Goal: Information Seeking & Learning: Learn about a topic

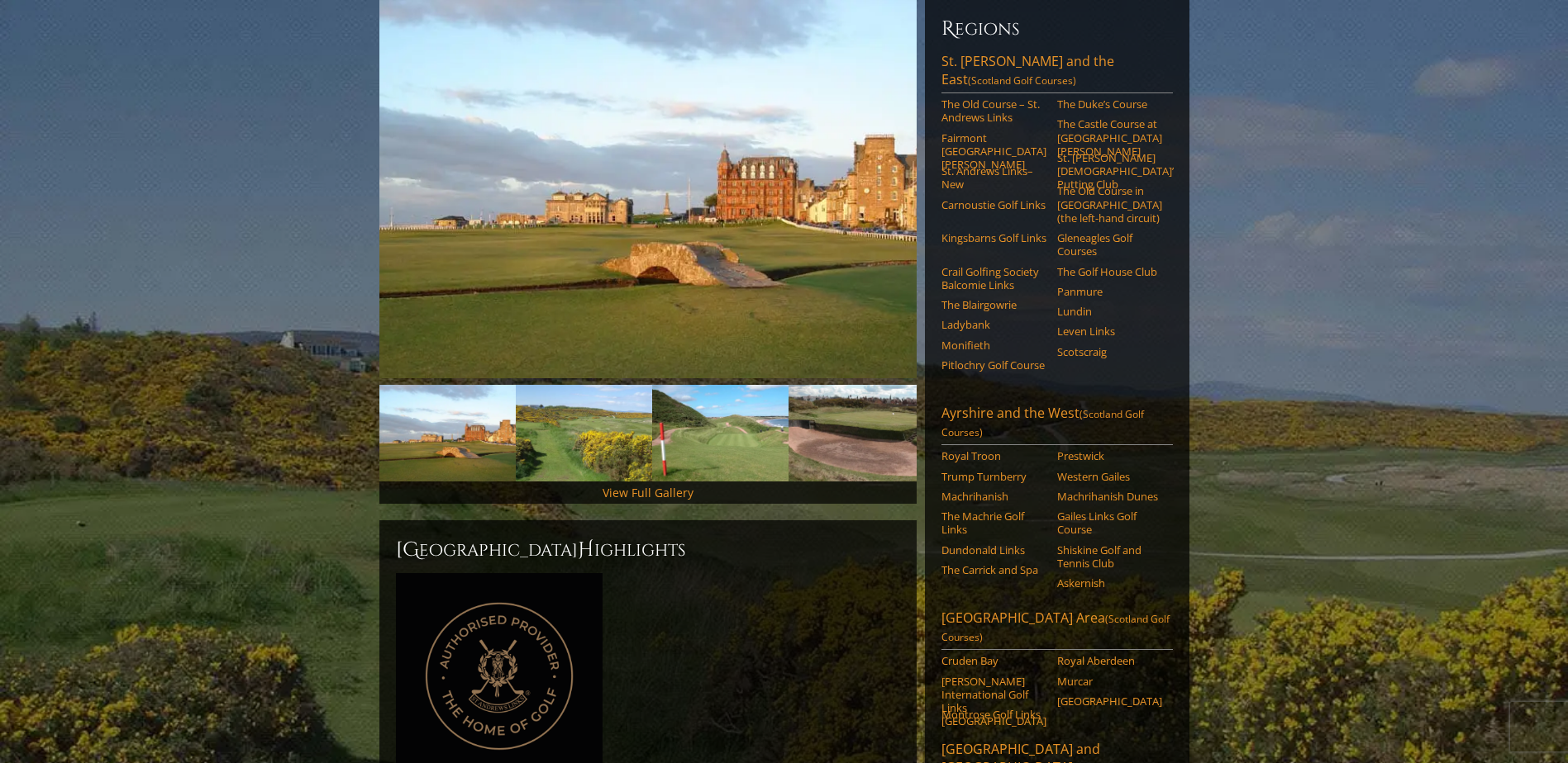
scroll to position [248, 0]
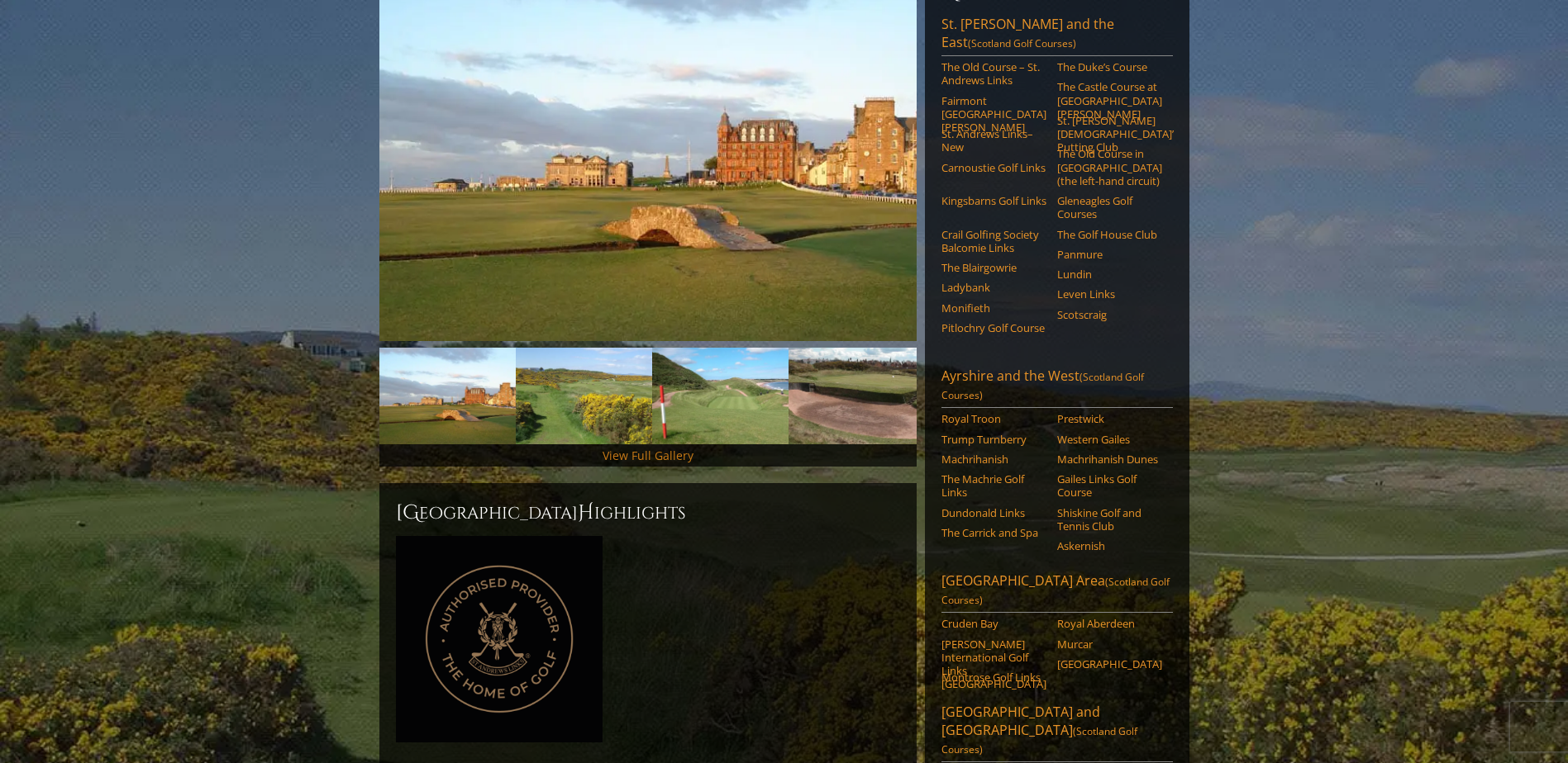
click at [657, 447] on link "View Full Gallery" at bounding box center [647, 455] width 91 height 16
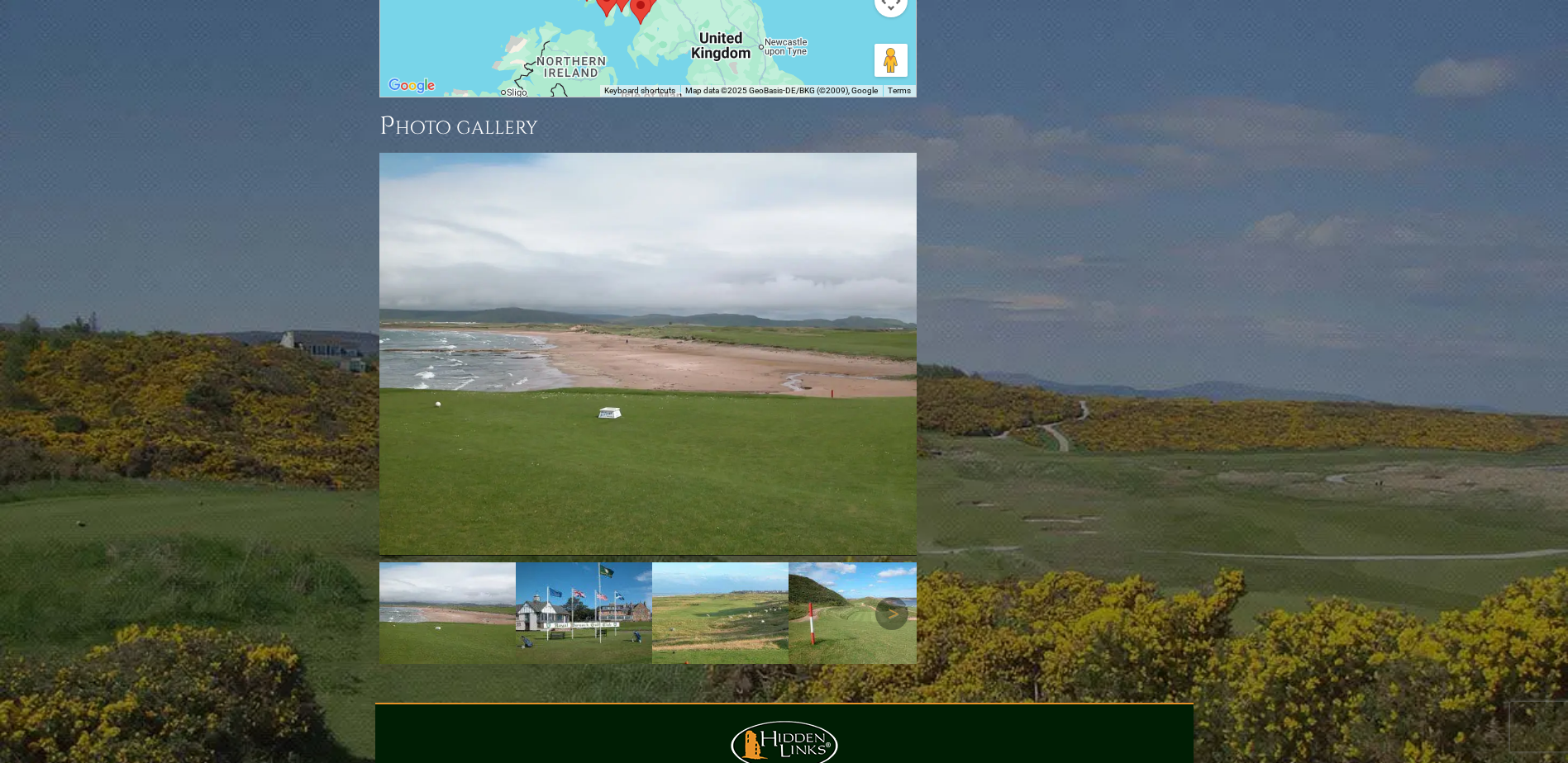
scroll to position [2327, 0]
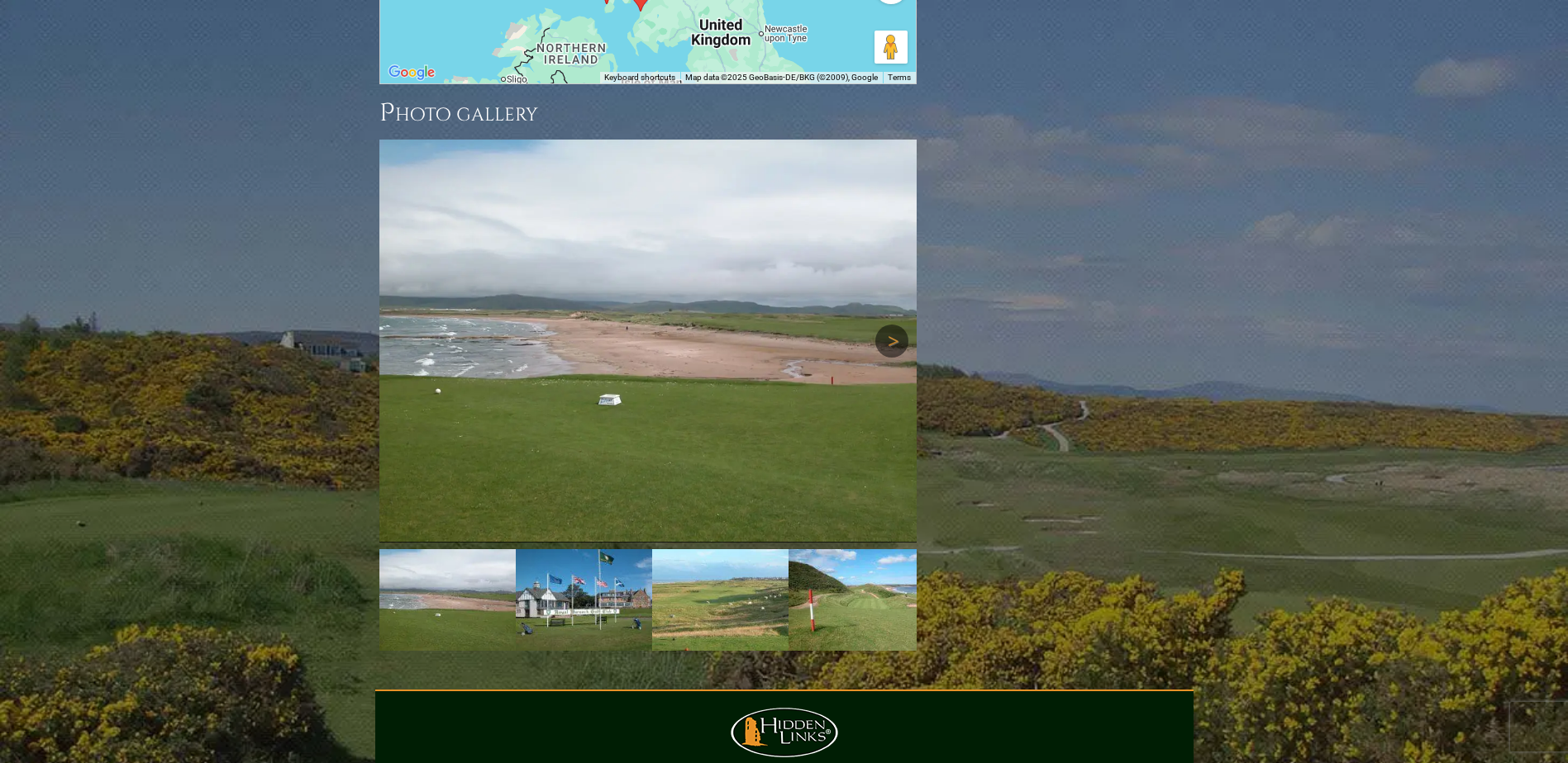
click at [894, 325] on link "Next" at bounding box center [892, 341] width 33 height 33
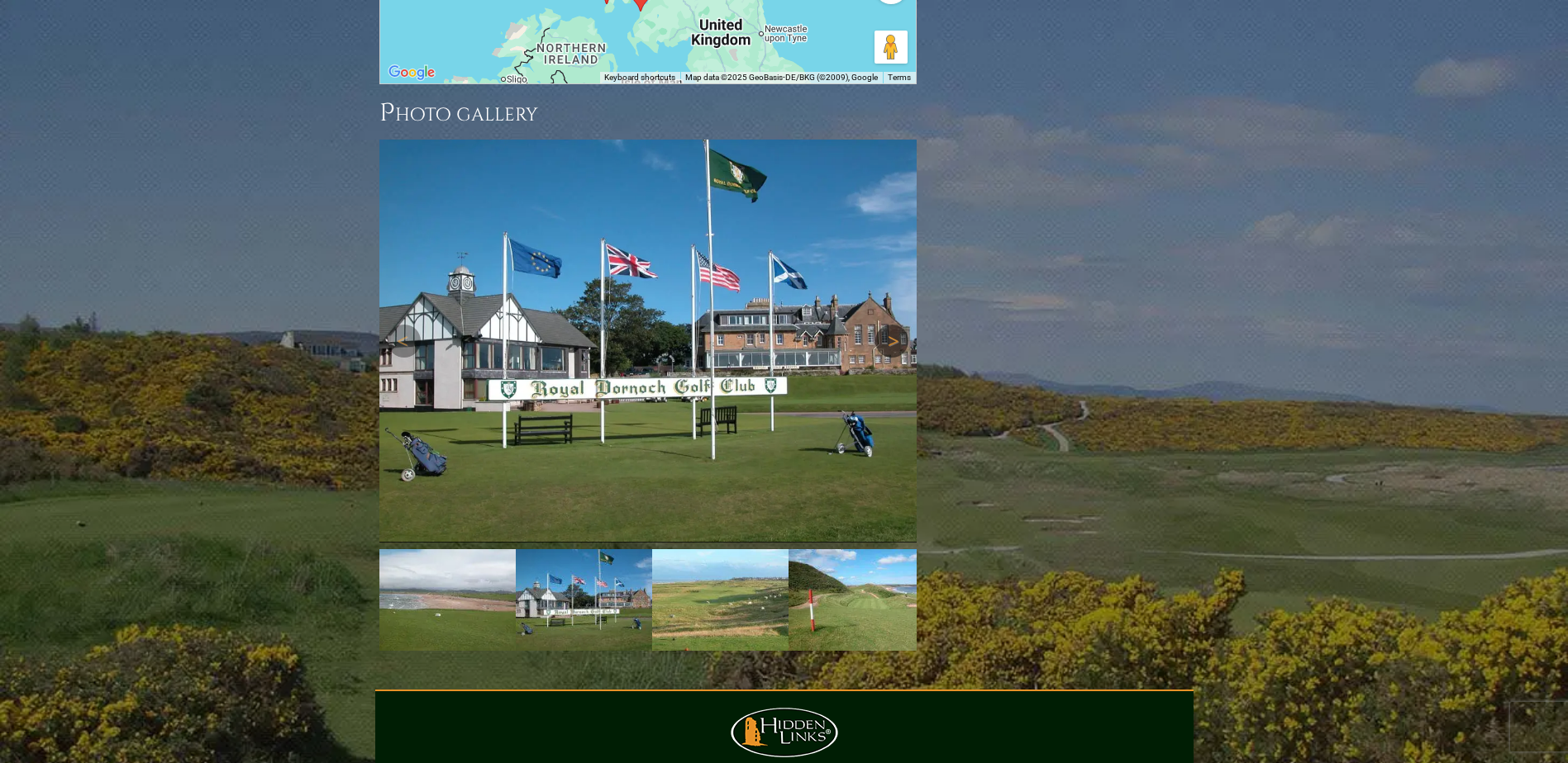
click at [894, 325] on link "Next" at bounding box center [892, 341] width 33 height 33
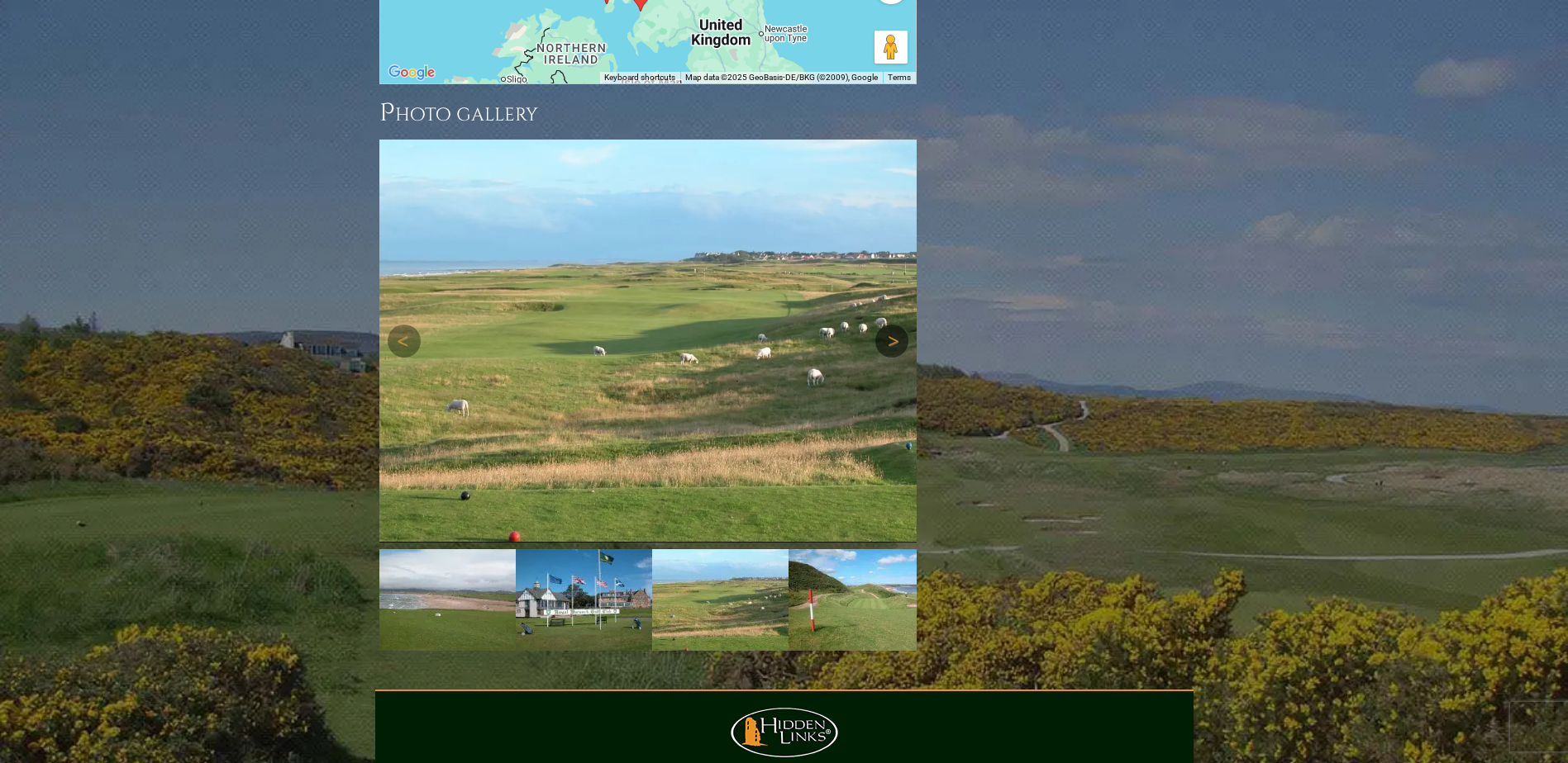
click at [895, 325] on link "Next" at bounding box center [892, 341] width 33 height 33
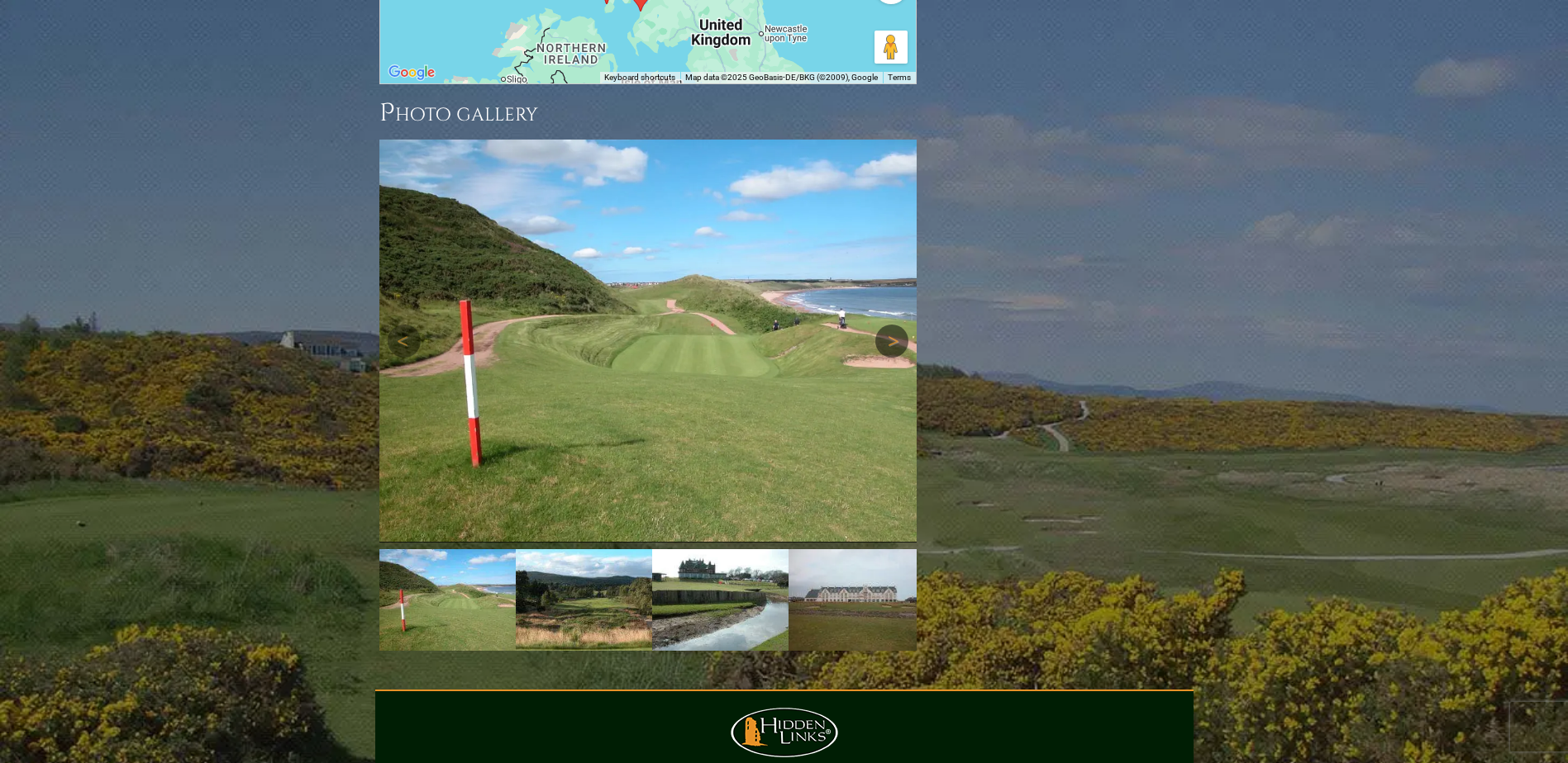
click at [894, 325] on link "Next" at bounding box center [892, 341] width 33 height 33
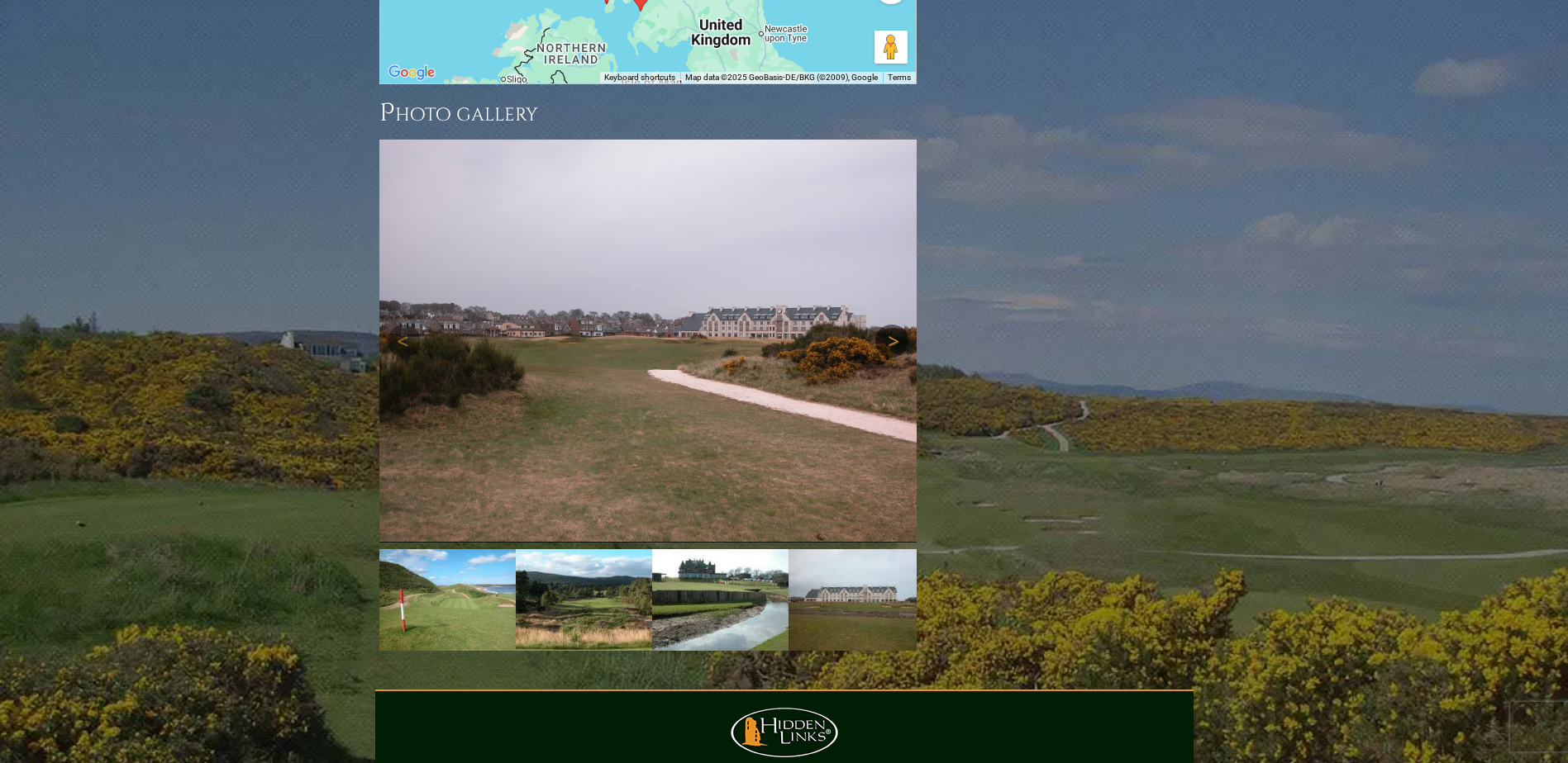
click at [895, 325] on link "Next" at bounding box center [892, 341] width 33 height 33
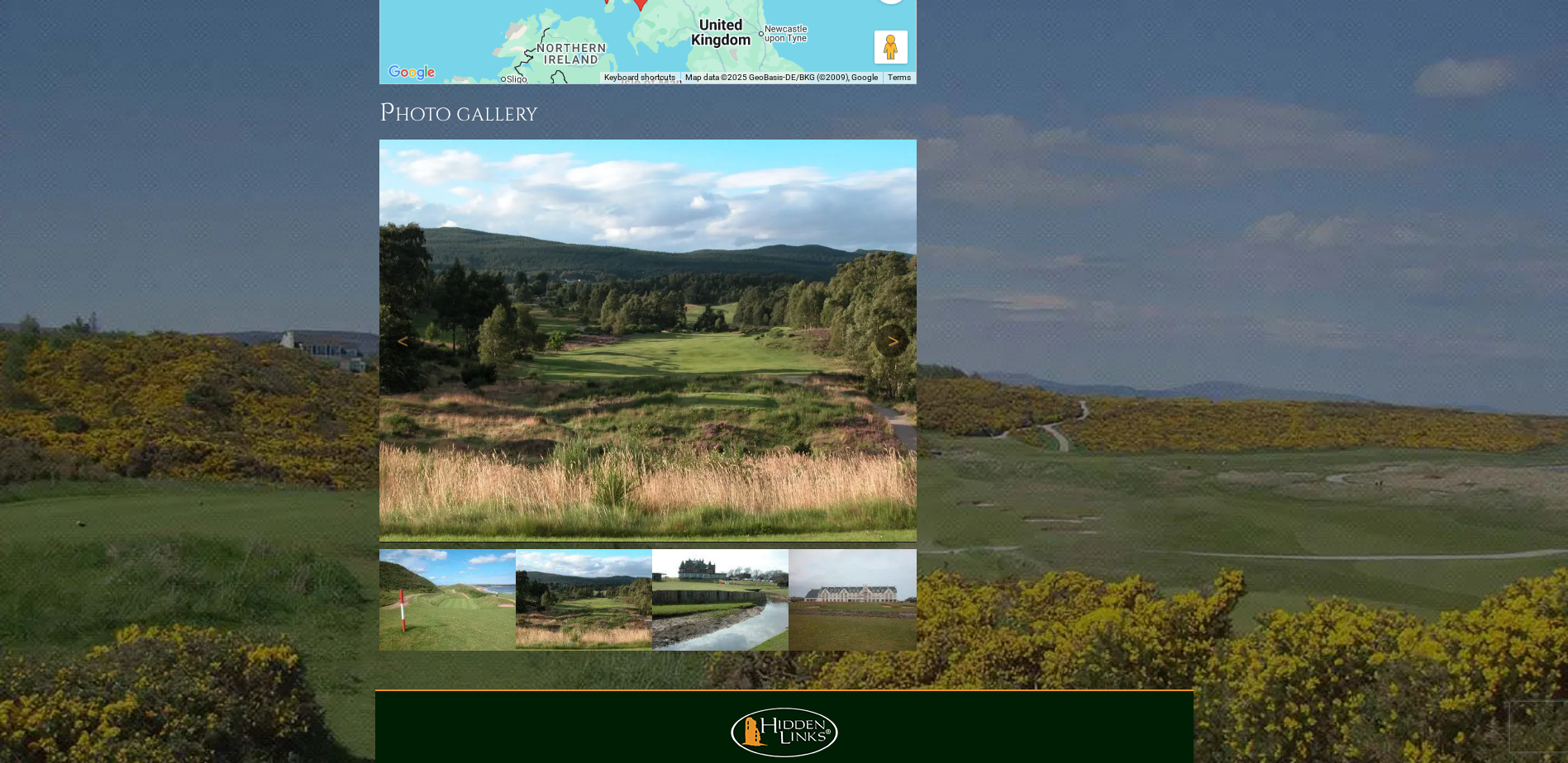
click at [894, 325] on link "Next" at bounding box center [892, 341] width 33 height 33
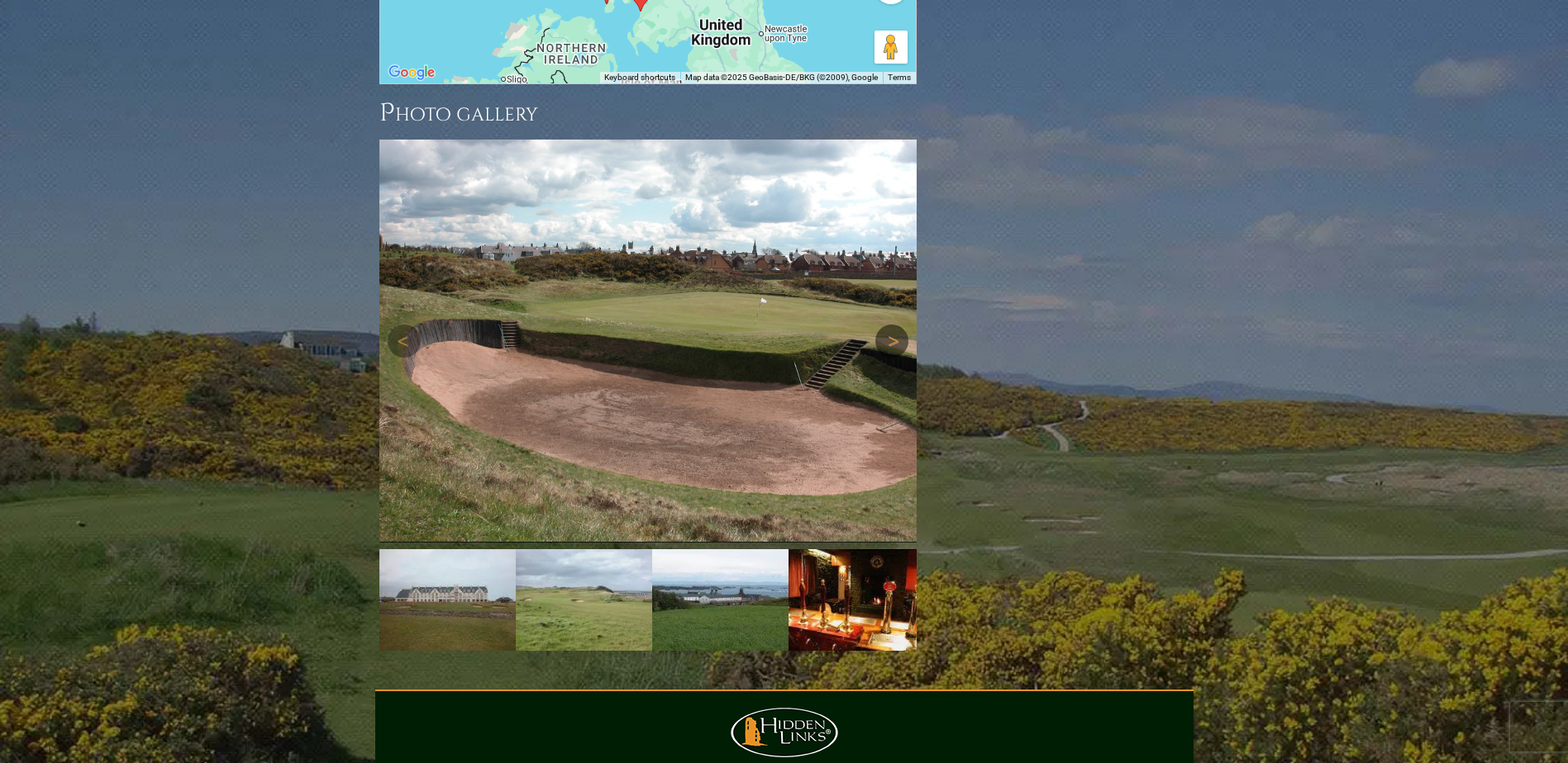
click at [894, 325] on link "Next" at bounding box center [892, 341] width 33 height 33
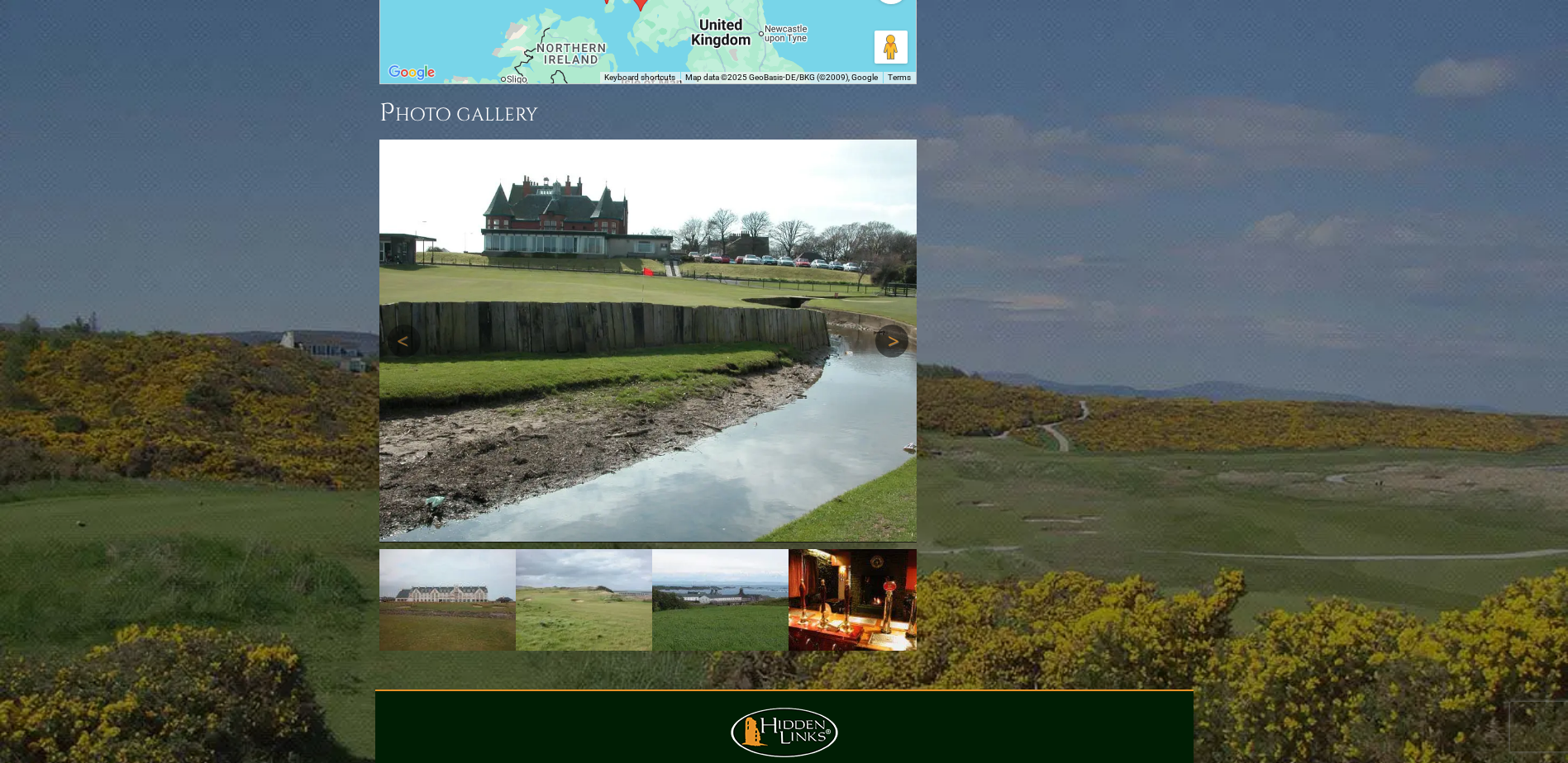
click at [895, 325] on link "Next" at bounding box center [892, 341] width 33 height 33
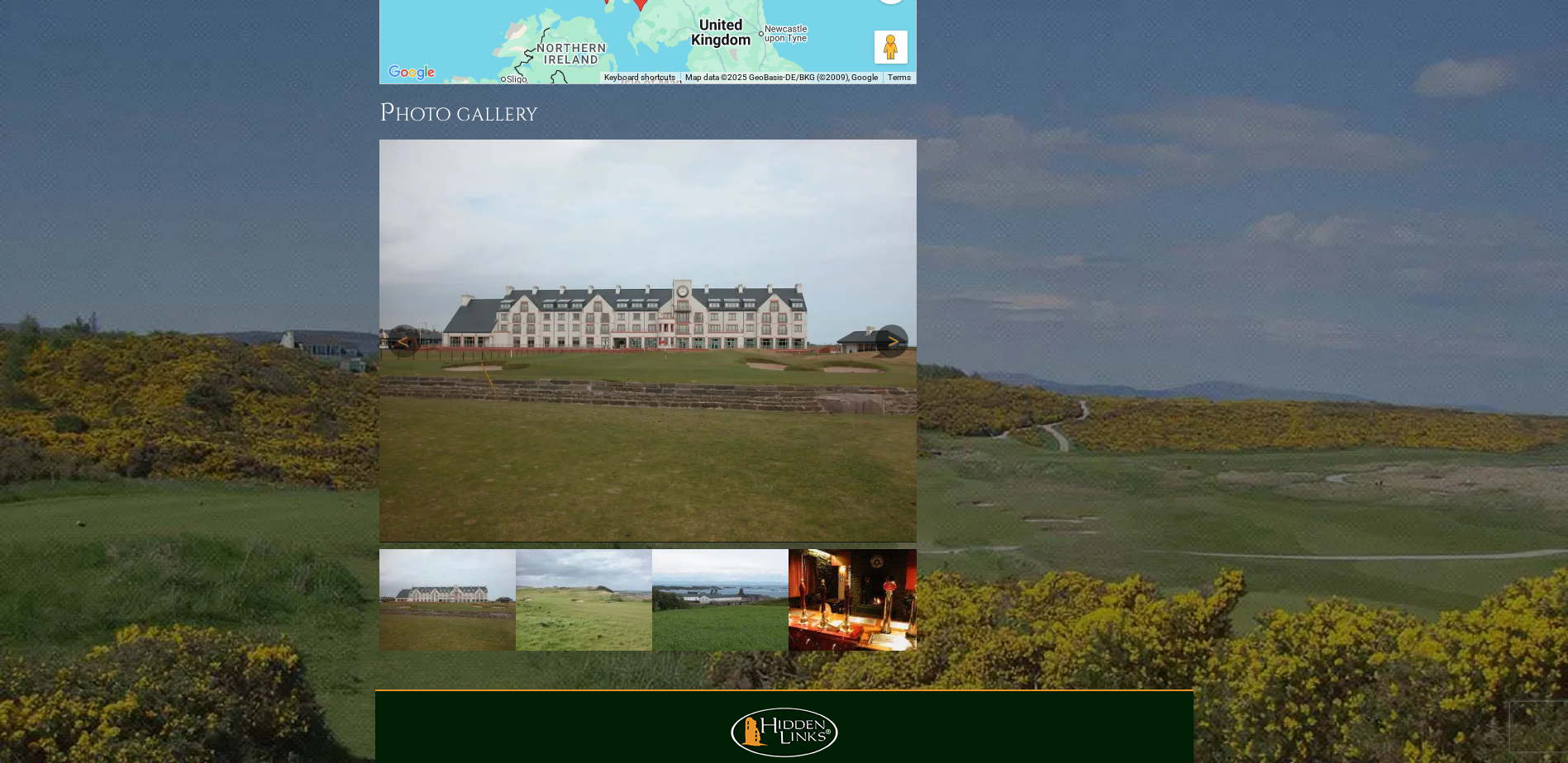
click at [895, 325] on link "Next" at bounding box center [892, 341] width 33 height 33
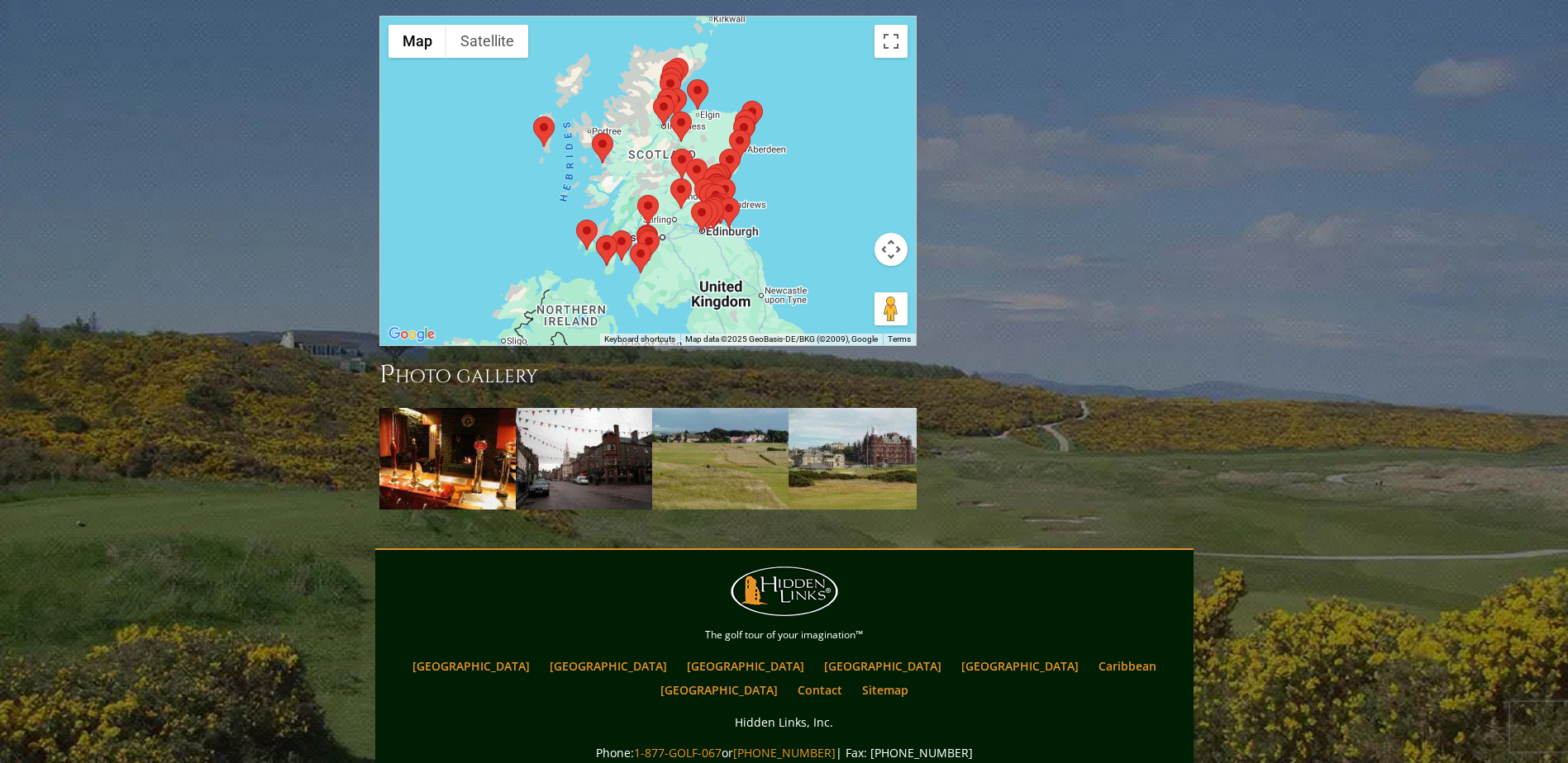
scroll to position [2063, 0]
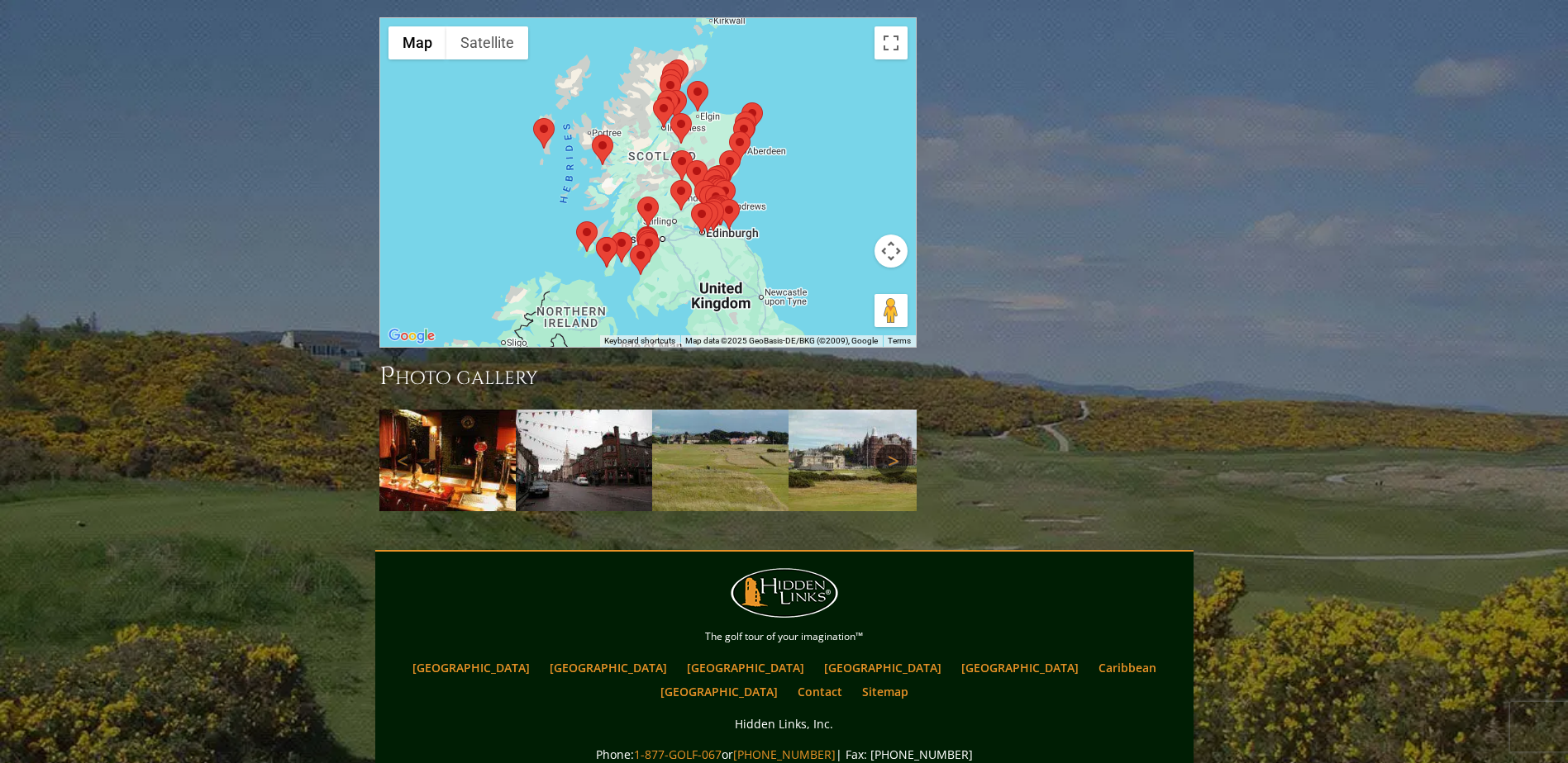
click at [890, 445] on link "Next" at bounding box center [892, 461] width 33 height 33
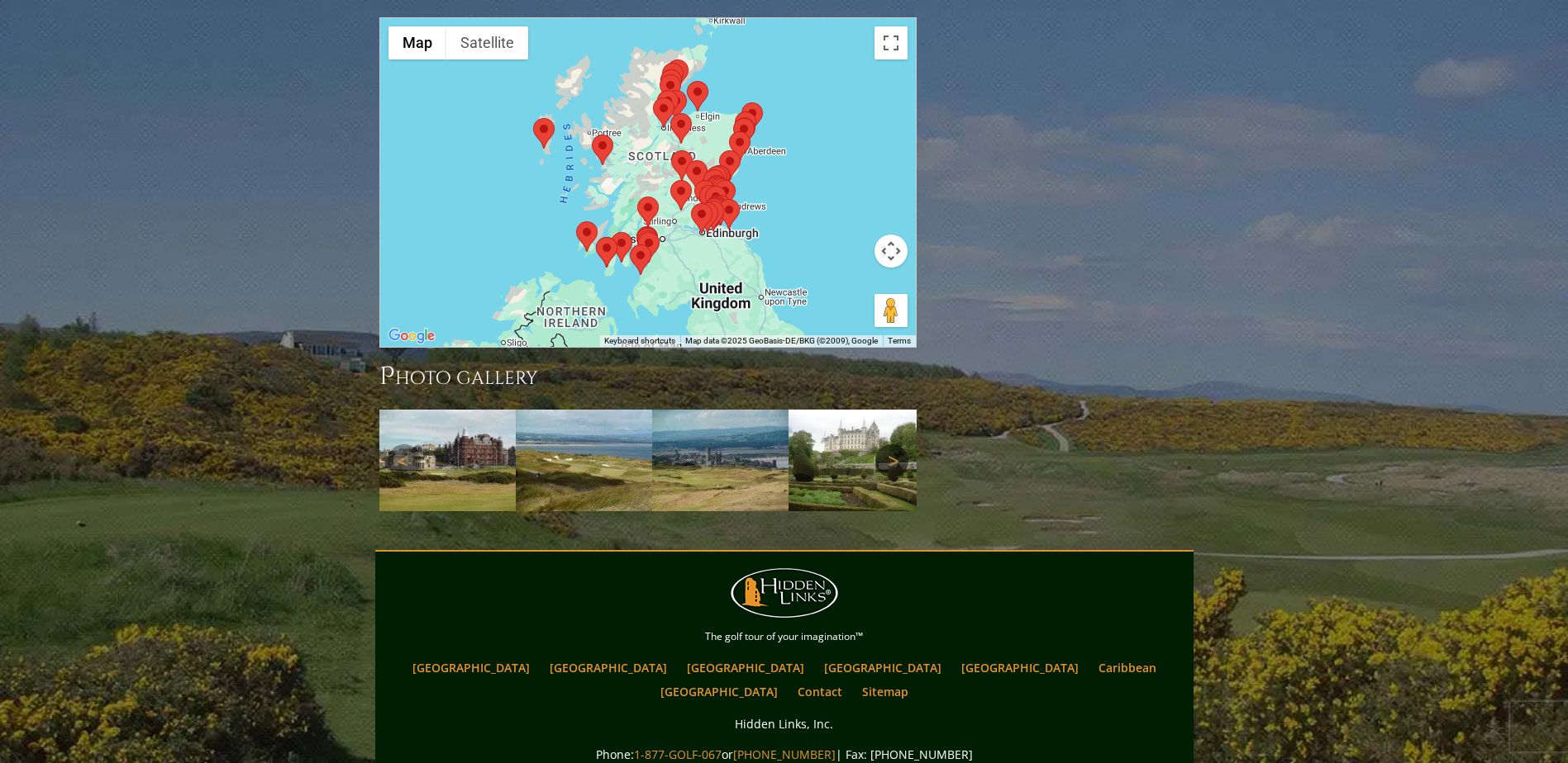
click at [891, 445] on link "Next" at bounding box center [892, 461] width 33 height 33
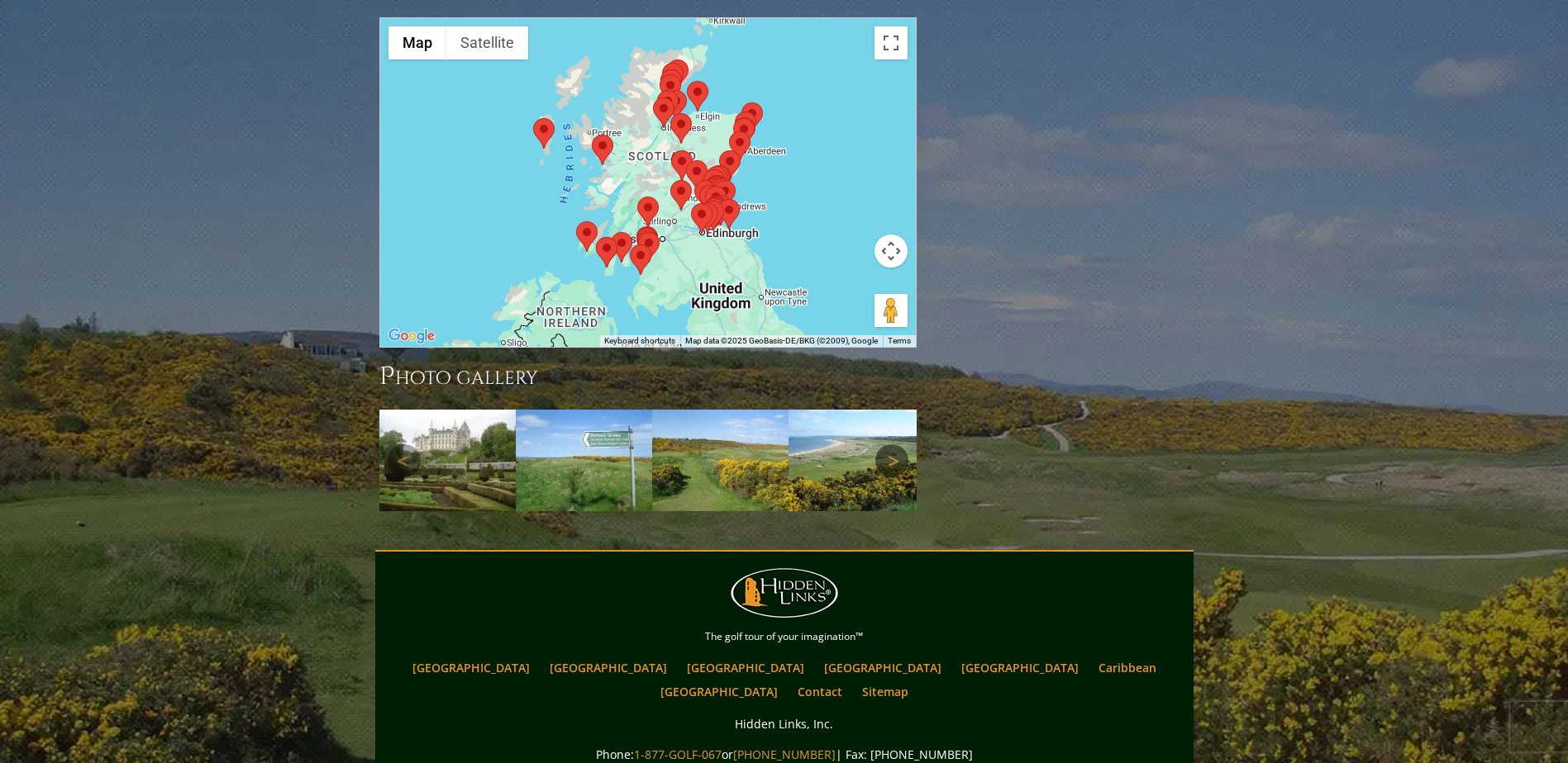
click at [891, 445] on link "Next" at bounding box center [892, 461] width 33 height 33
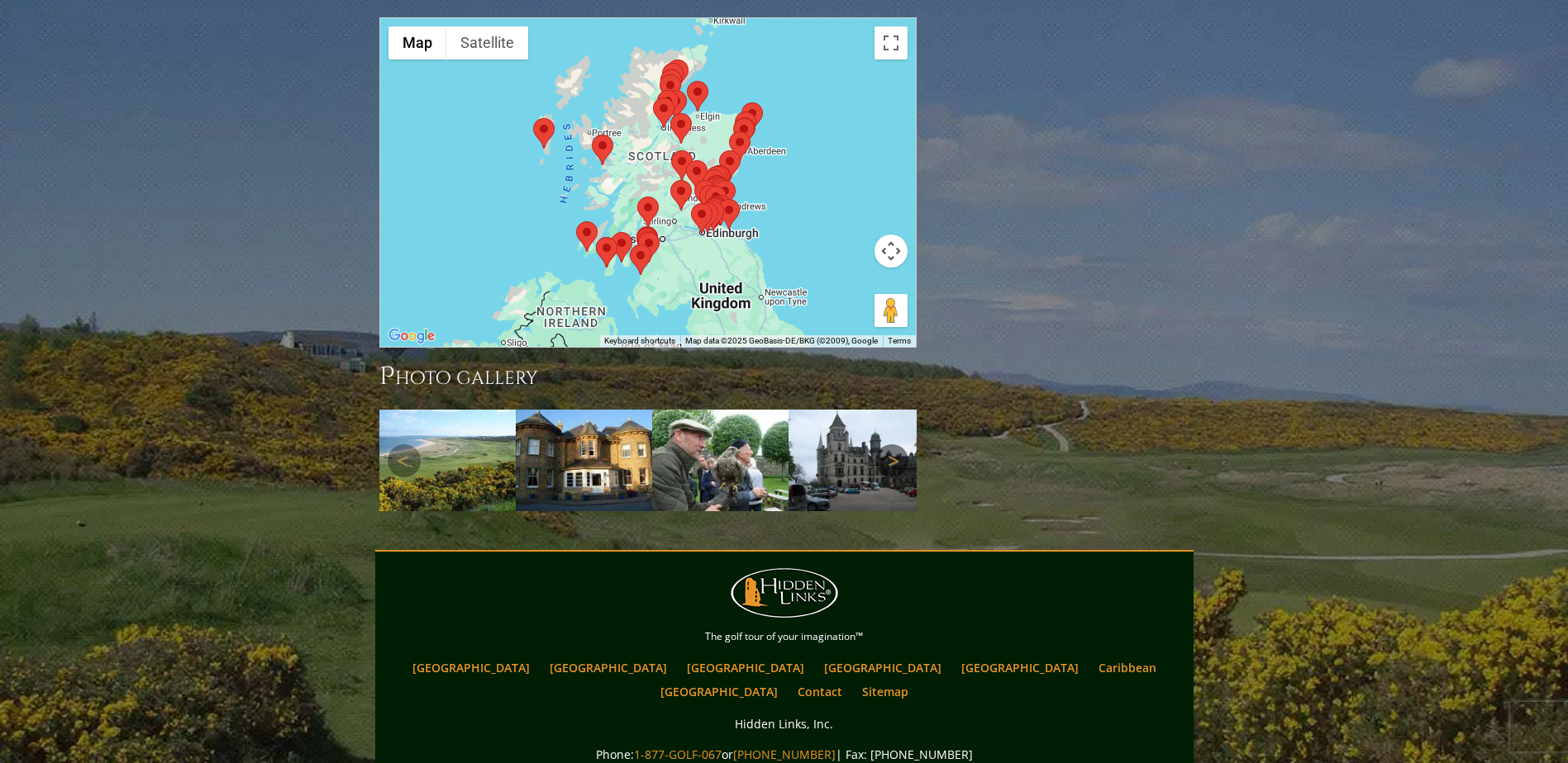
click at [891, 445] on link "Next" at bounding box center [892, 461] width 33 height 33
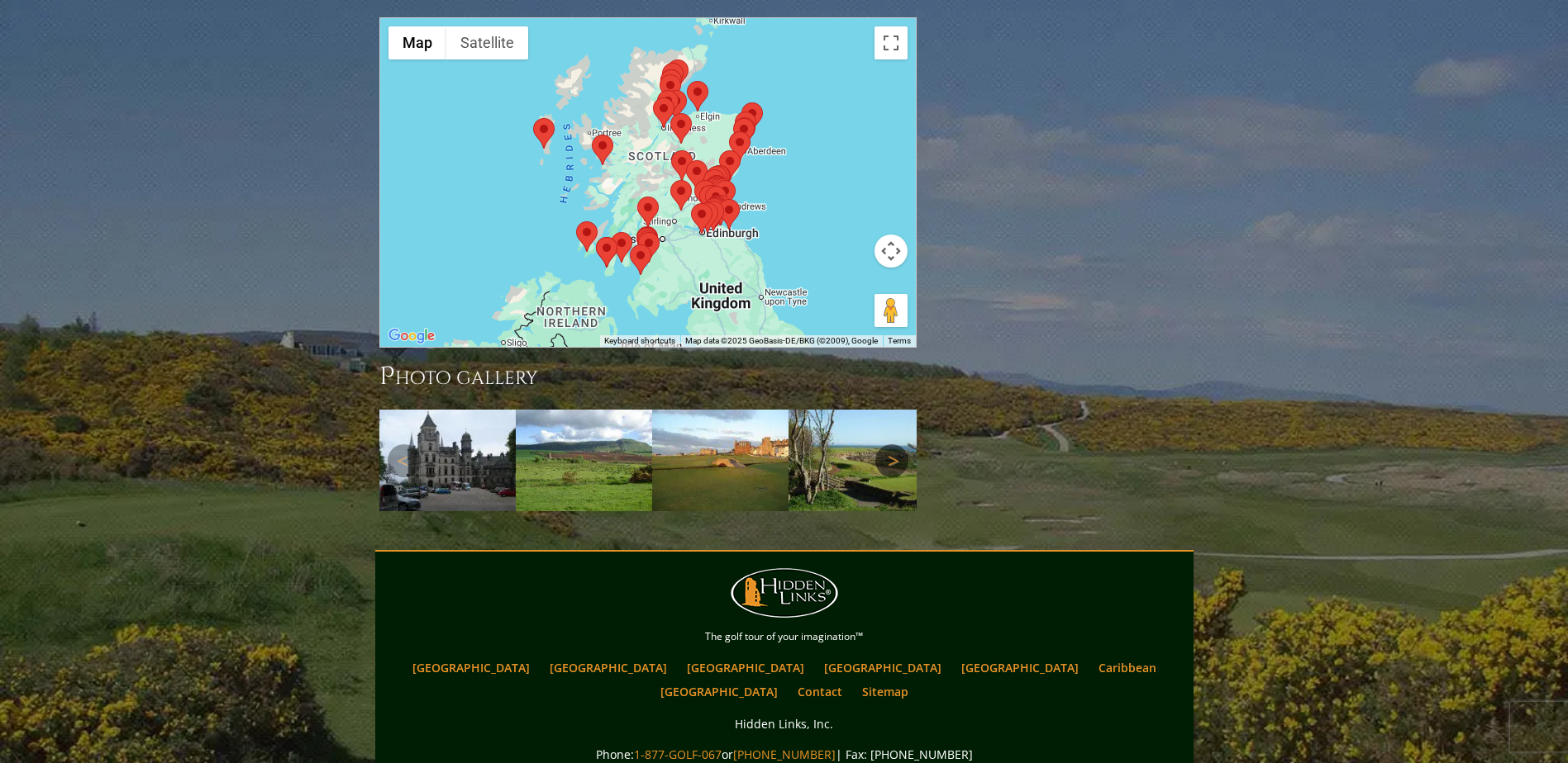
click at [890, 445] on link "Next" at bounding box center [892, 461] width 33 height 33
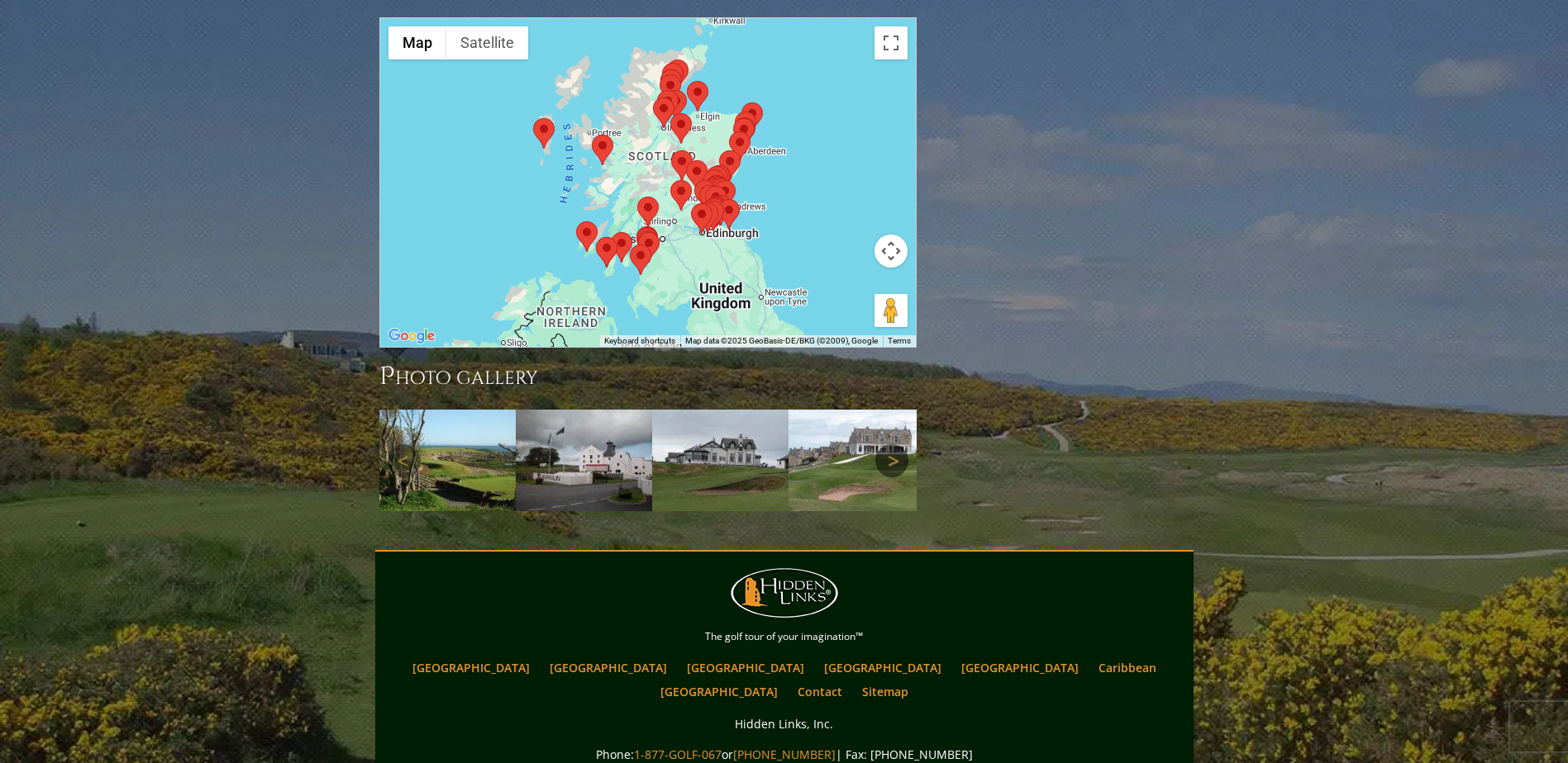
click at [891, 445] on link "Next" at bounding box center [892, 461] width 33 height 33
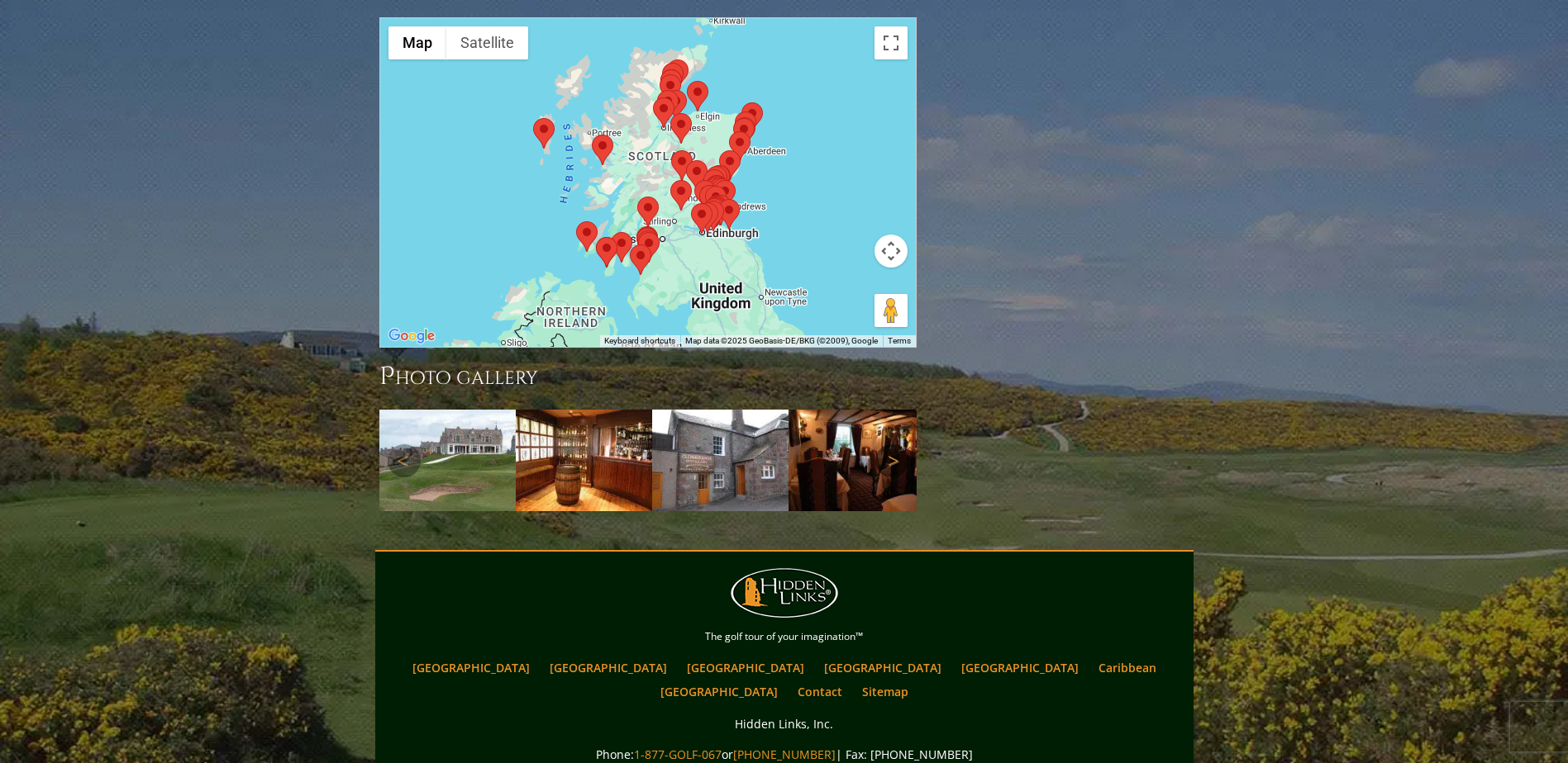
click at [891, 445] on link "Next" at bounding box center [892, 461] width 33 height 33
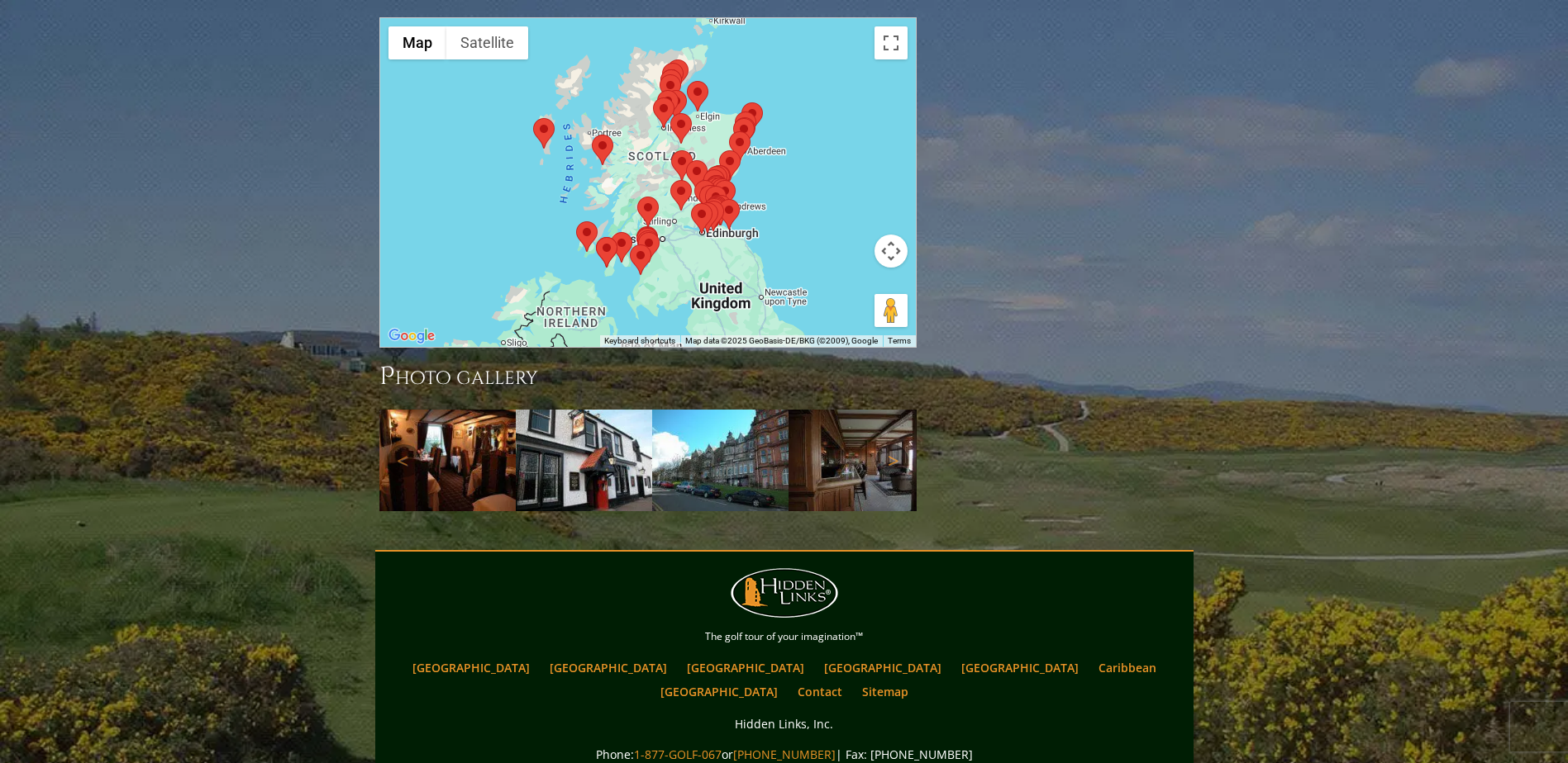
click at [890, 445] on link "Next" at bounding box center [892, 461] width 33 height 33
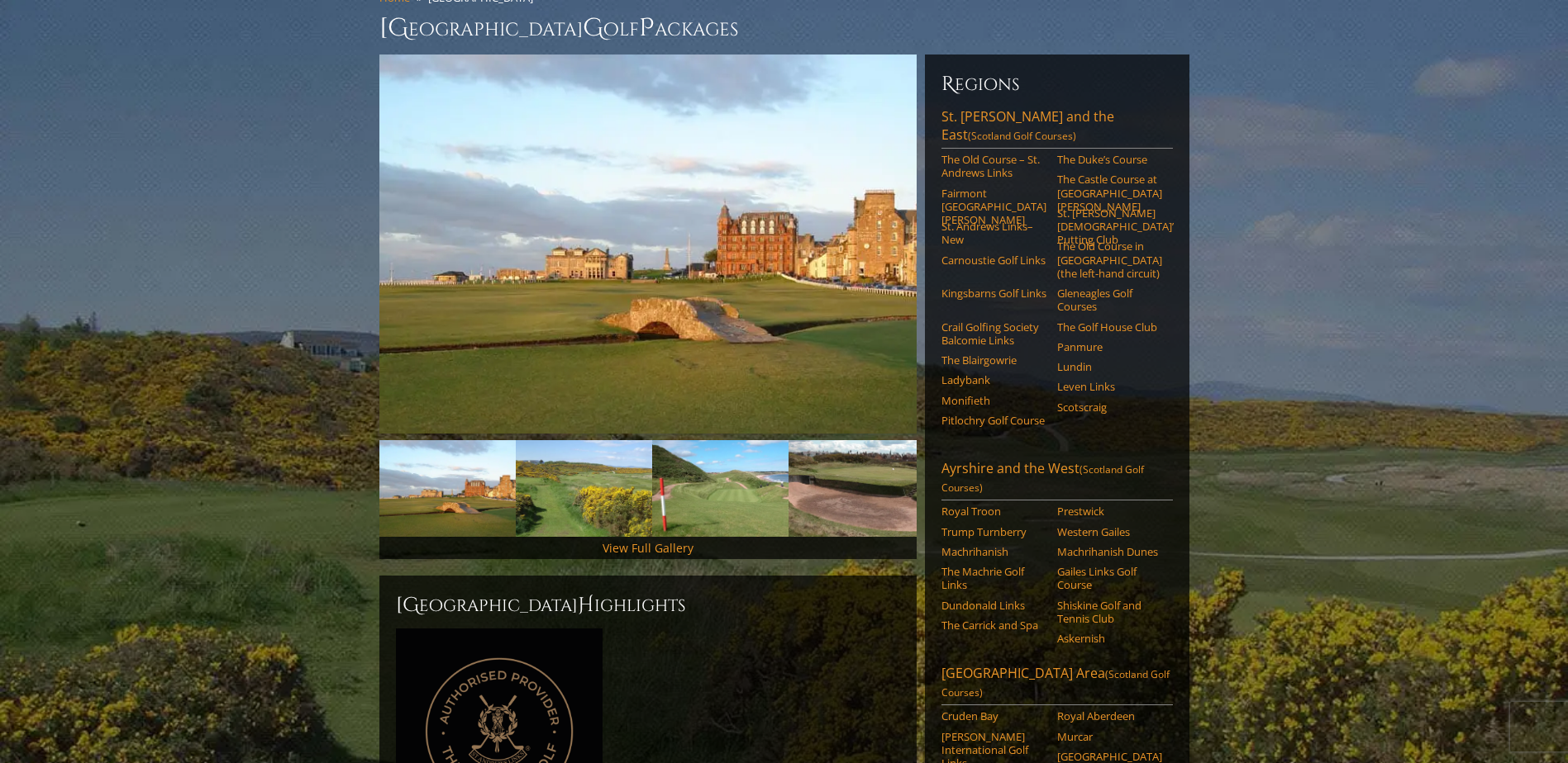
scroll to position [0, 0]
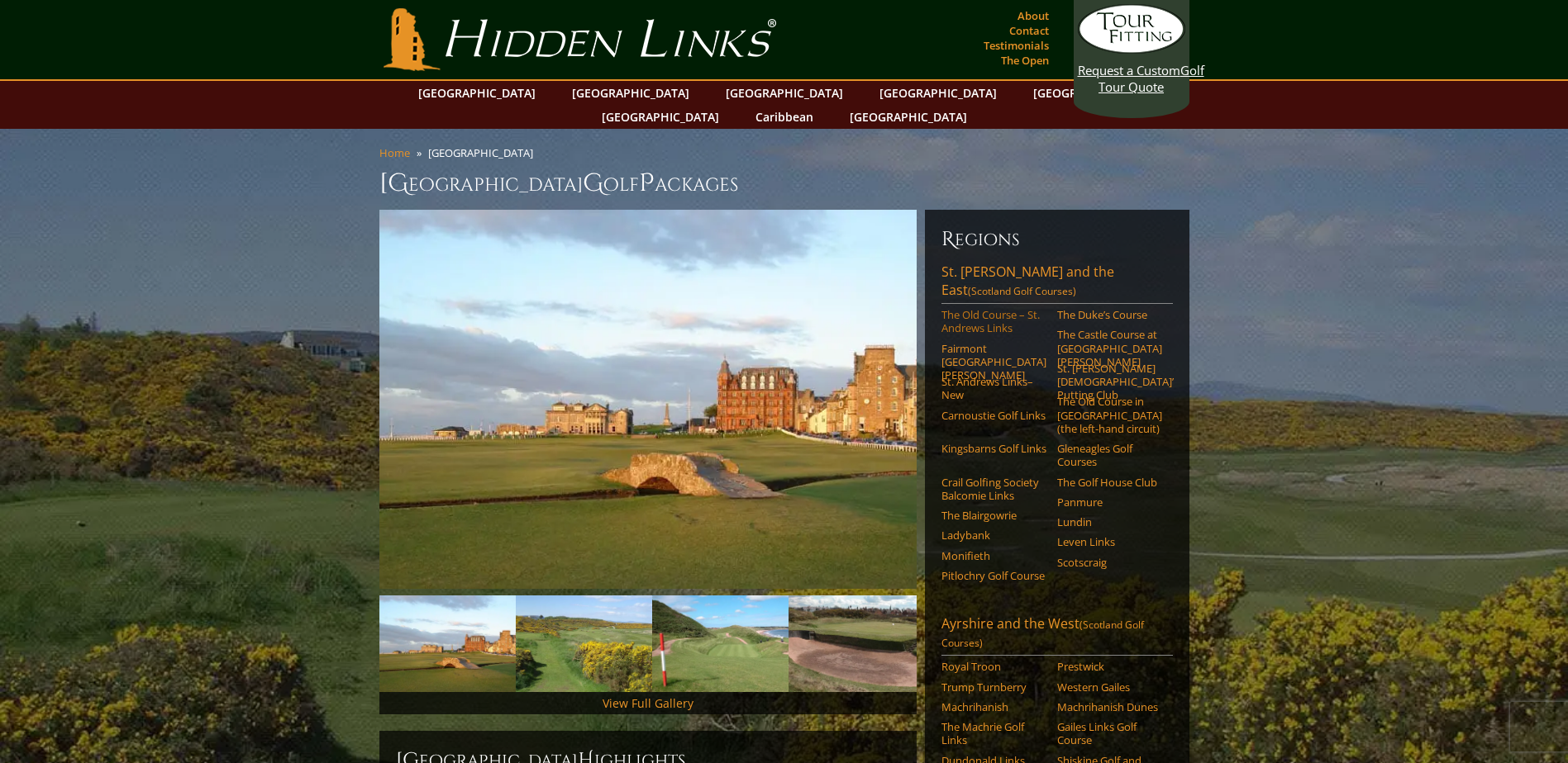
click at [981, 308] on link "The Old Course – St. Andrews Links" at bounding box center [993, 322] width 105 height 28
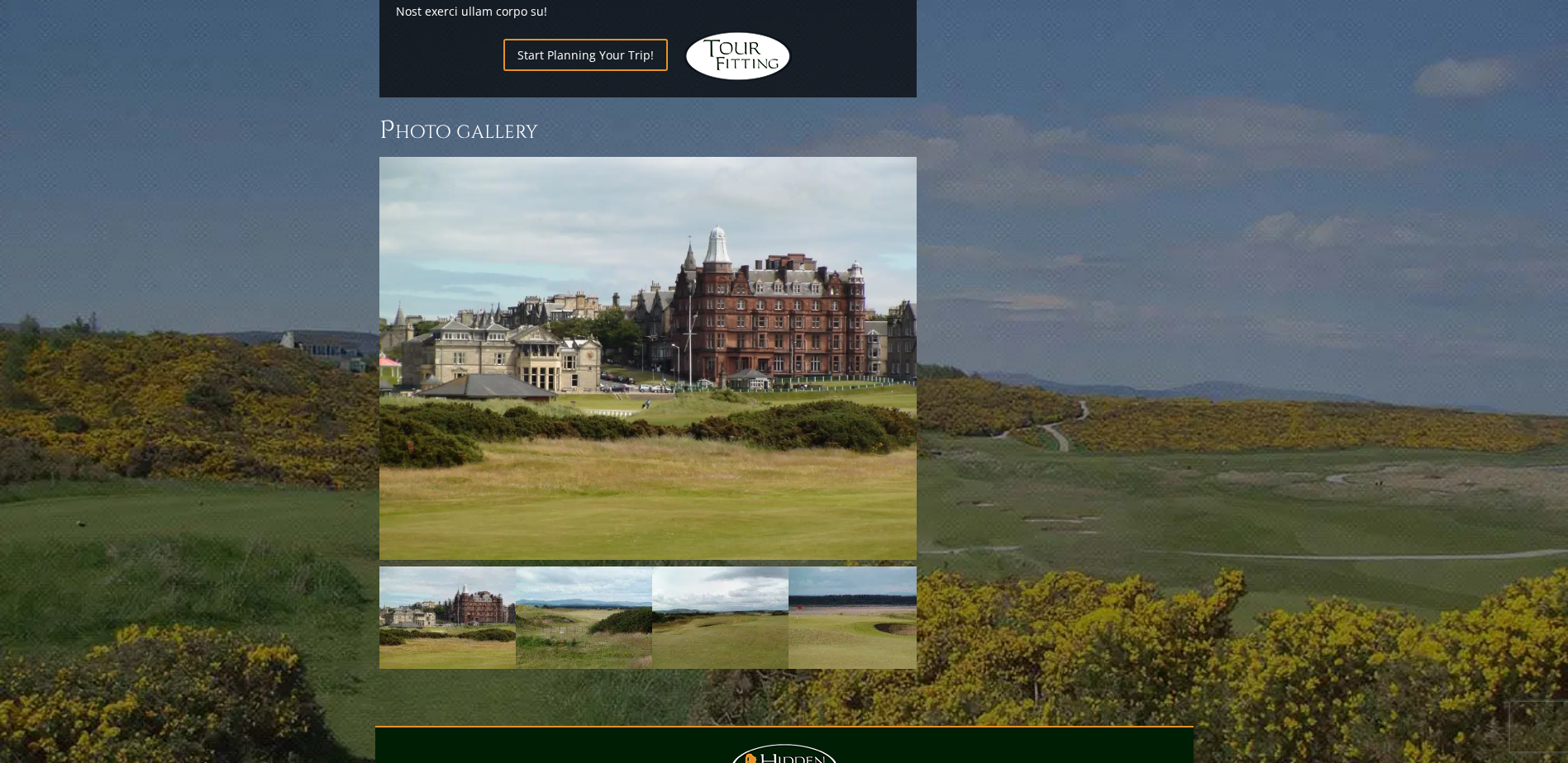
scroll to position [2230, 0]
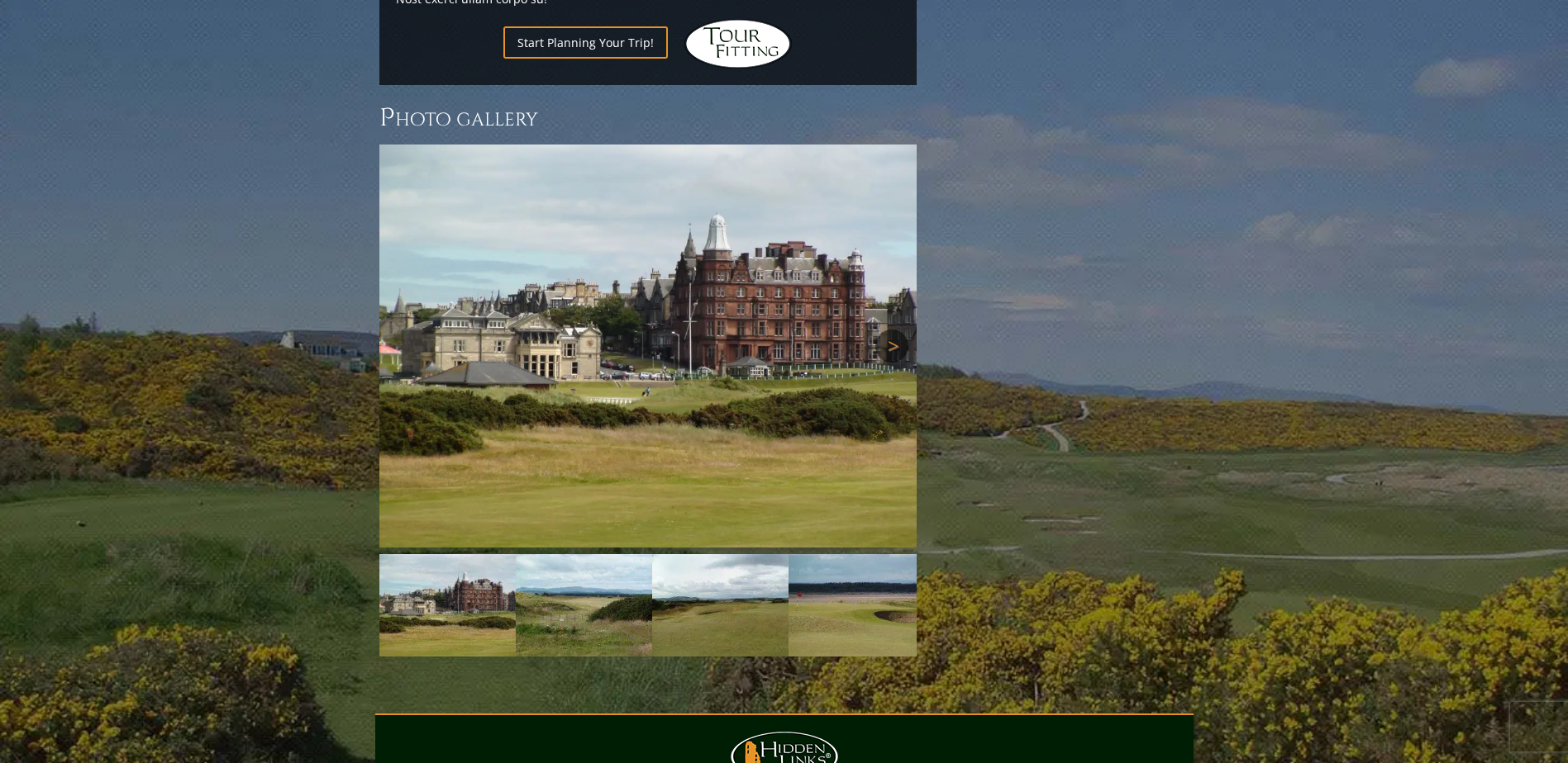
click at [902, 329] on link "Next" at bounding box center [892, 346] width 33 height 33
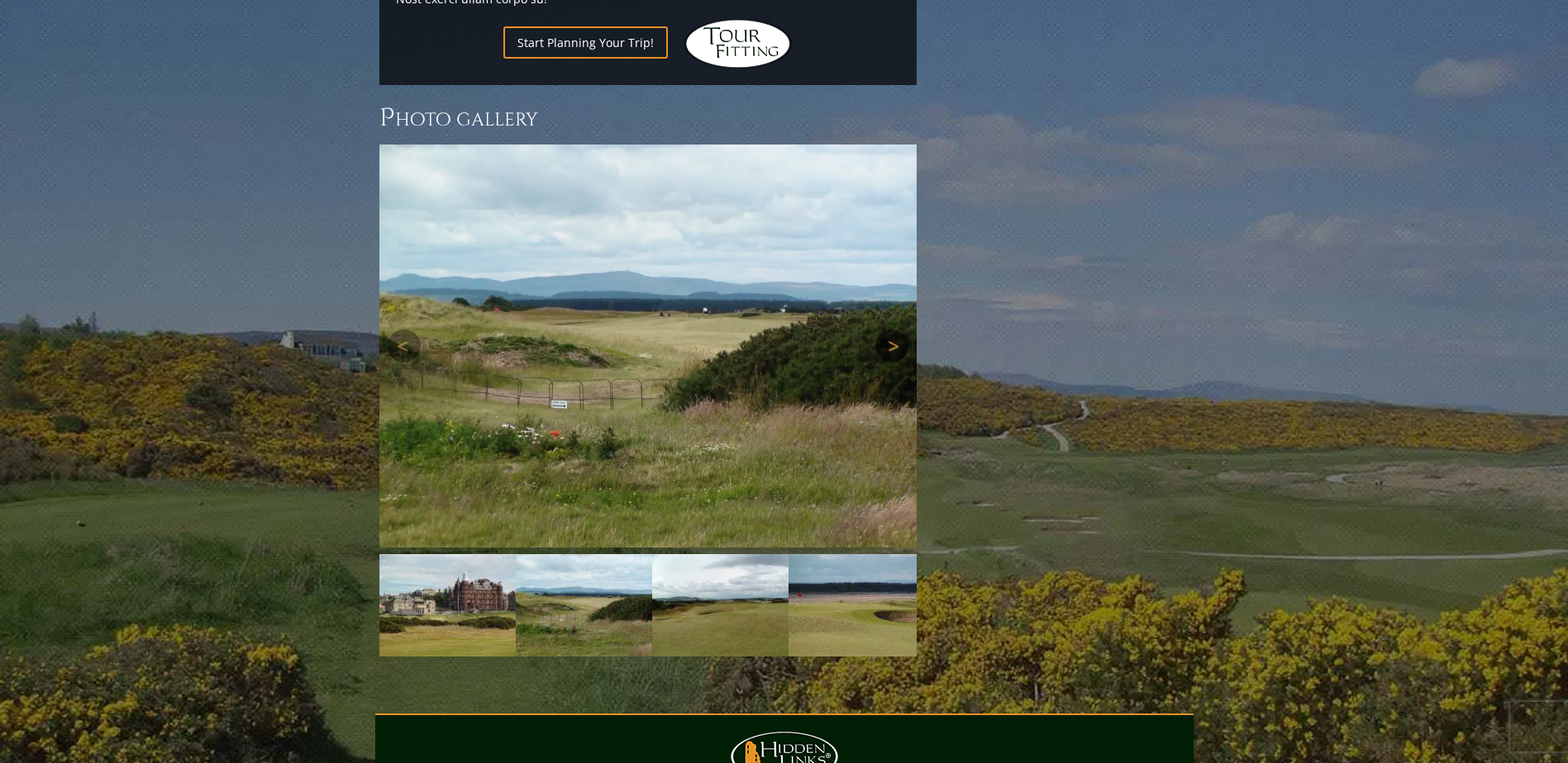
click at [900, 329] on link "Next" at bounding box center [892, 346] width 33 height 33
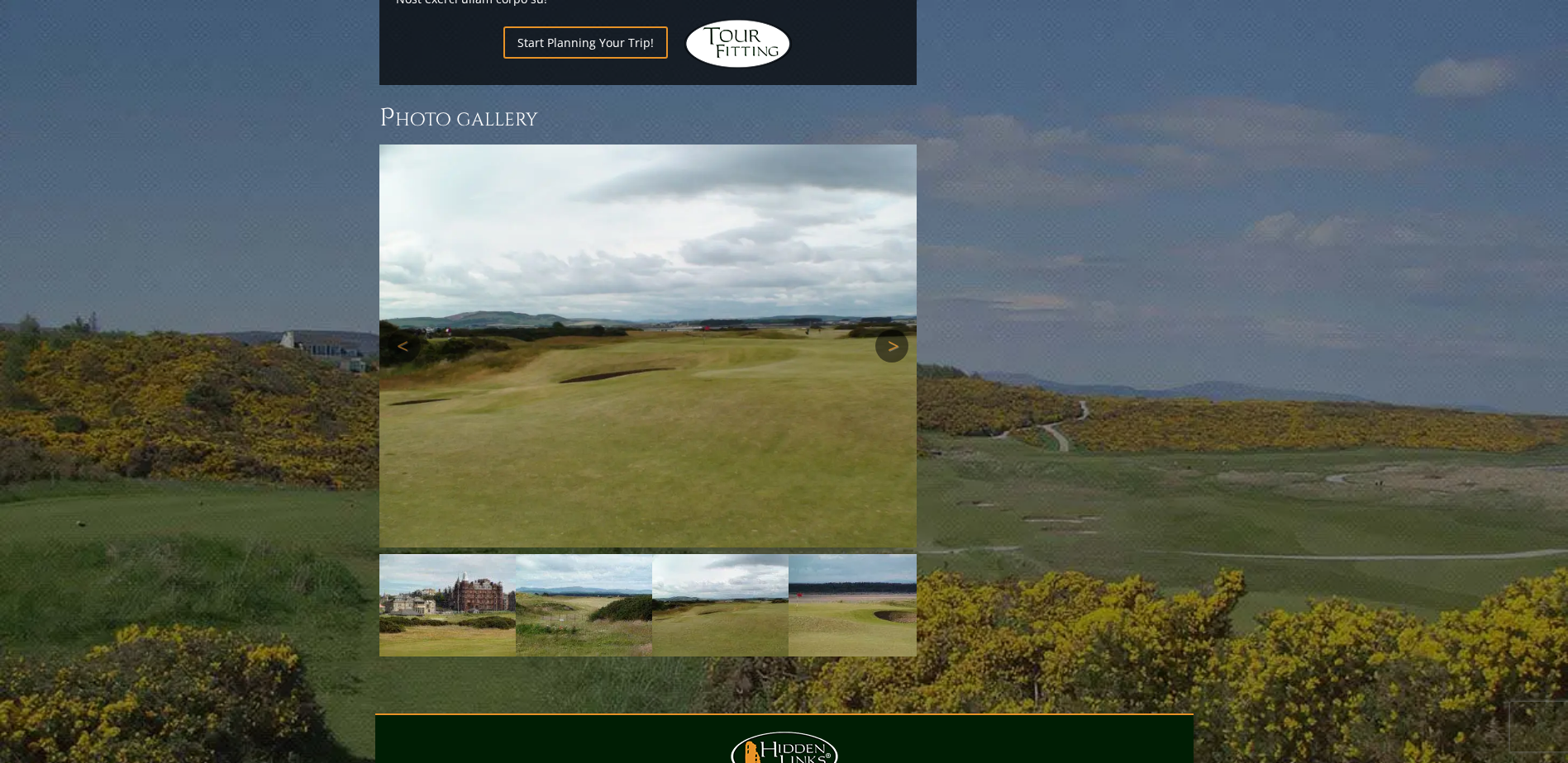
click at [897, 329] on link "Next" at bounding box center [892, 346] width 33 height 33
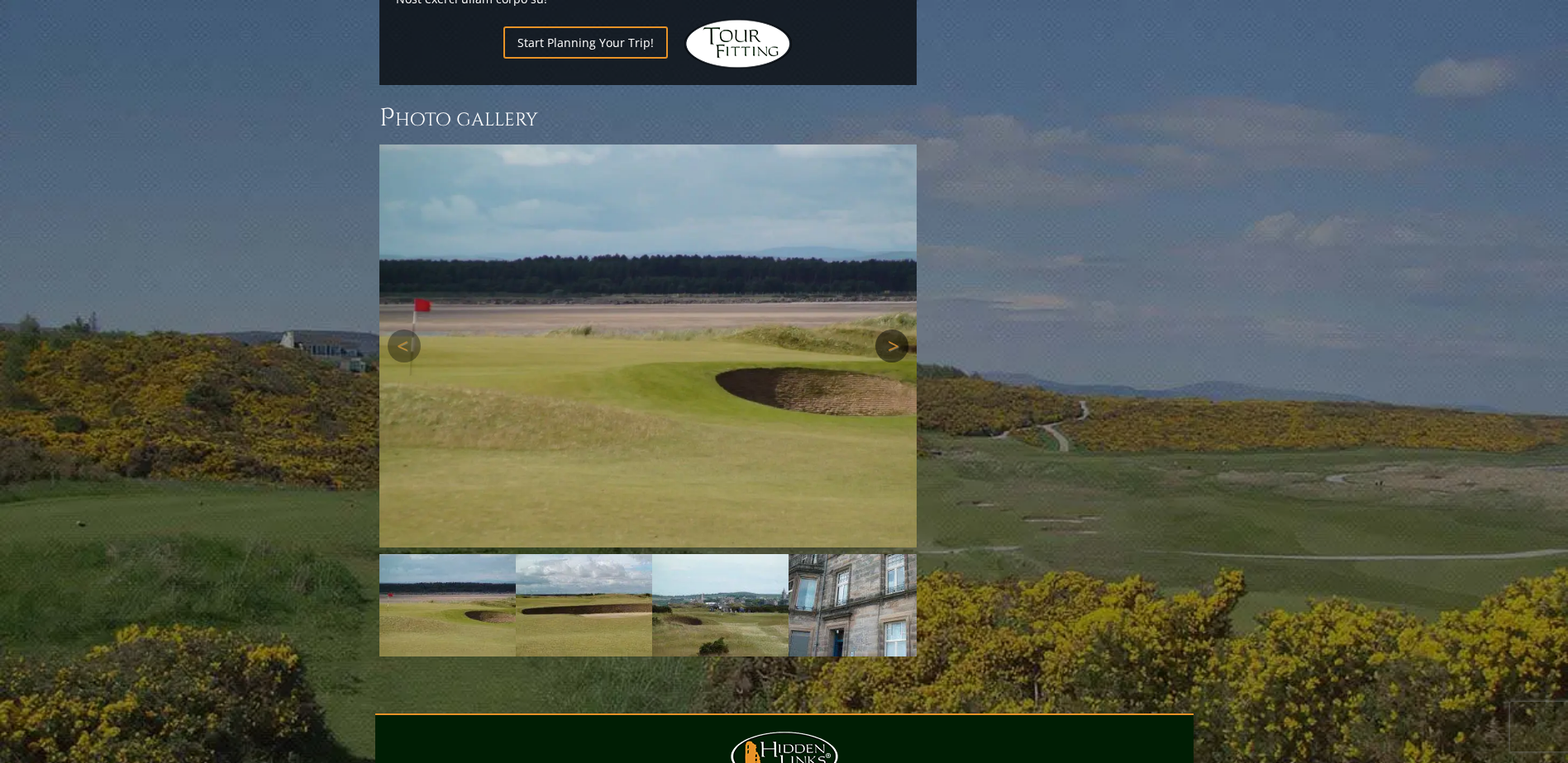
click at [898, 329] on link "Next" at bounding box center [892, 346] width 33 height 33
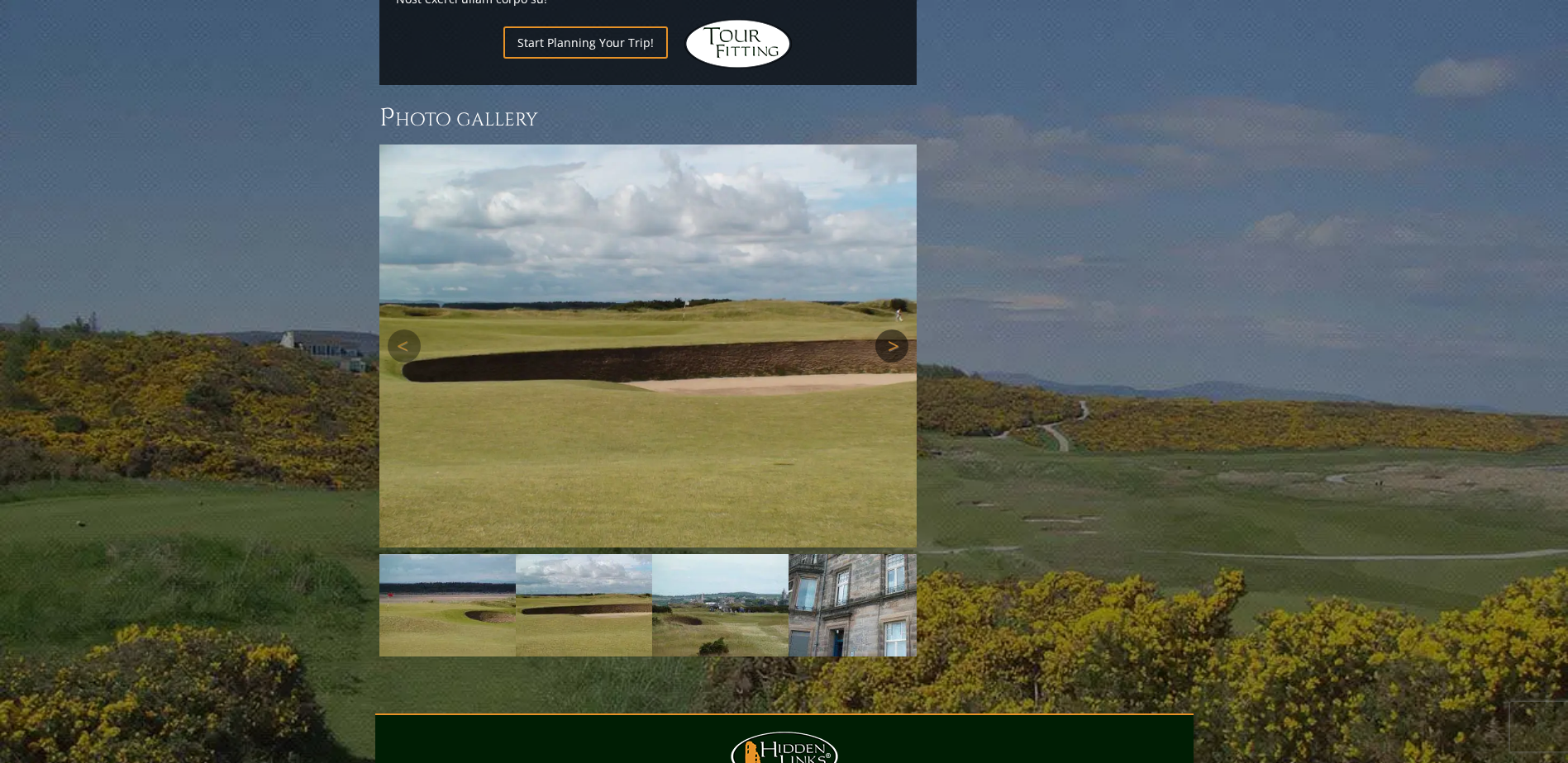
click at [896, 329] on link "Next" at bounding box center [892, 346] width 33 height 33
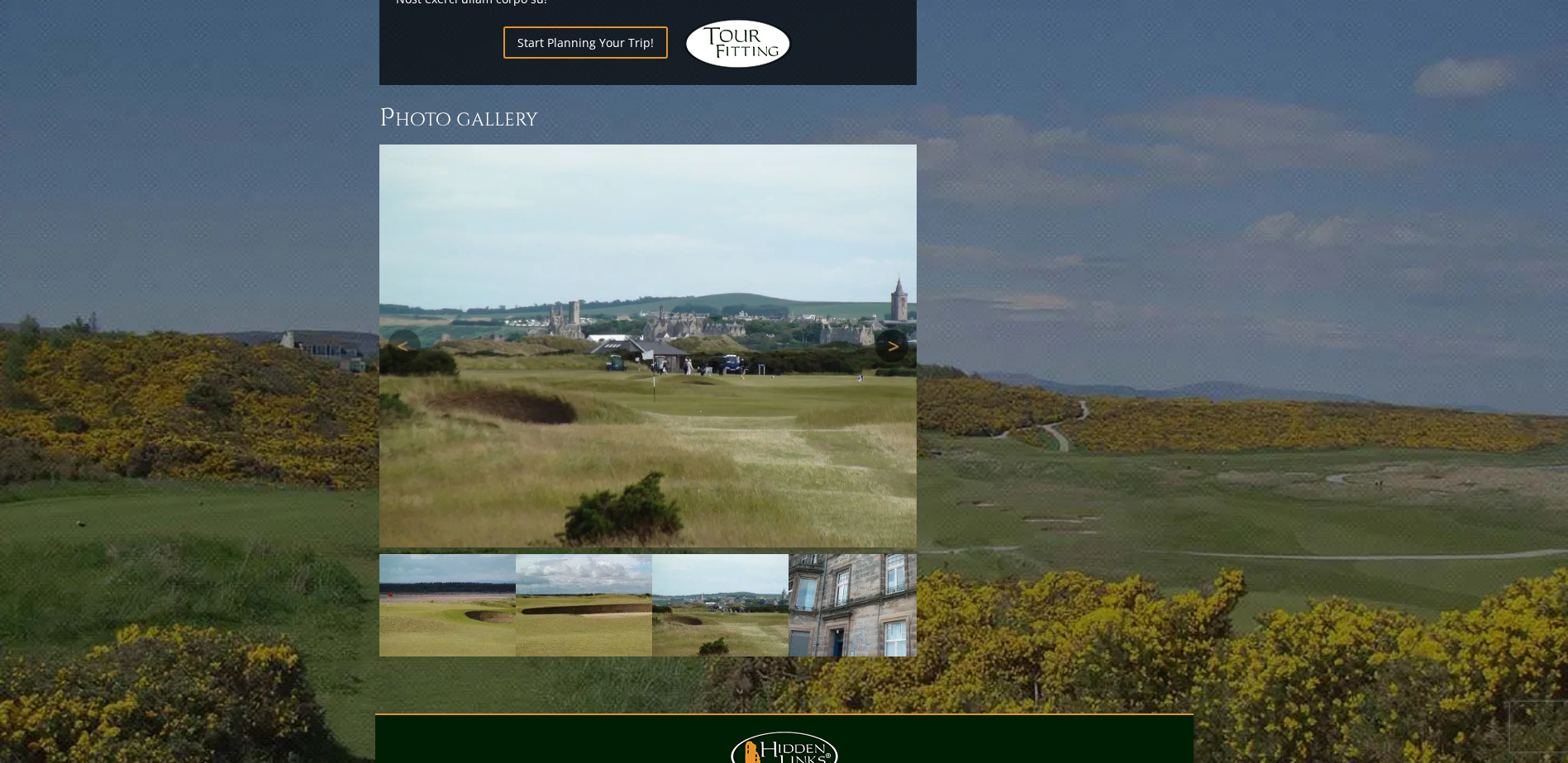
click at [897, 329] on link "Next" at bounding box center [892, 346] width 33 height 33
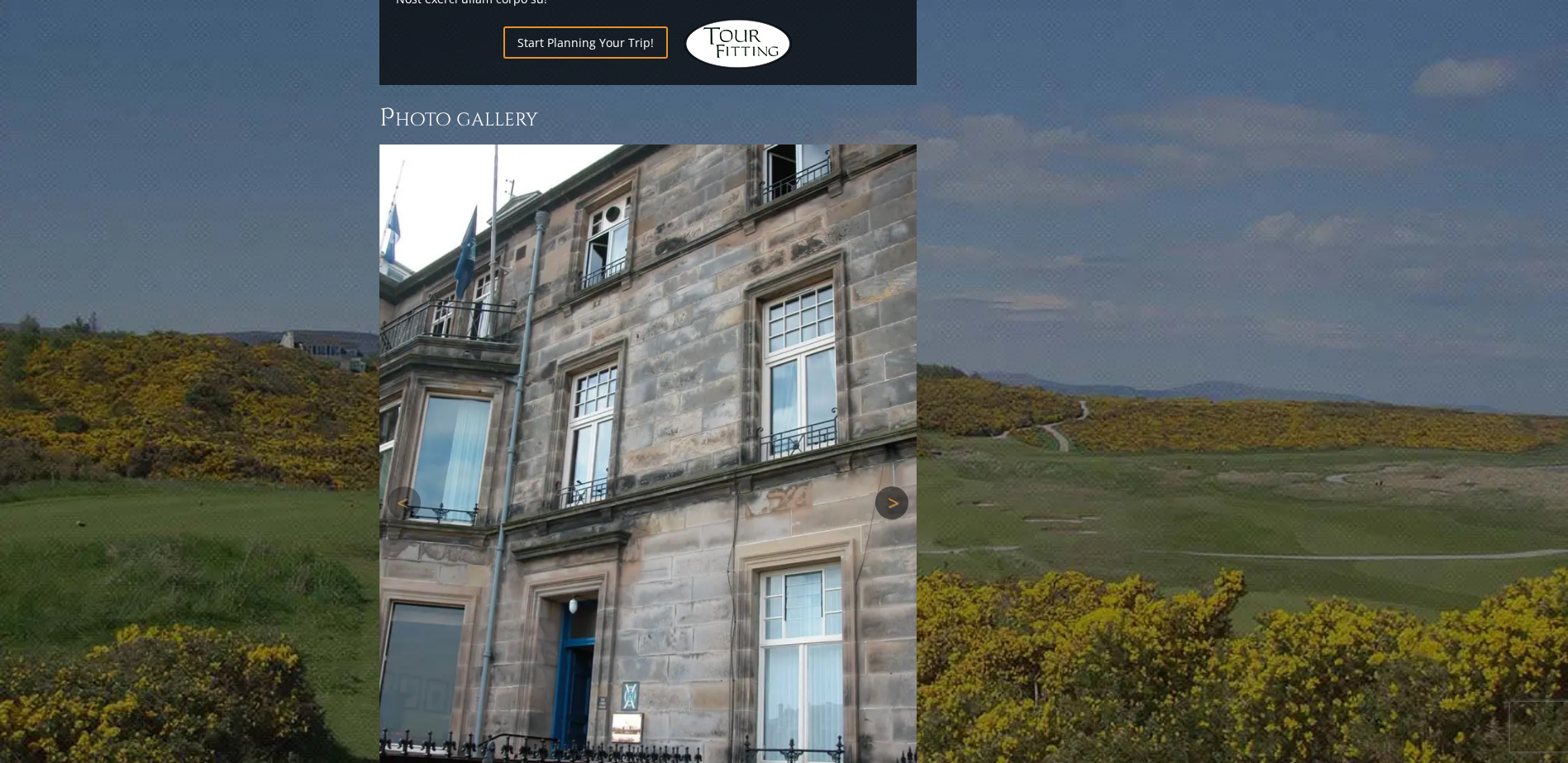
click at [896, 487] on link "Next" at bounding box center [892, 503] width 33 height 33
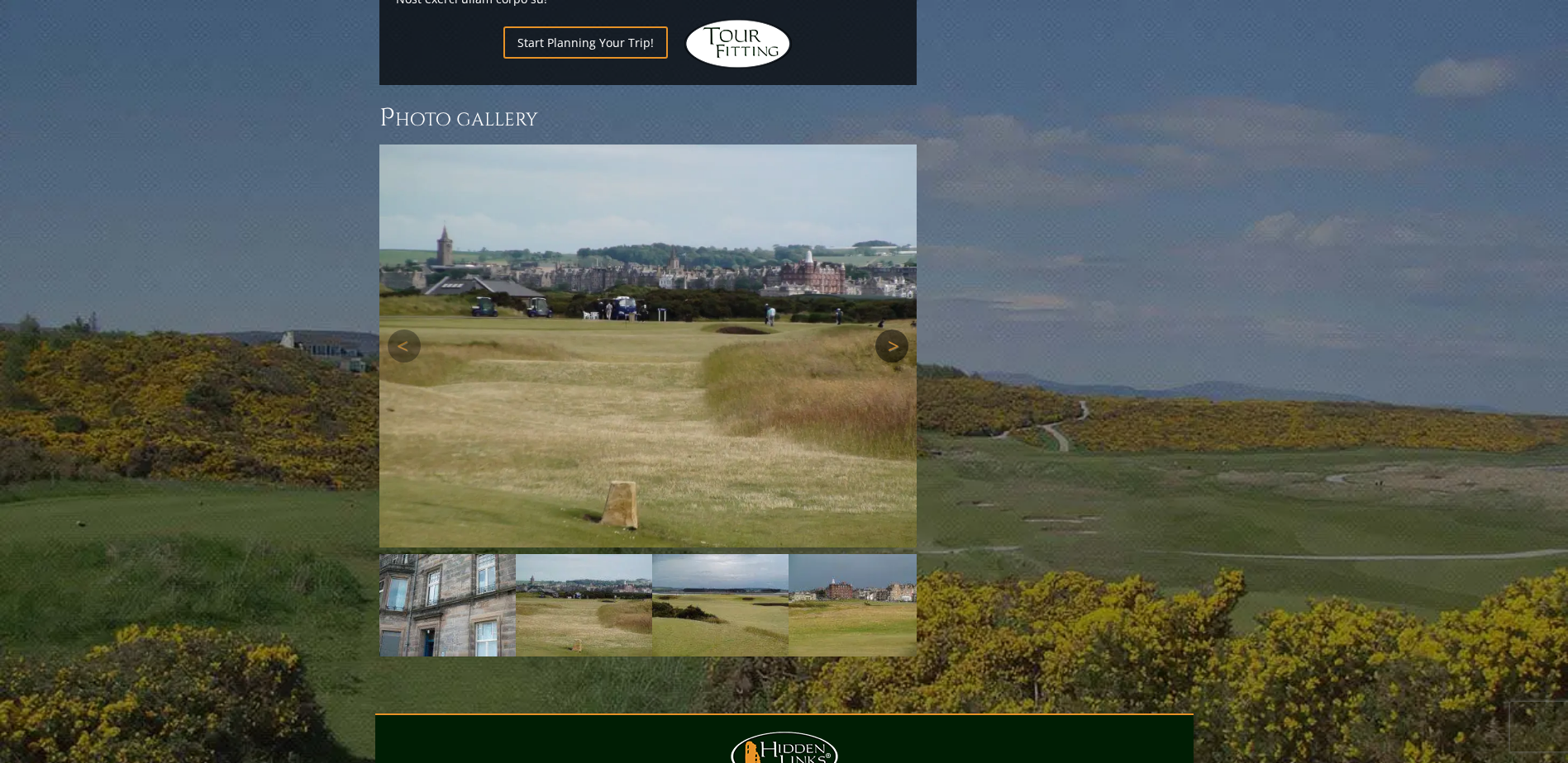
click at [891, 329] on link "Next" at bounding box center [892, 346] width 33 height 33
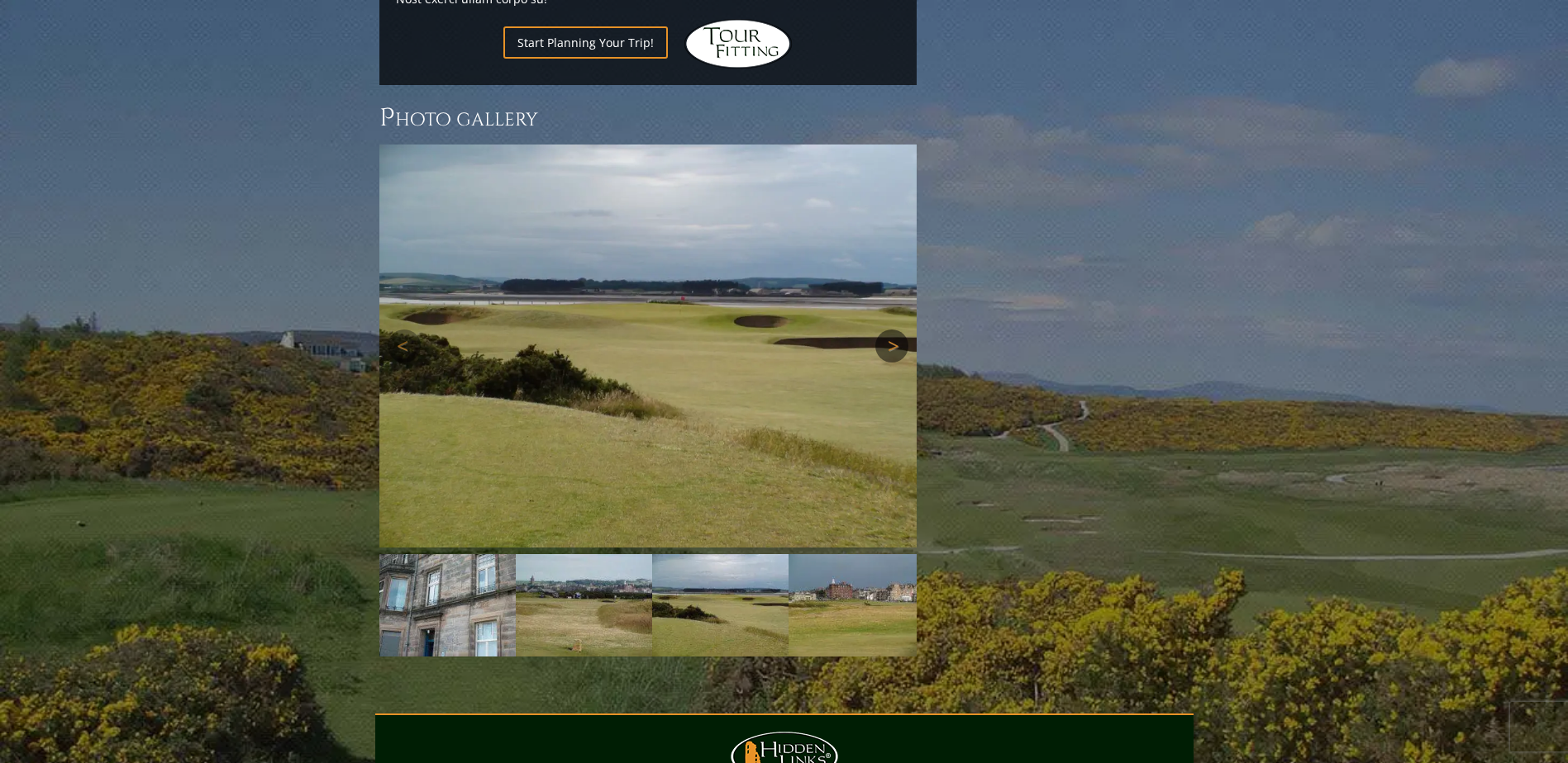
click at [891, 329] on link "Next" at bounding box center [892, 346] width 33 height 33
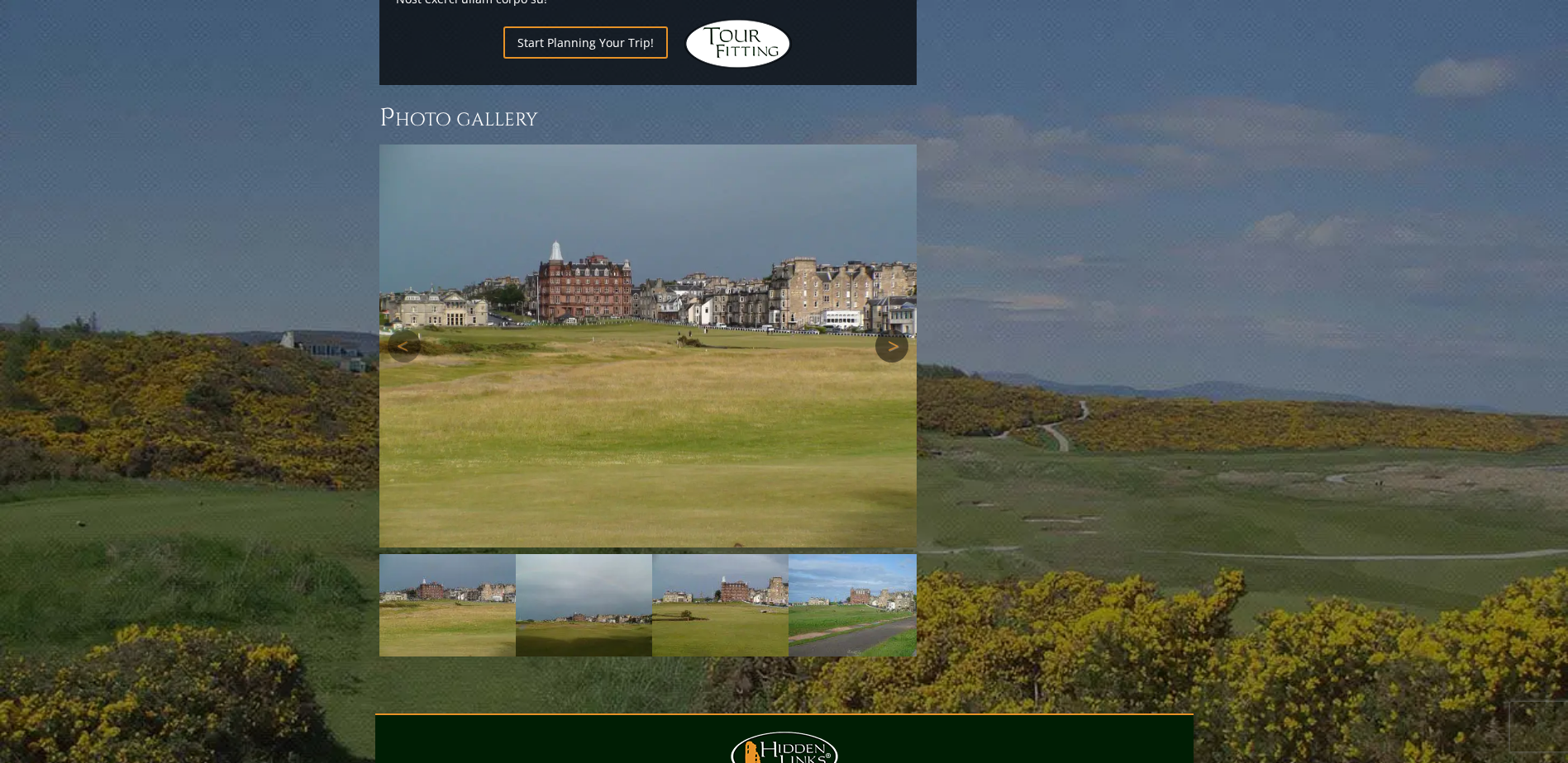
click at [891, 329] on link "Next" at bounding box center [892, 346] width 33 height 33
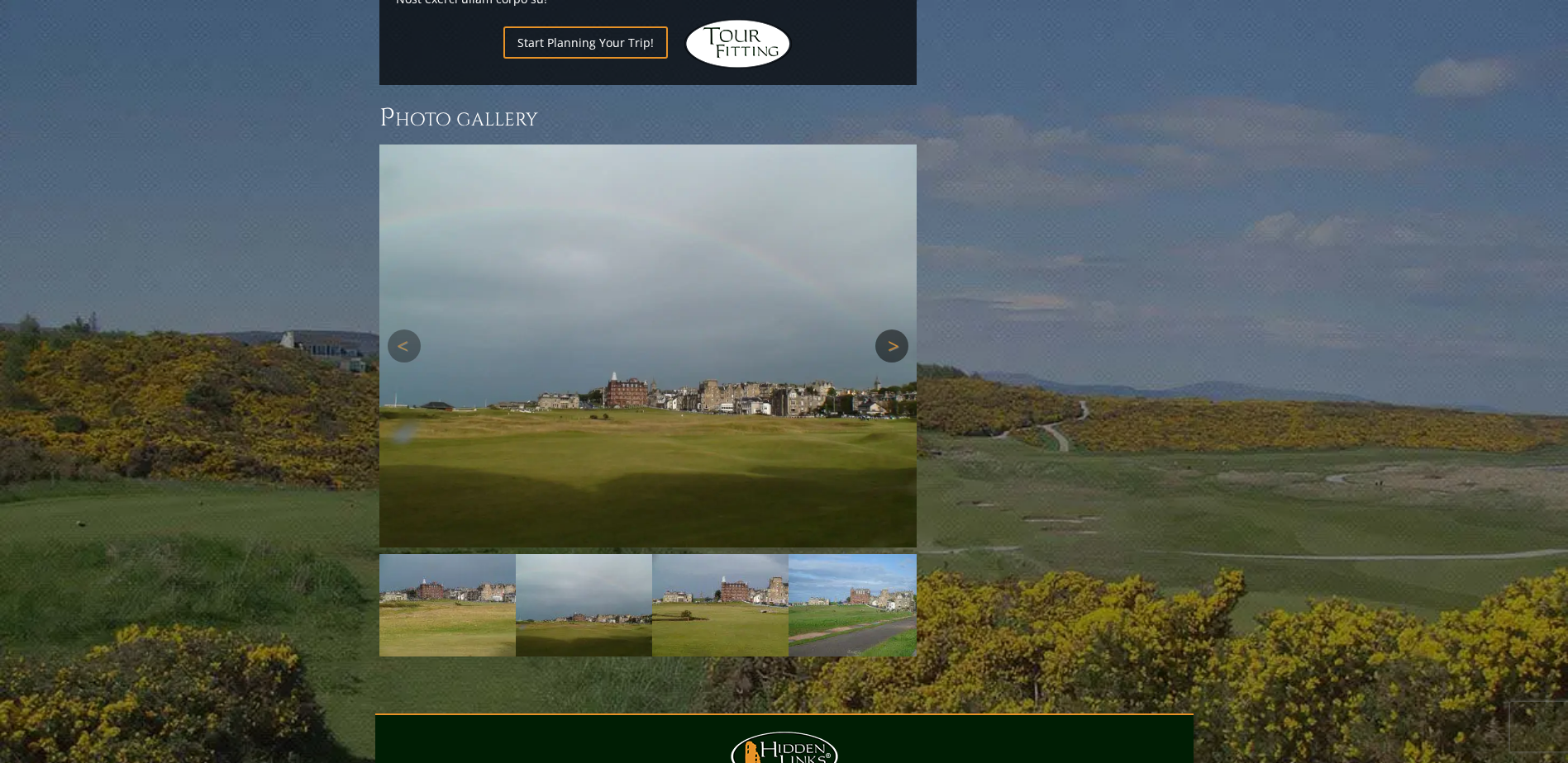
click at [891, 329] on link "Next" at bounding box center [892, 346] width 33 height 33
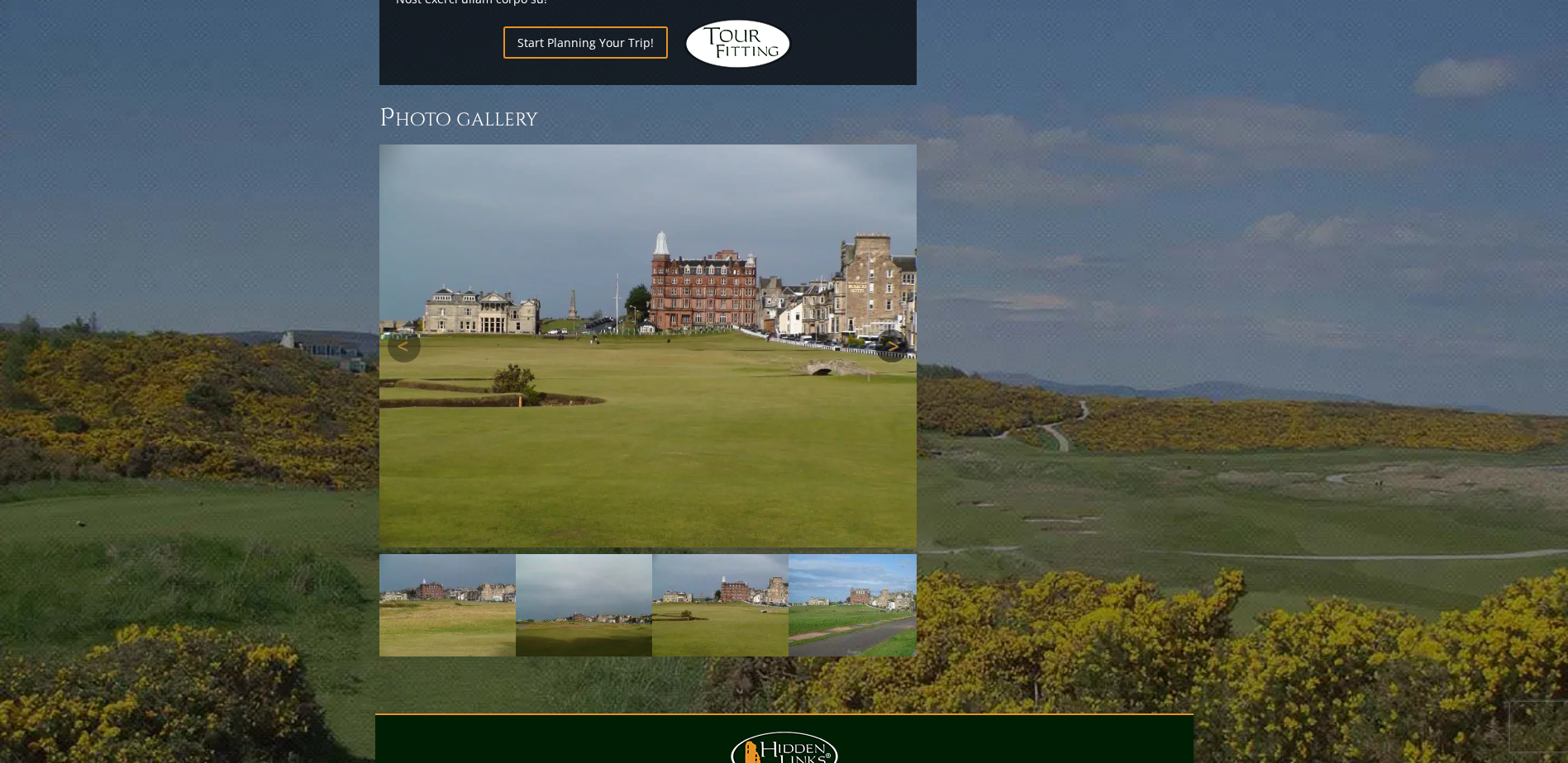
click at [891, 329] on link "Next" at bounding box center [892, 346] width 33 height 33
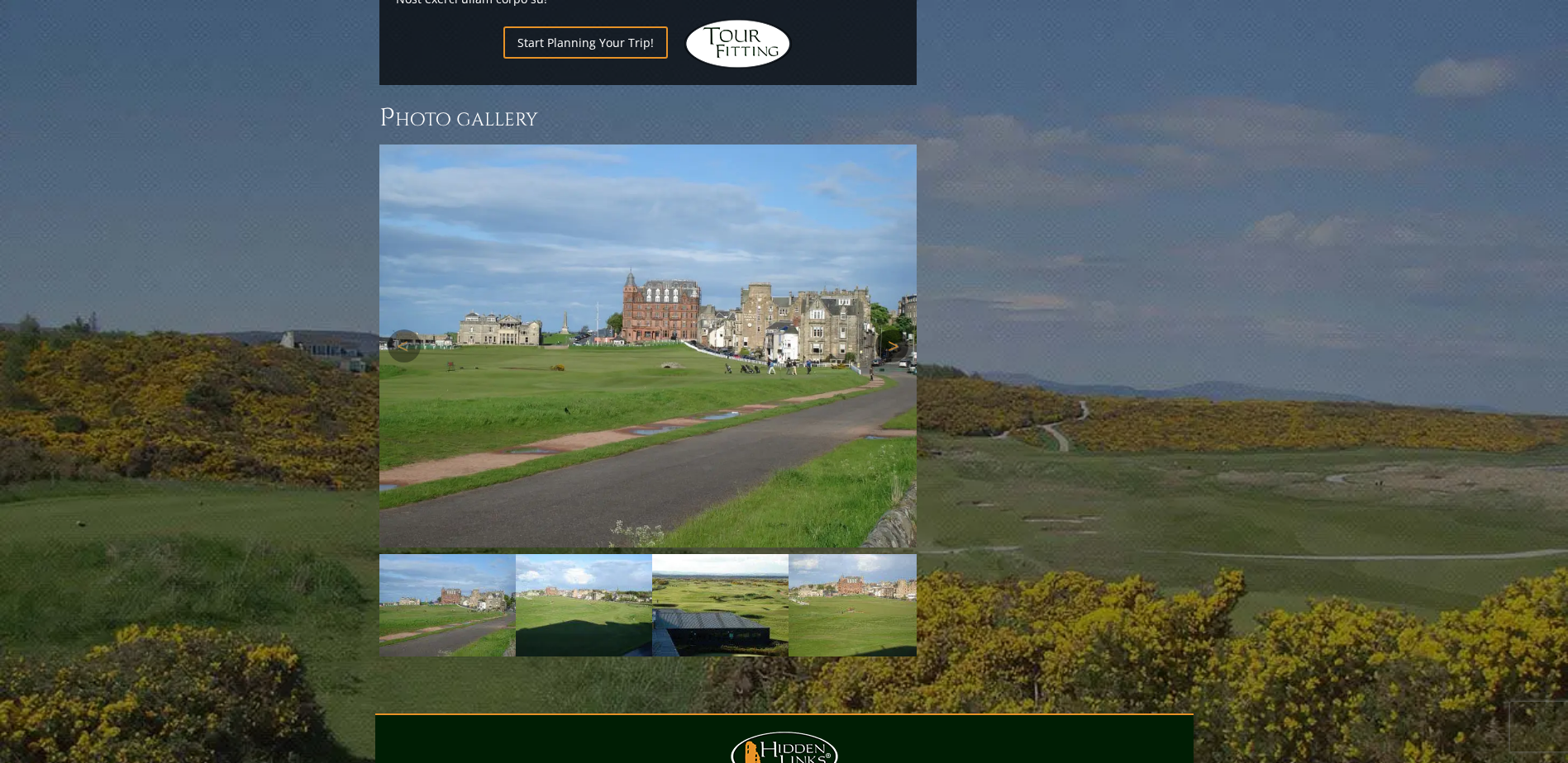
click at [891, 329] on link "Next" at bounding box center [892, 346] width 33 height 33
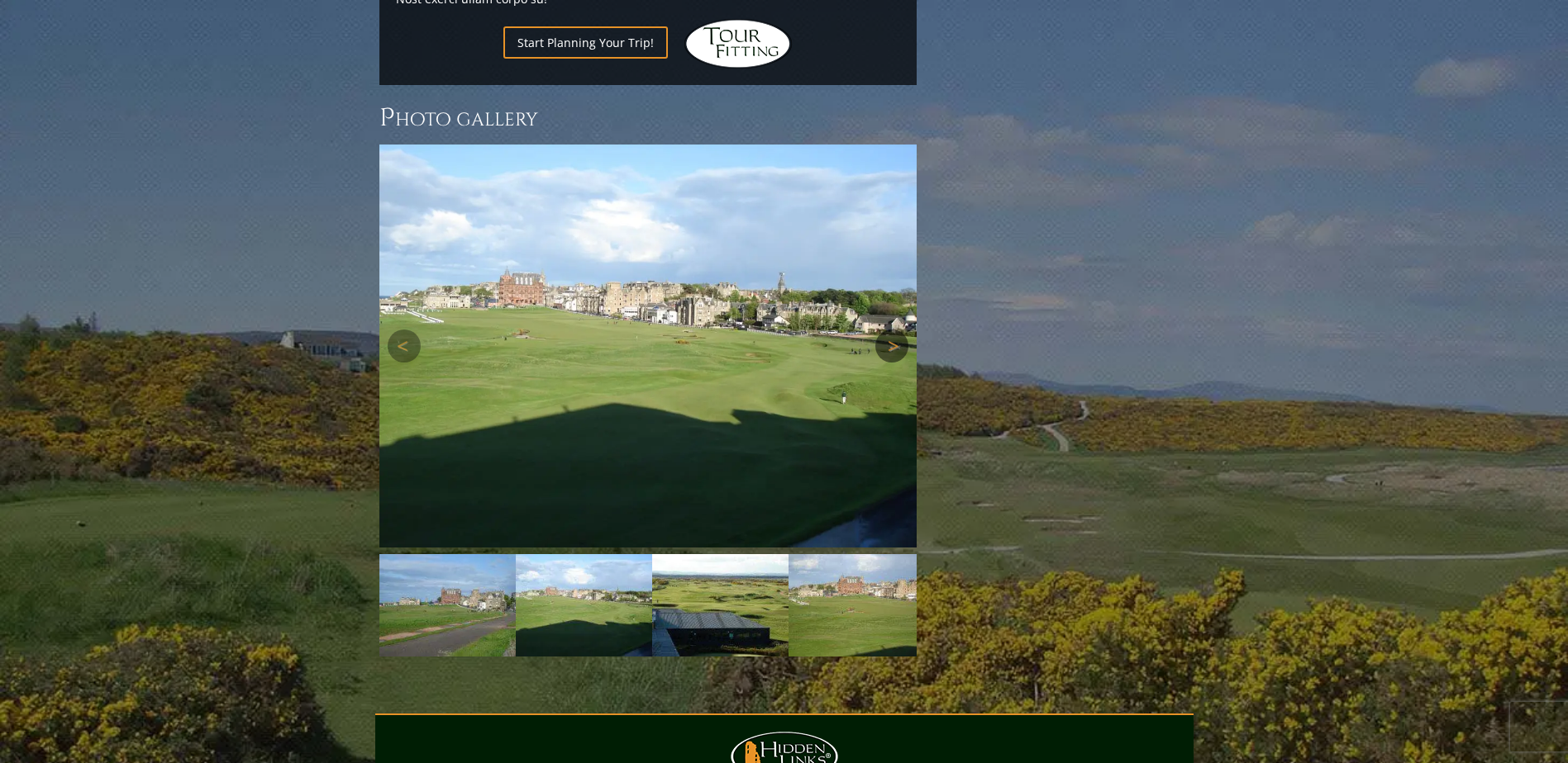
click at [891, 329] on link "Next" at bounding box center [892, 346] width 33 height 33
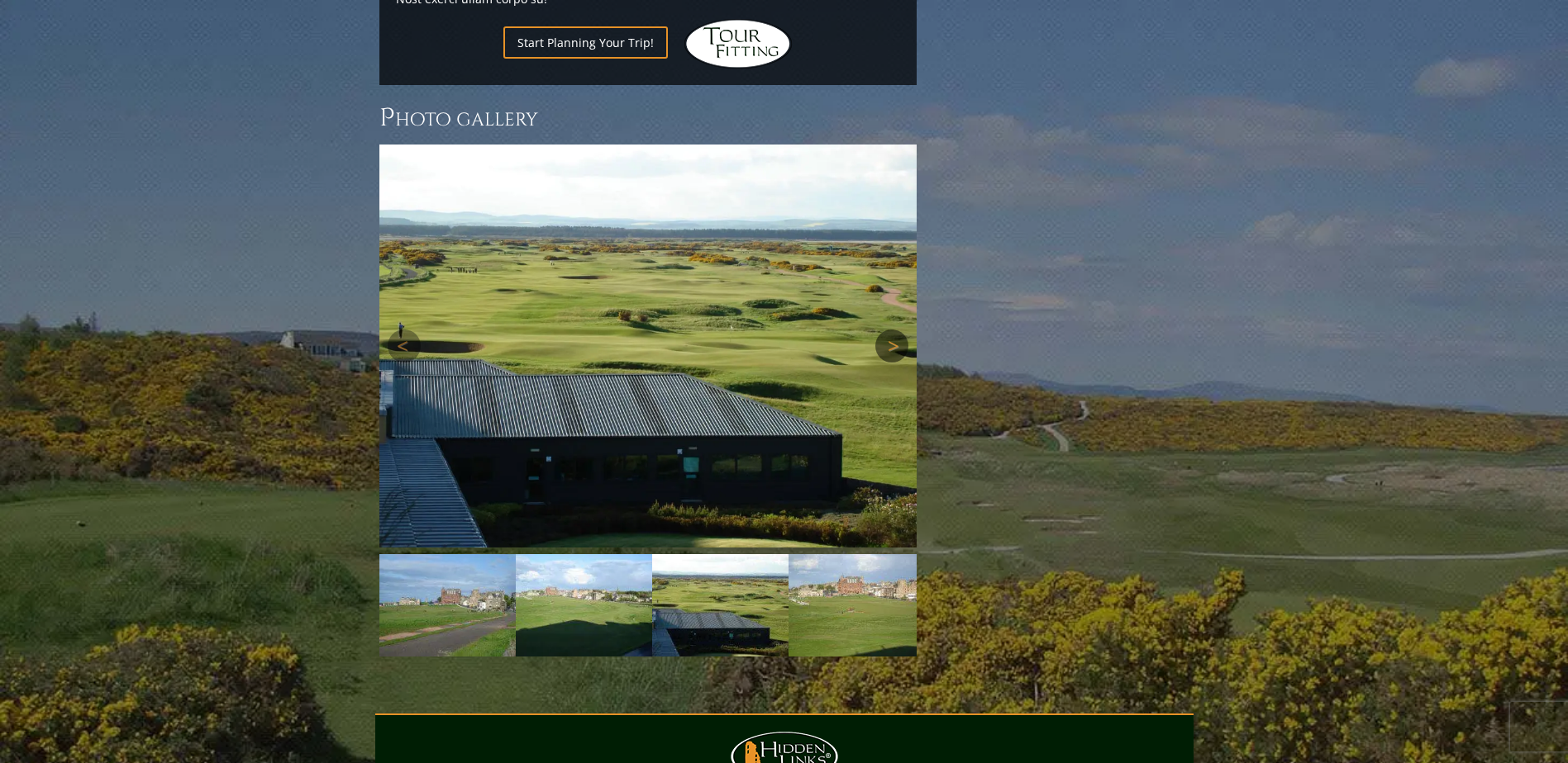
click at [891, 329] on link "Next" at bounding box center [892, 346] width 33 height 33
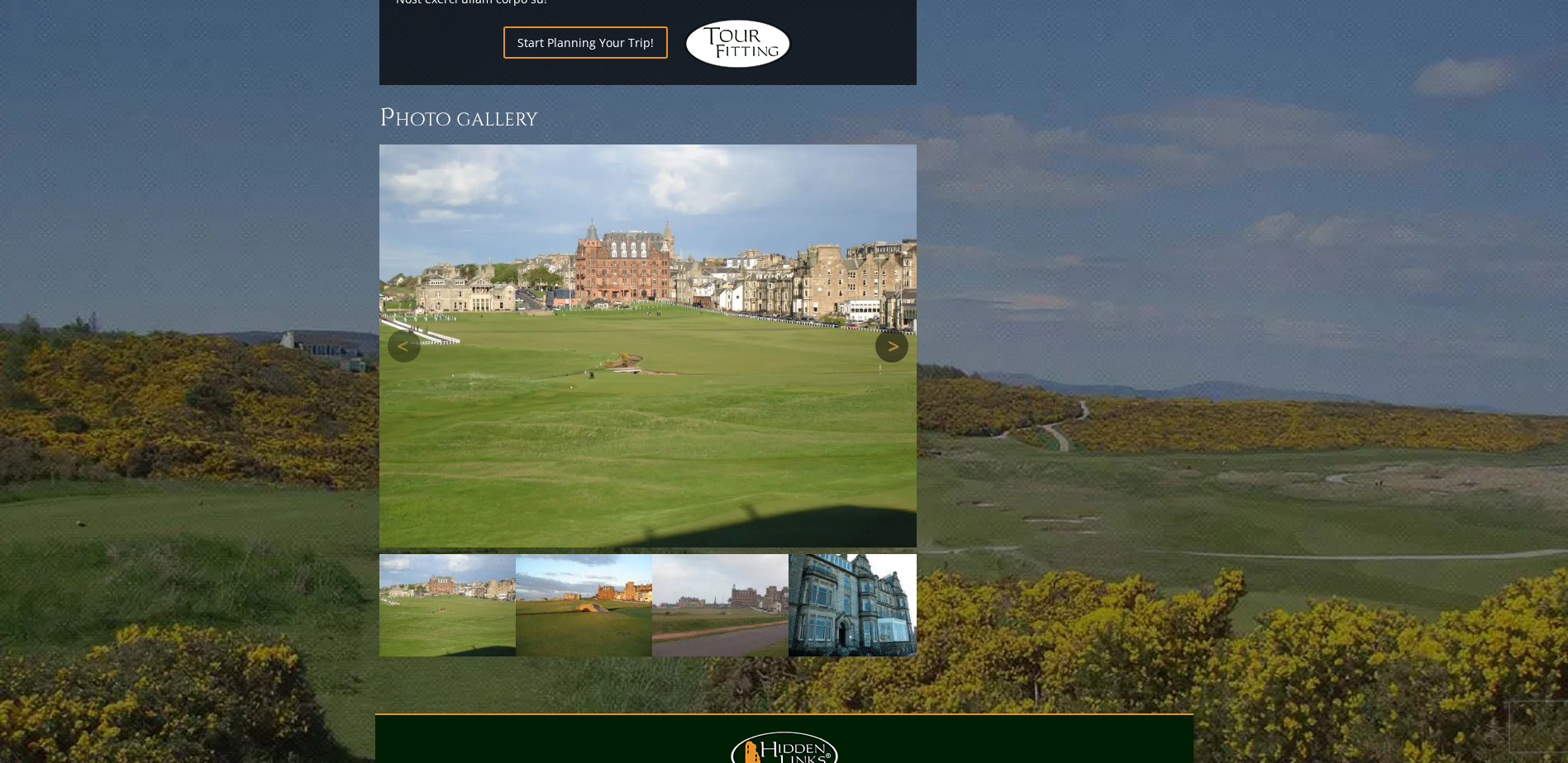
click at [891, 329] on link "Next" at bounding box center [892, 346] width 33 height 33
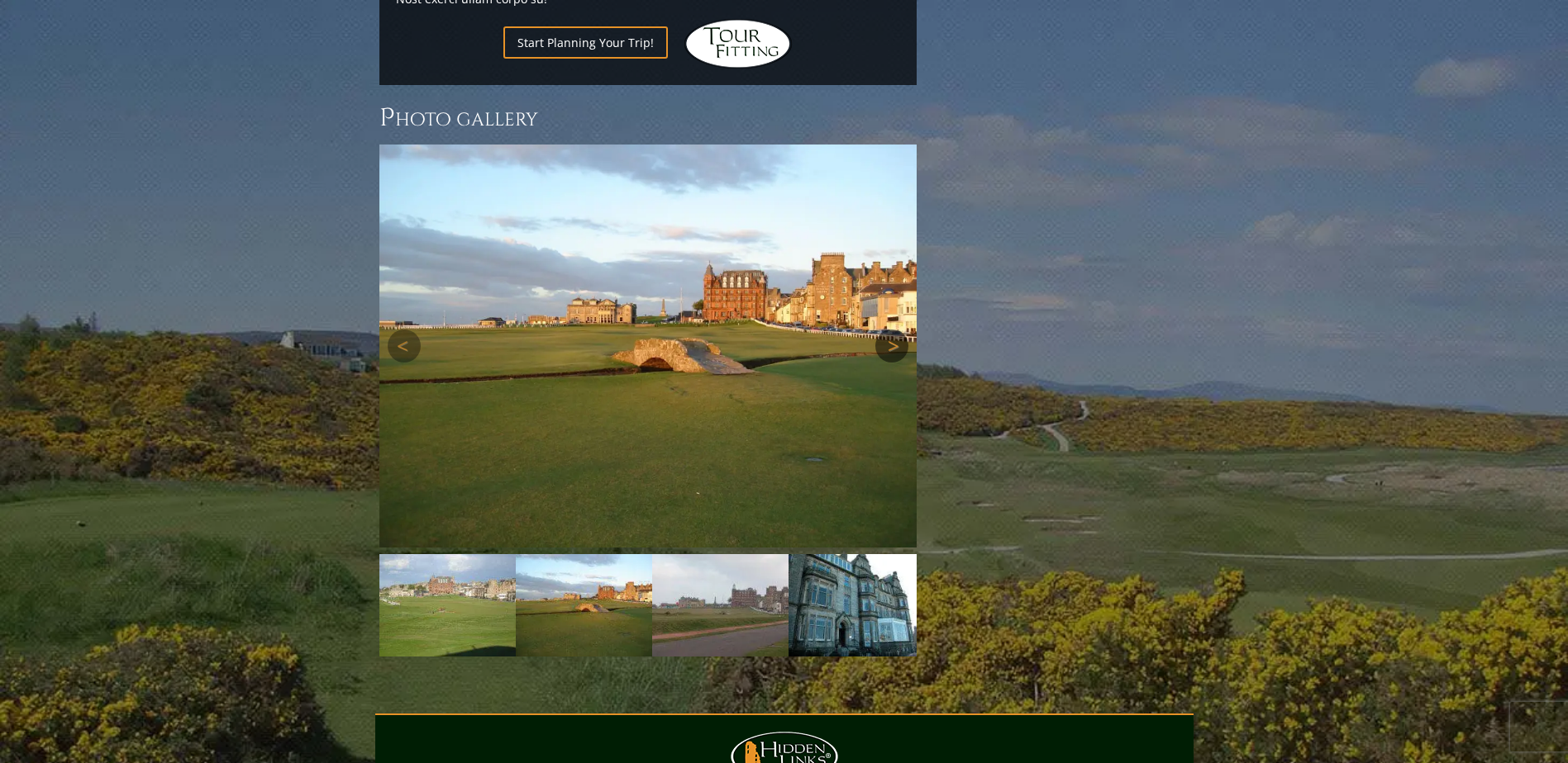
click at [891, 329] on link "Next" at bounding box center [892, 346] width 33 height 33
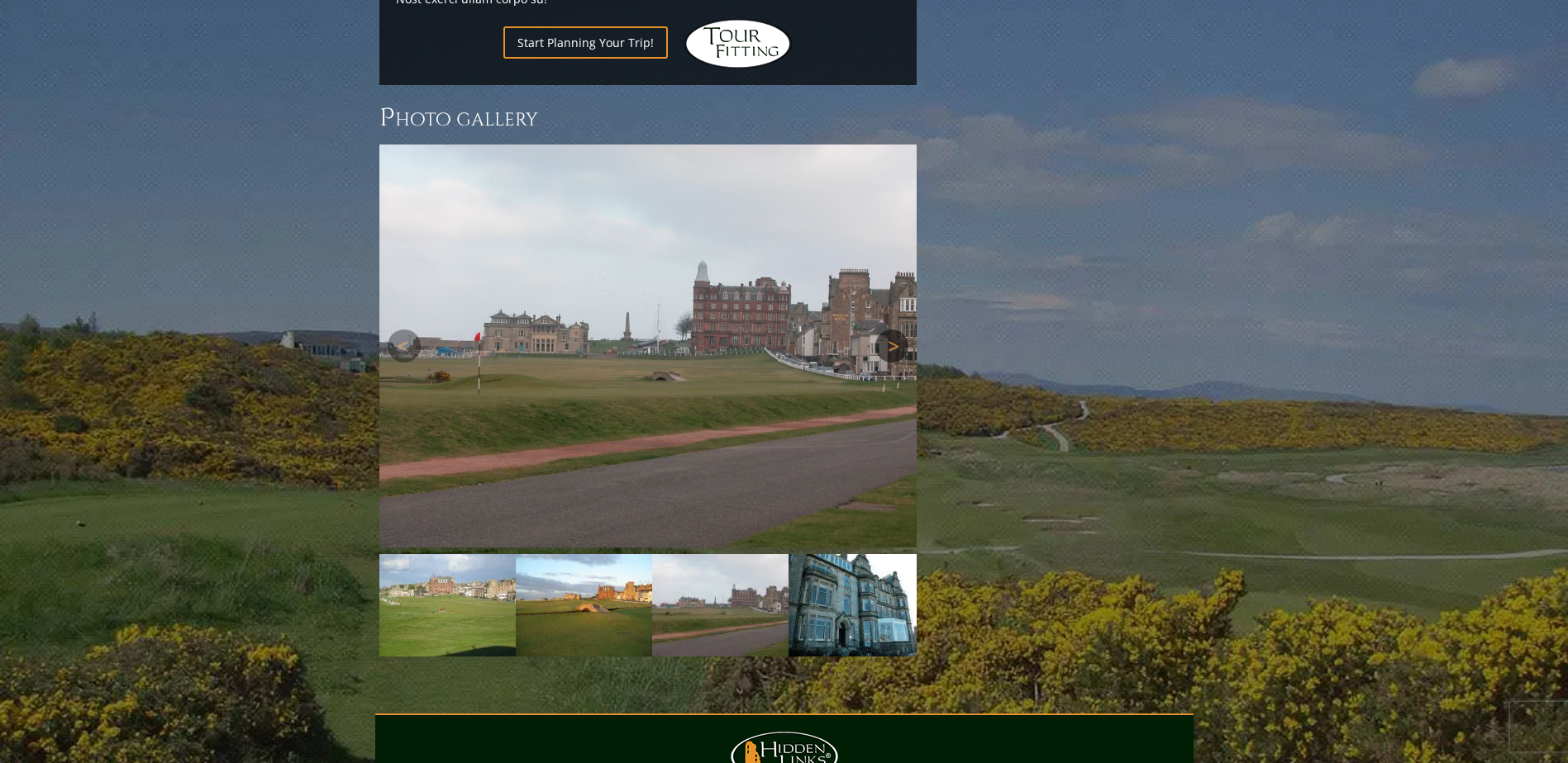
click at [891, 329] on link "Next" at bounding box center [892, 346] width 33 height 33
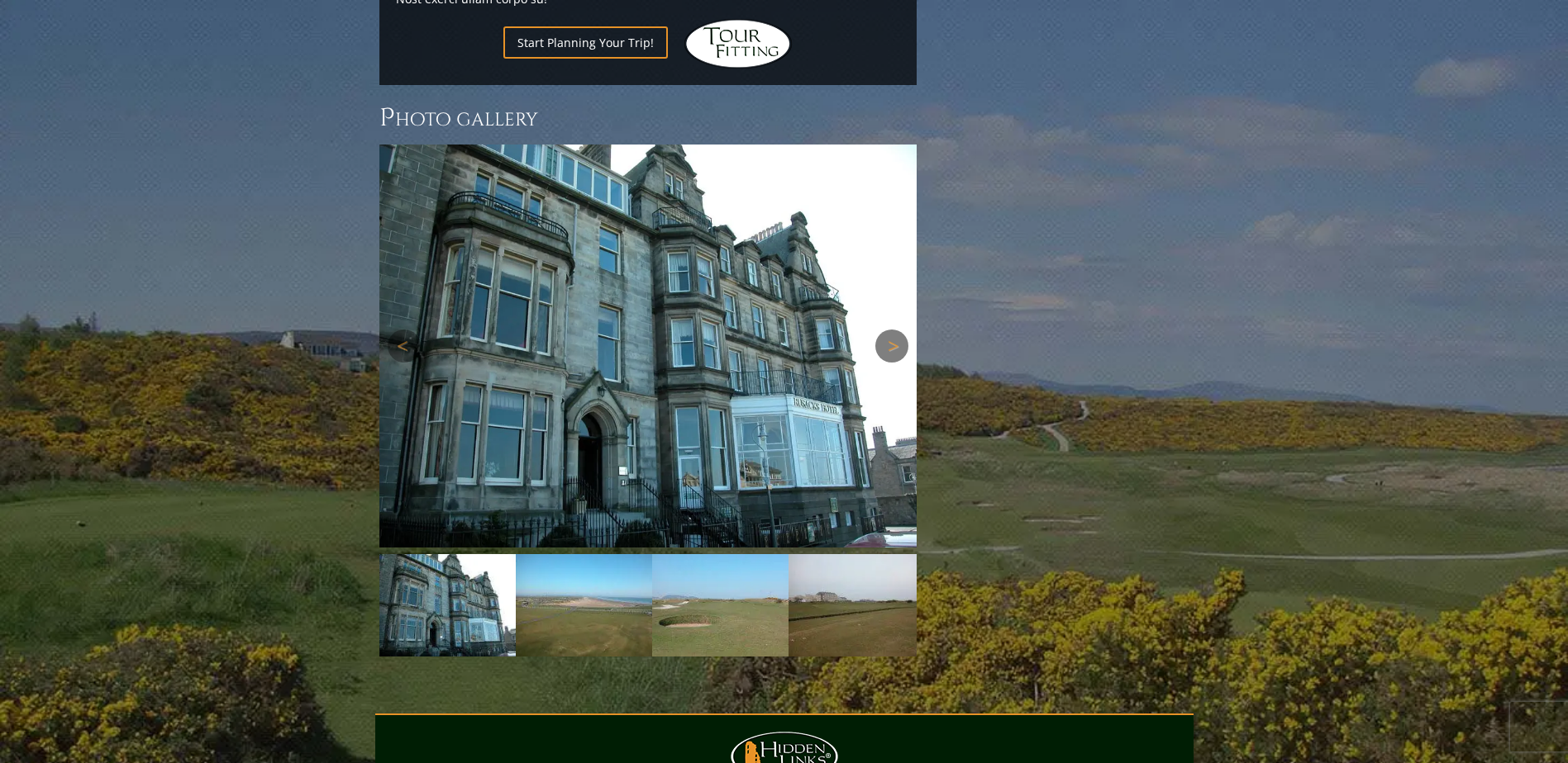
click at [891, 329] on link "Next" at bounding box center [892, 346] width 33 height 33
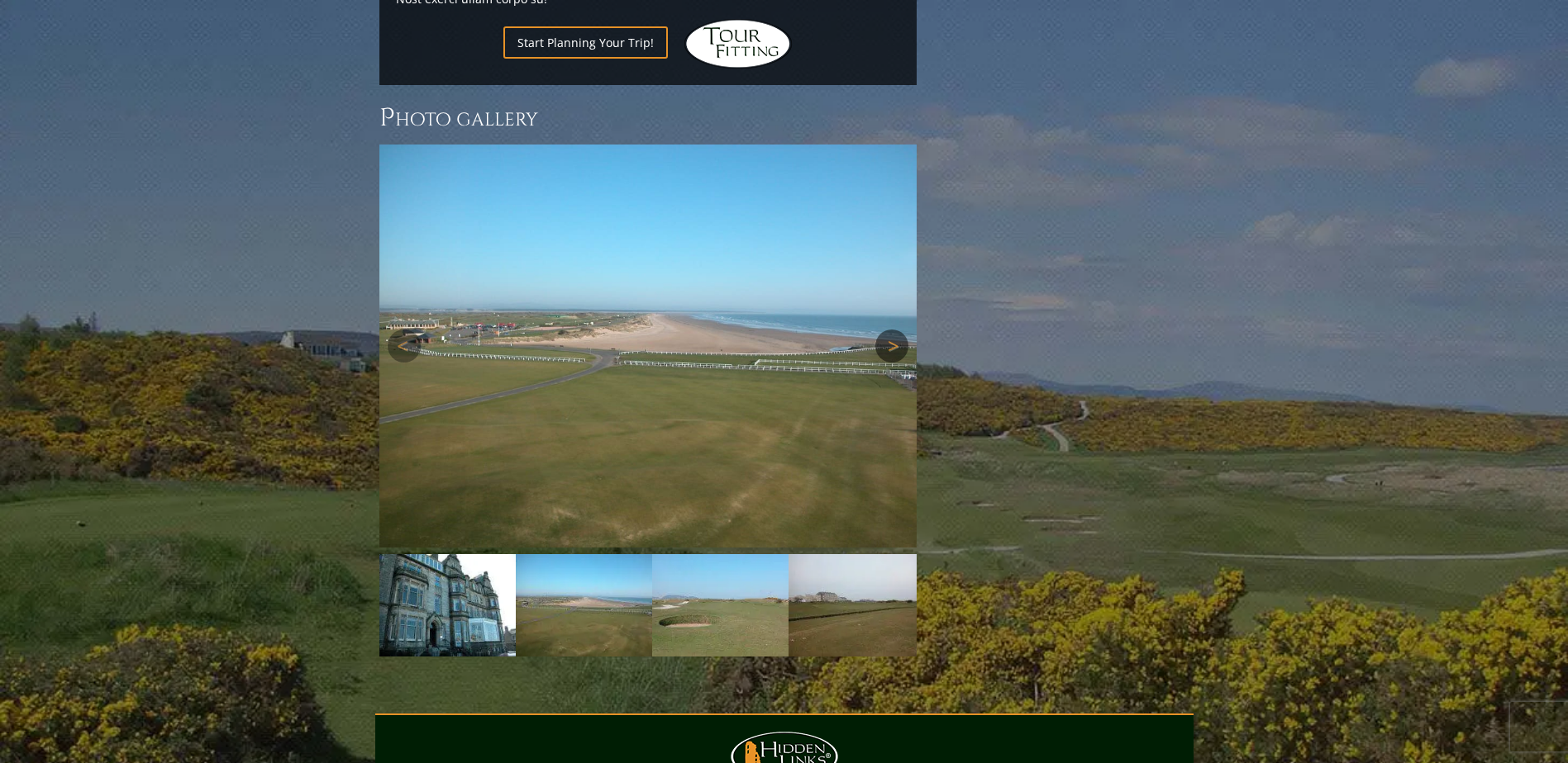
click at [891, 329] on link "Next" at bounding box center [892, 346] width 33 height 33
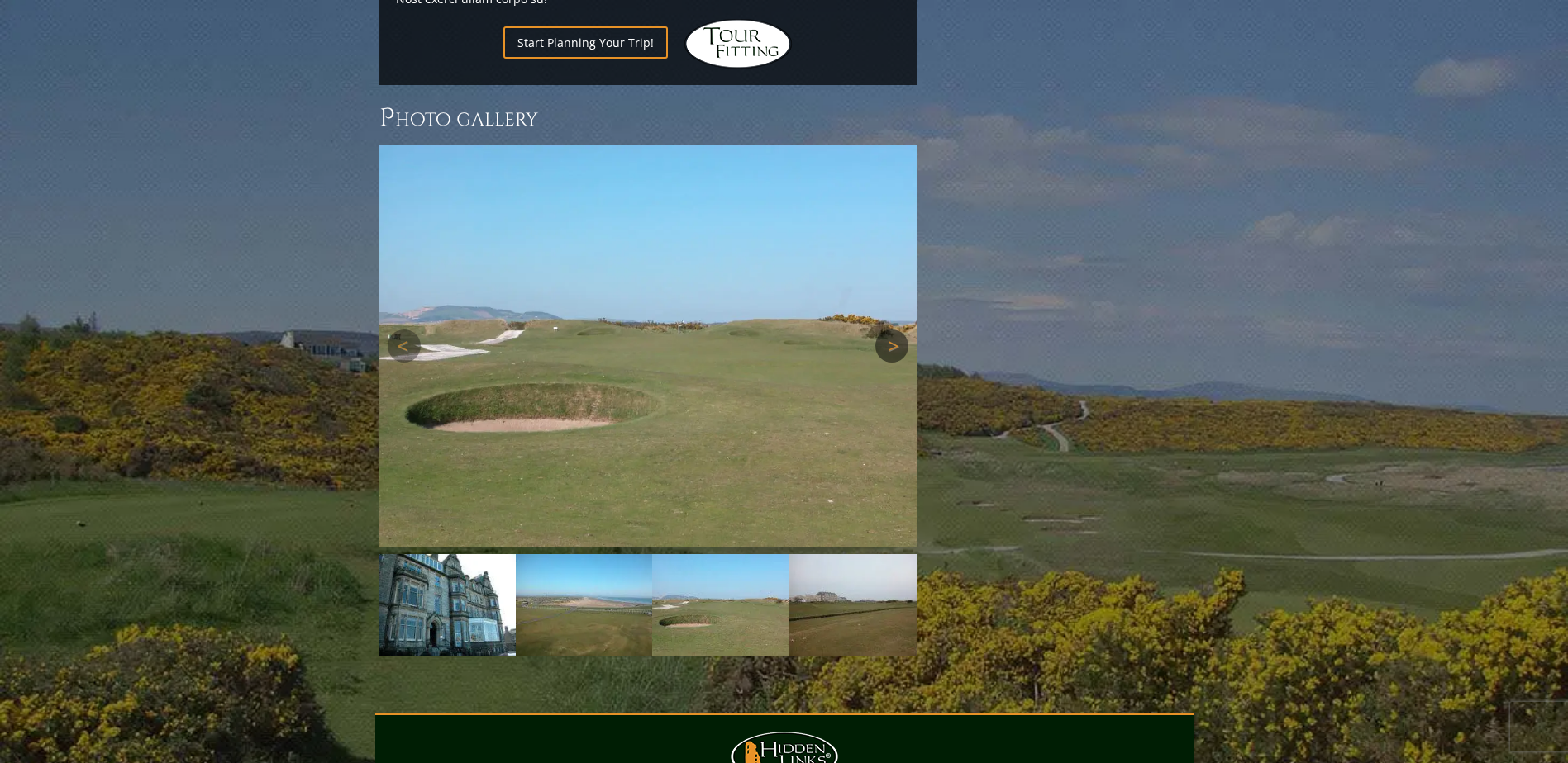
click at [891, 329] on link "Next" at bounding box center [892, 346] width 33 height 33
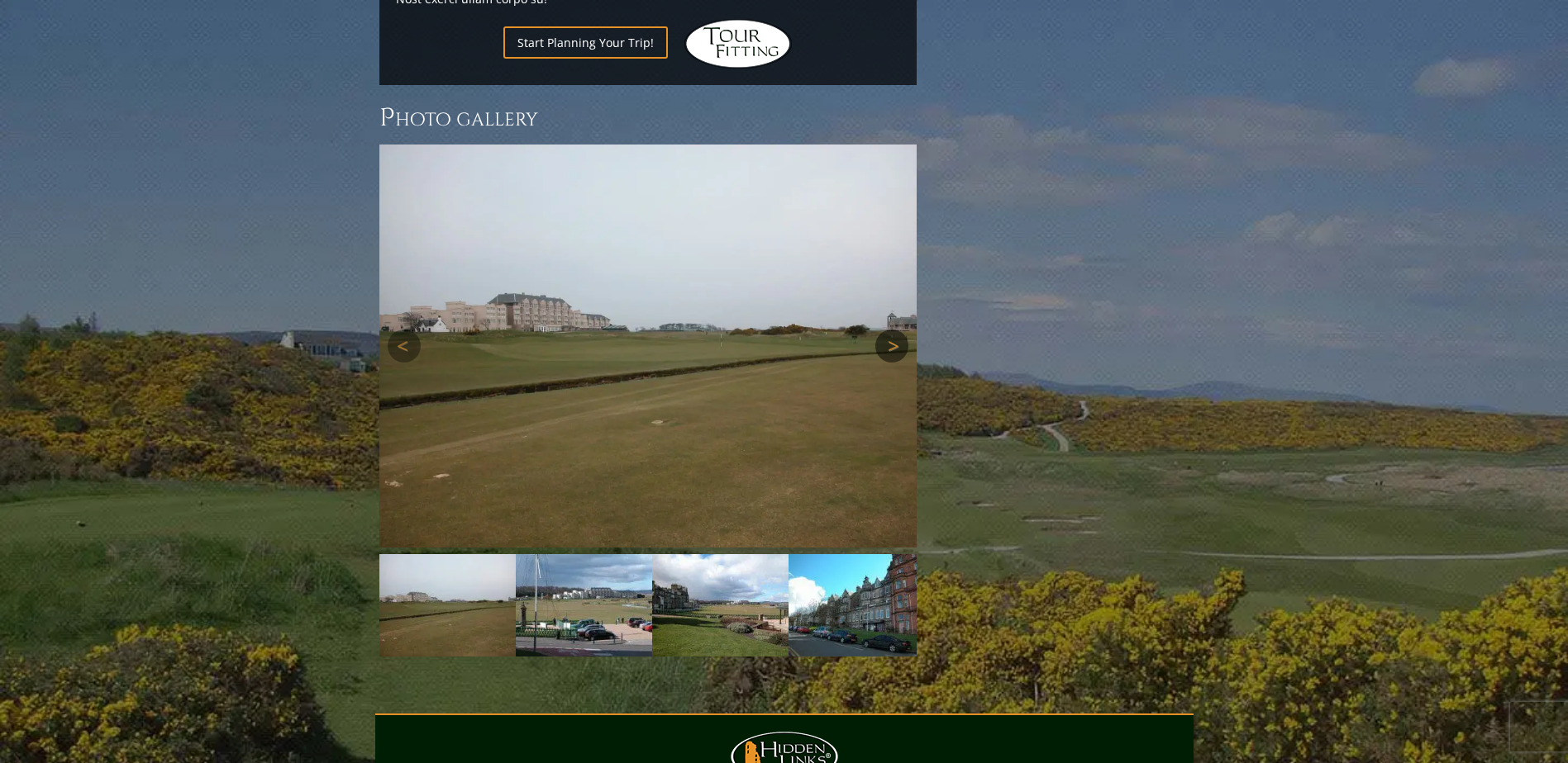
click at [891, 329] on link "Next" at bounding box center [892, 346] width 33 height 33
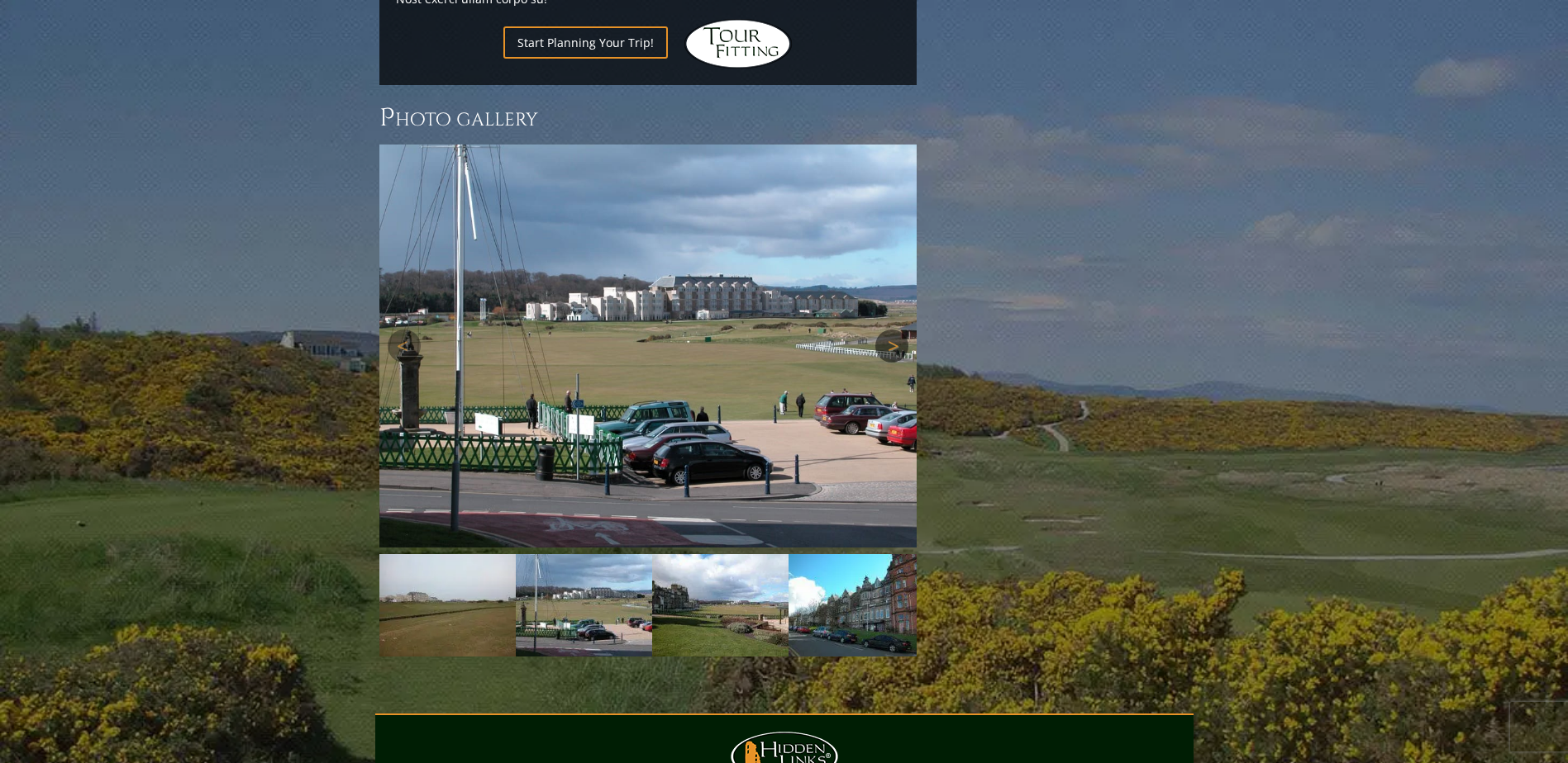
click at [891, 329] on link "Next" at bounding box center [892, 346] width 33 height 33
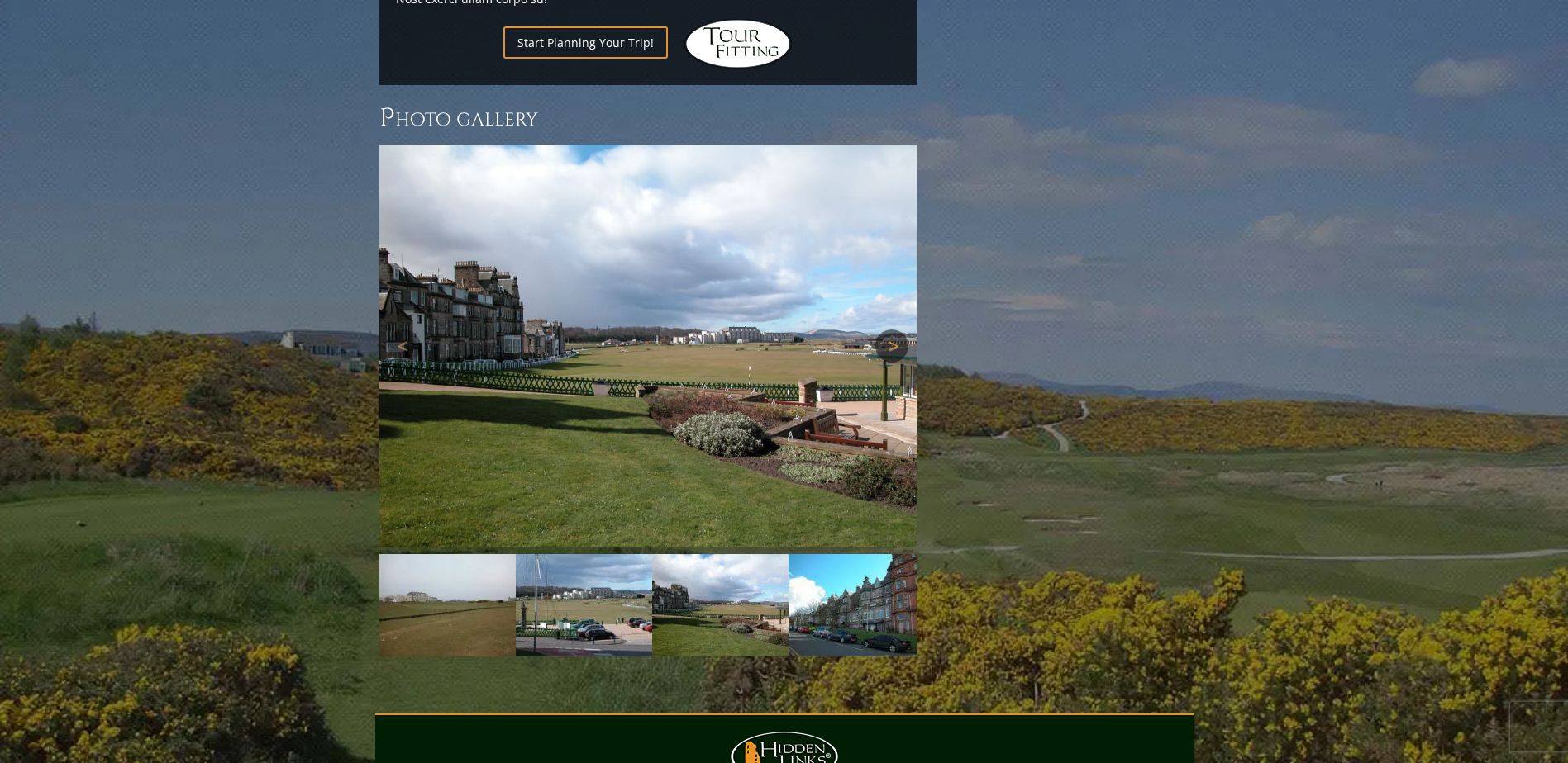
click at [891, 329] on link "Next" at bounding box center [892, 346] width 33 height 33
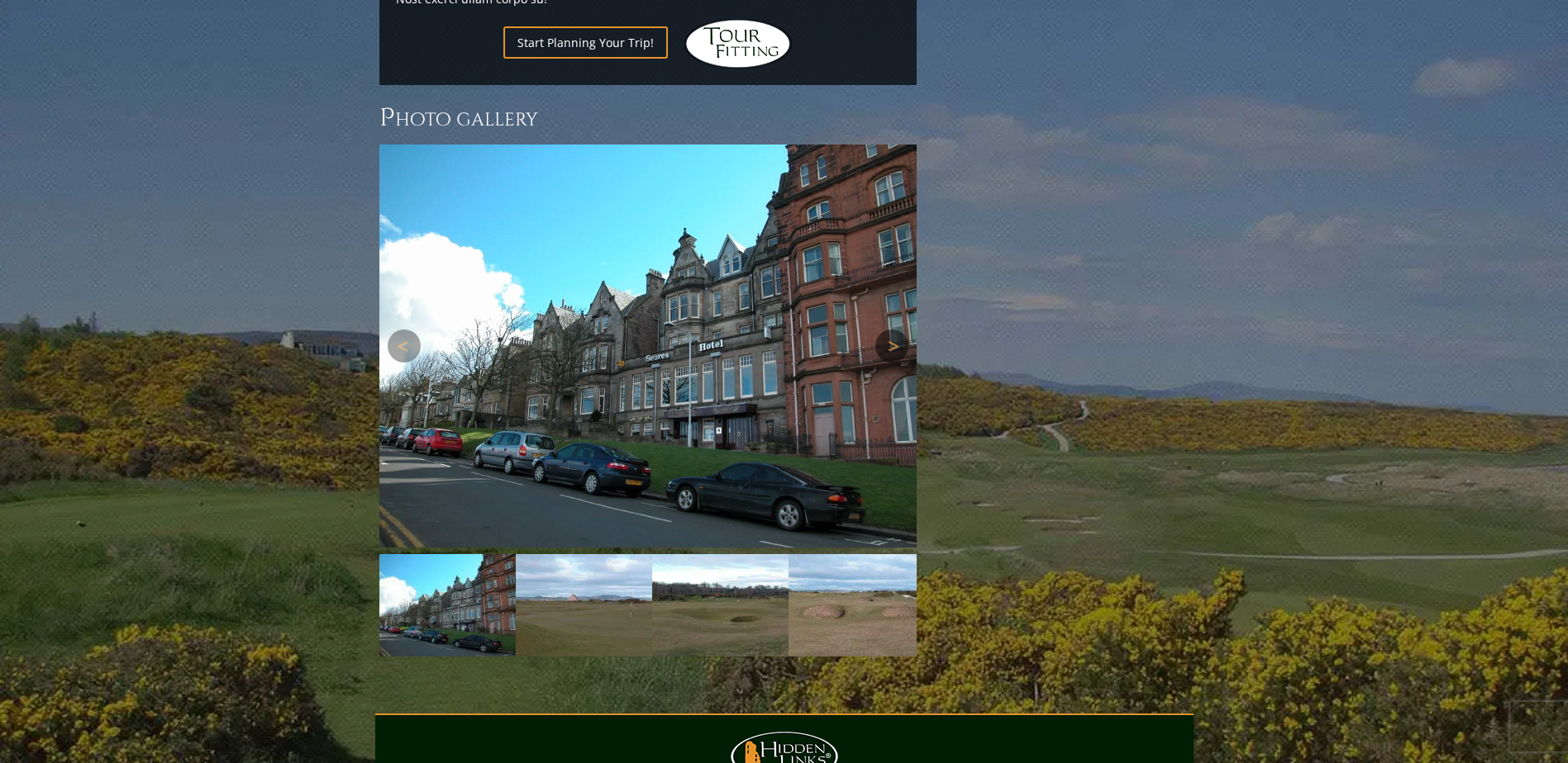
click at [891, 329] on link "Next" at bounding box center [892, 346] width 33 height 33
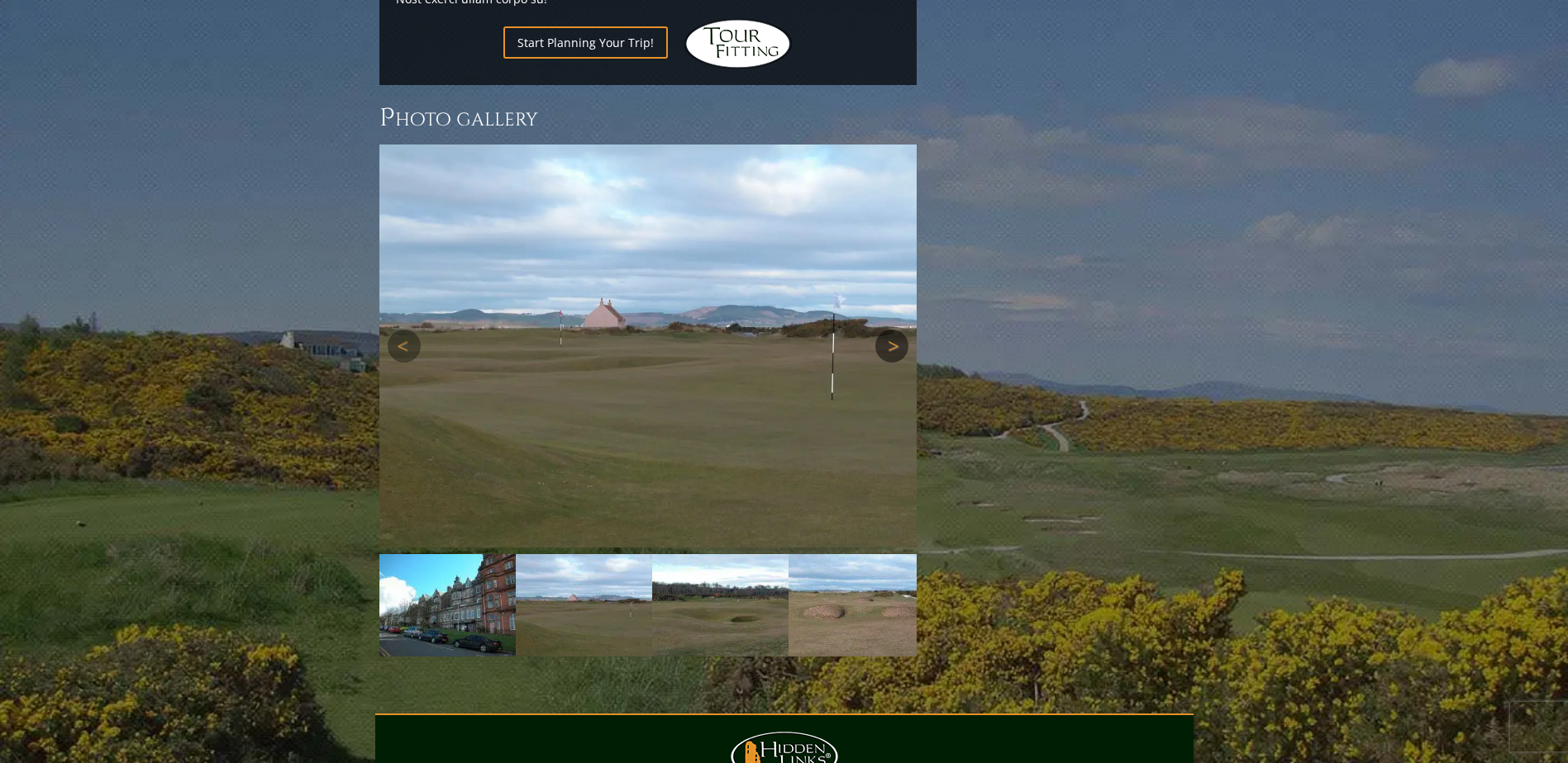
click at [891, 329] on link "Next" at bounding box center [892, 346] width 33 height 33
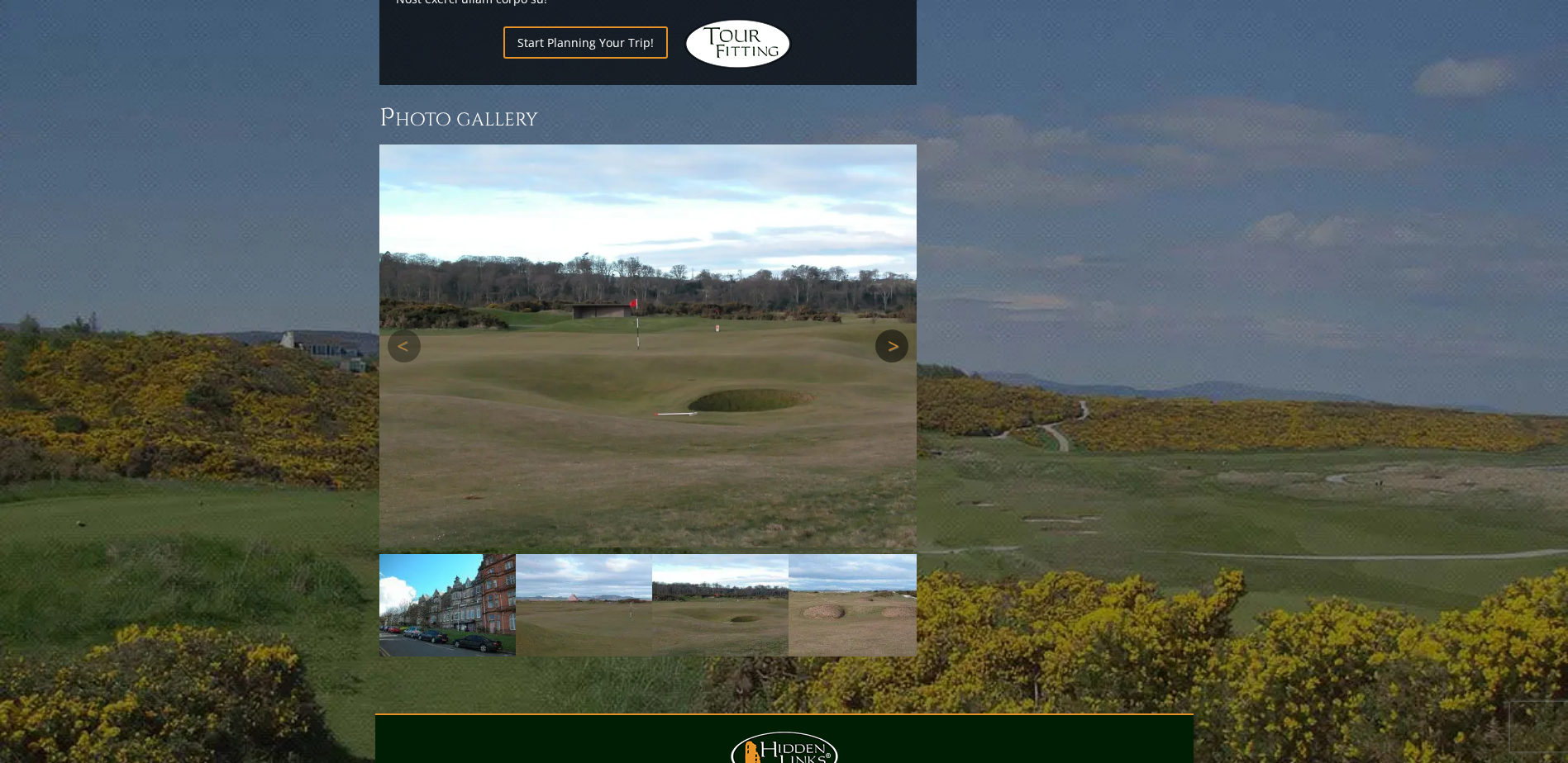
click at [892, 329] on link "Next" at bounding box center [892, 346] width 33 height 33
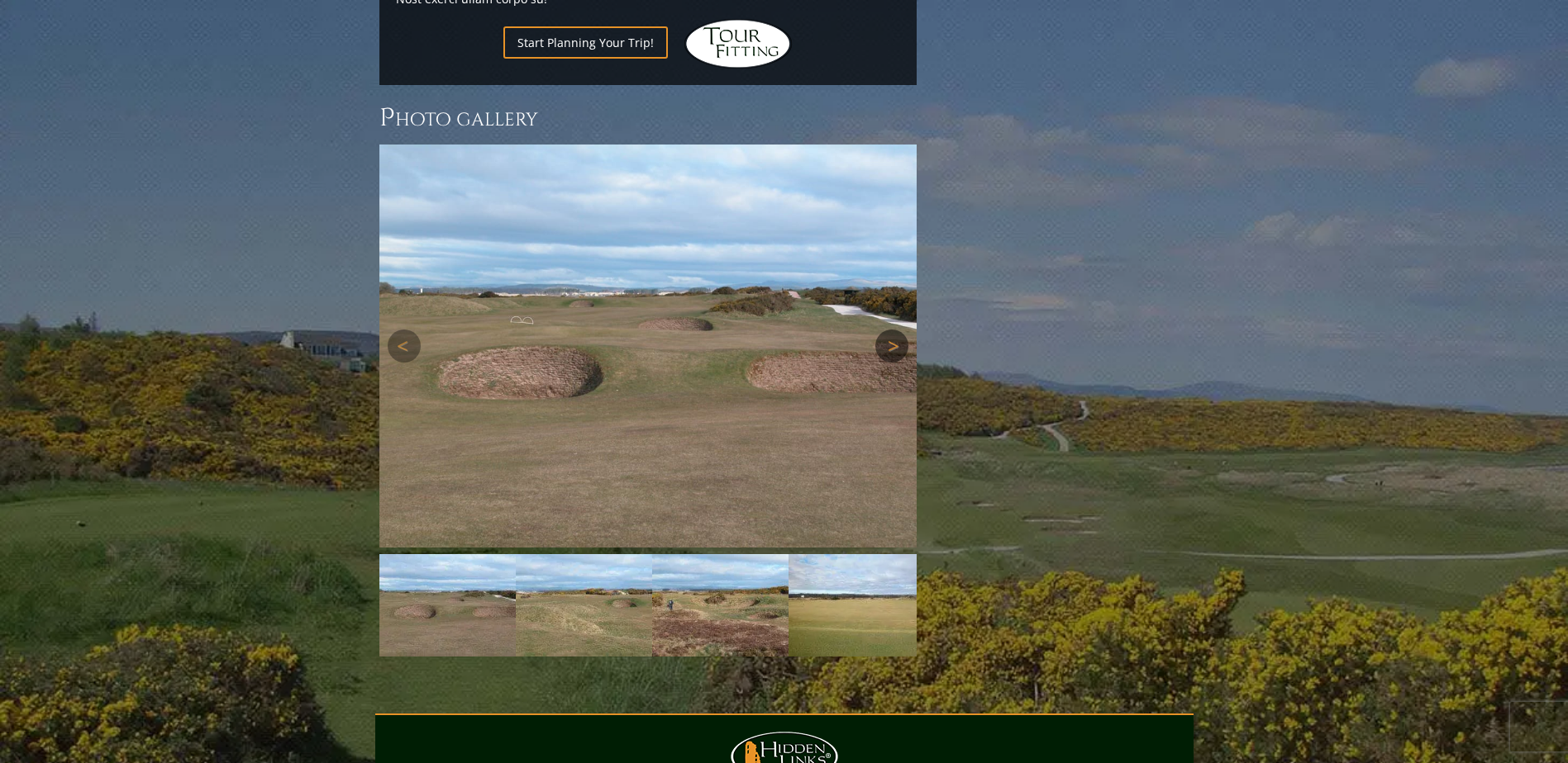
click at [896, 329] on link "Next" at bounding box center [892, 346] width 33 height 33
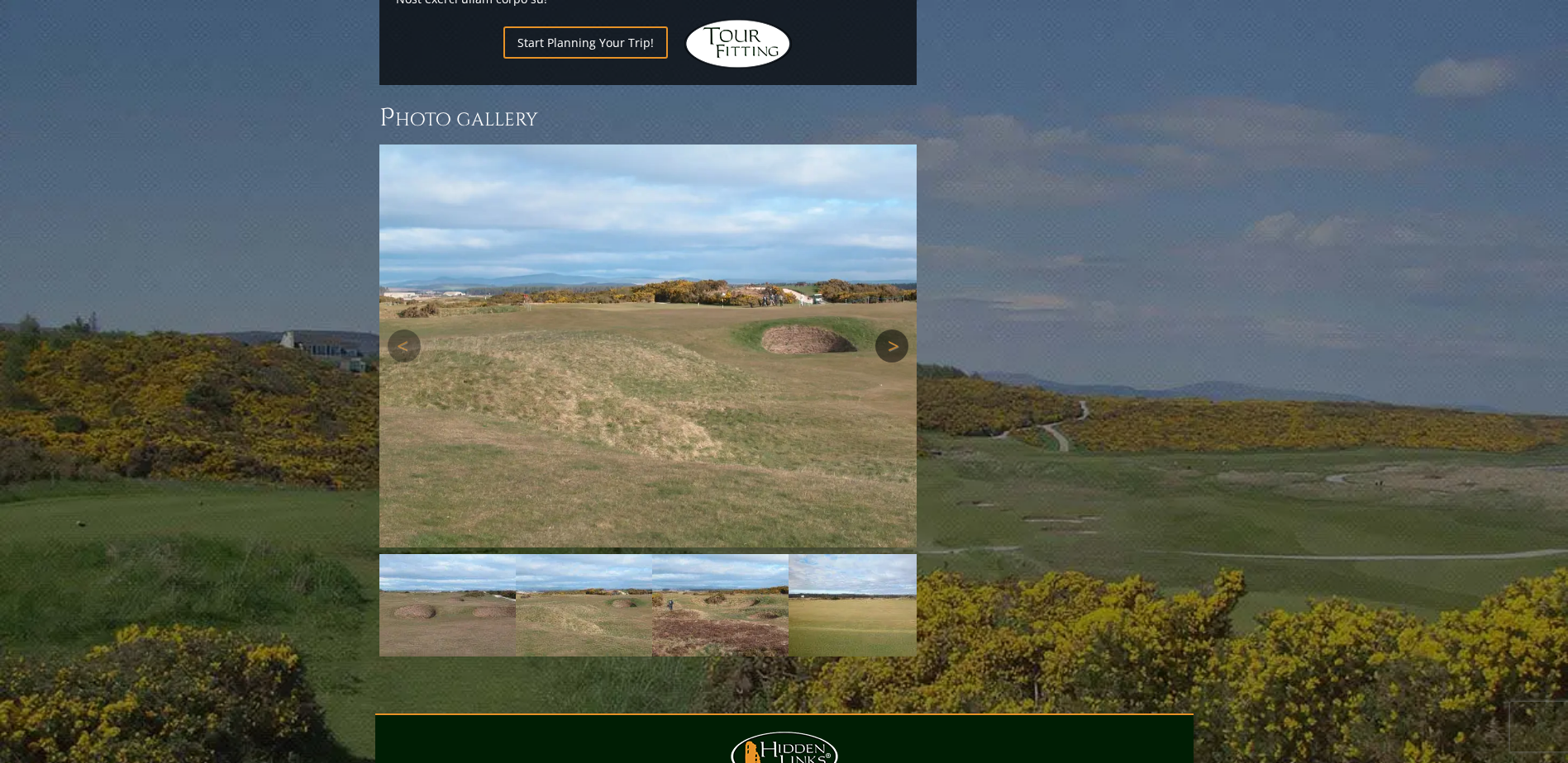
click at [901, 329] on link "Next" at bounding box center [892, 346] width 33 height 33
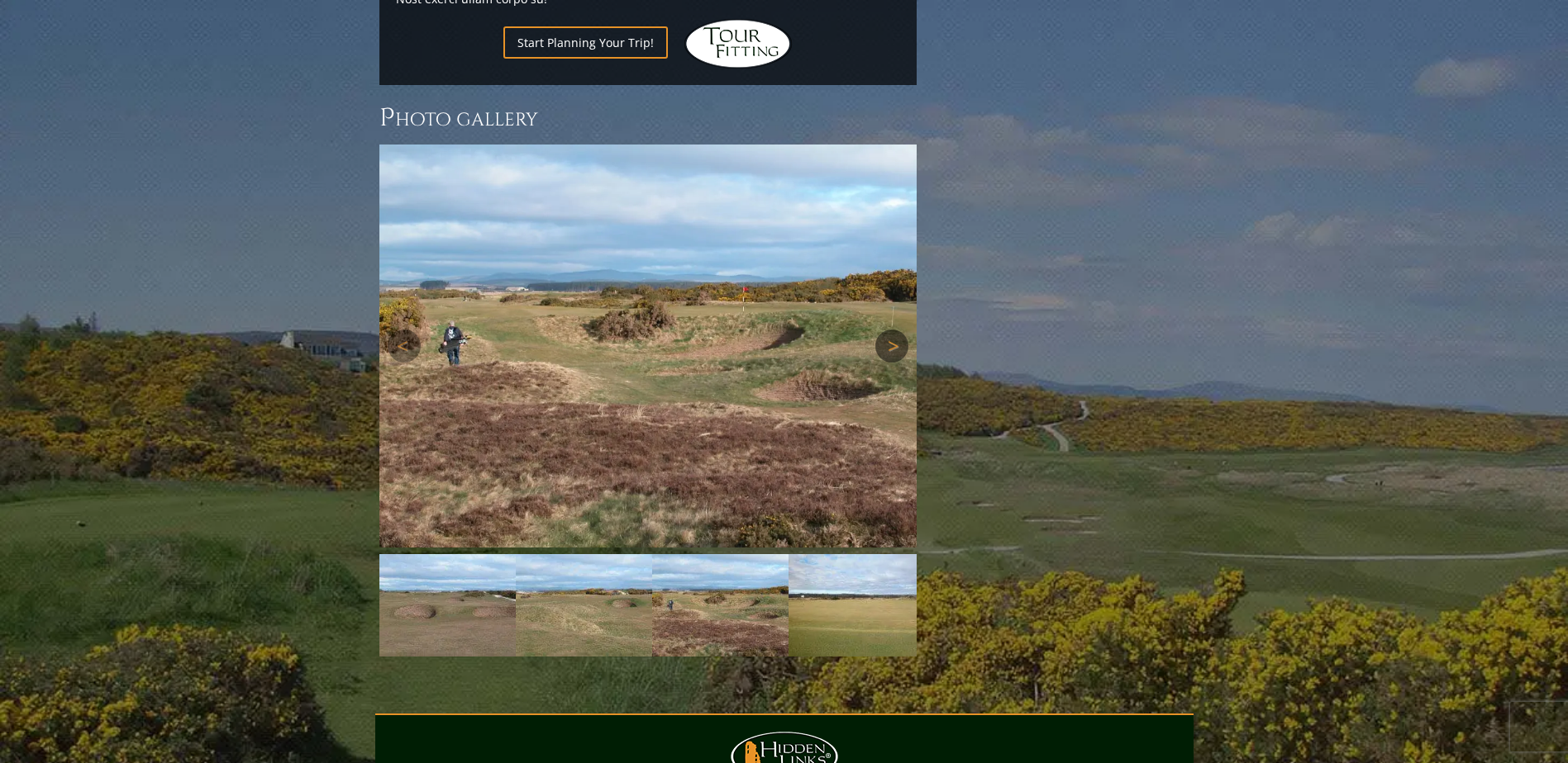
click at [901, 329] on link "Next" at bounding box center [892, 346] width 33 height 33
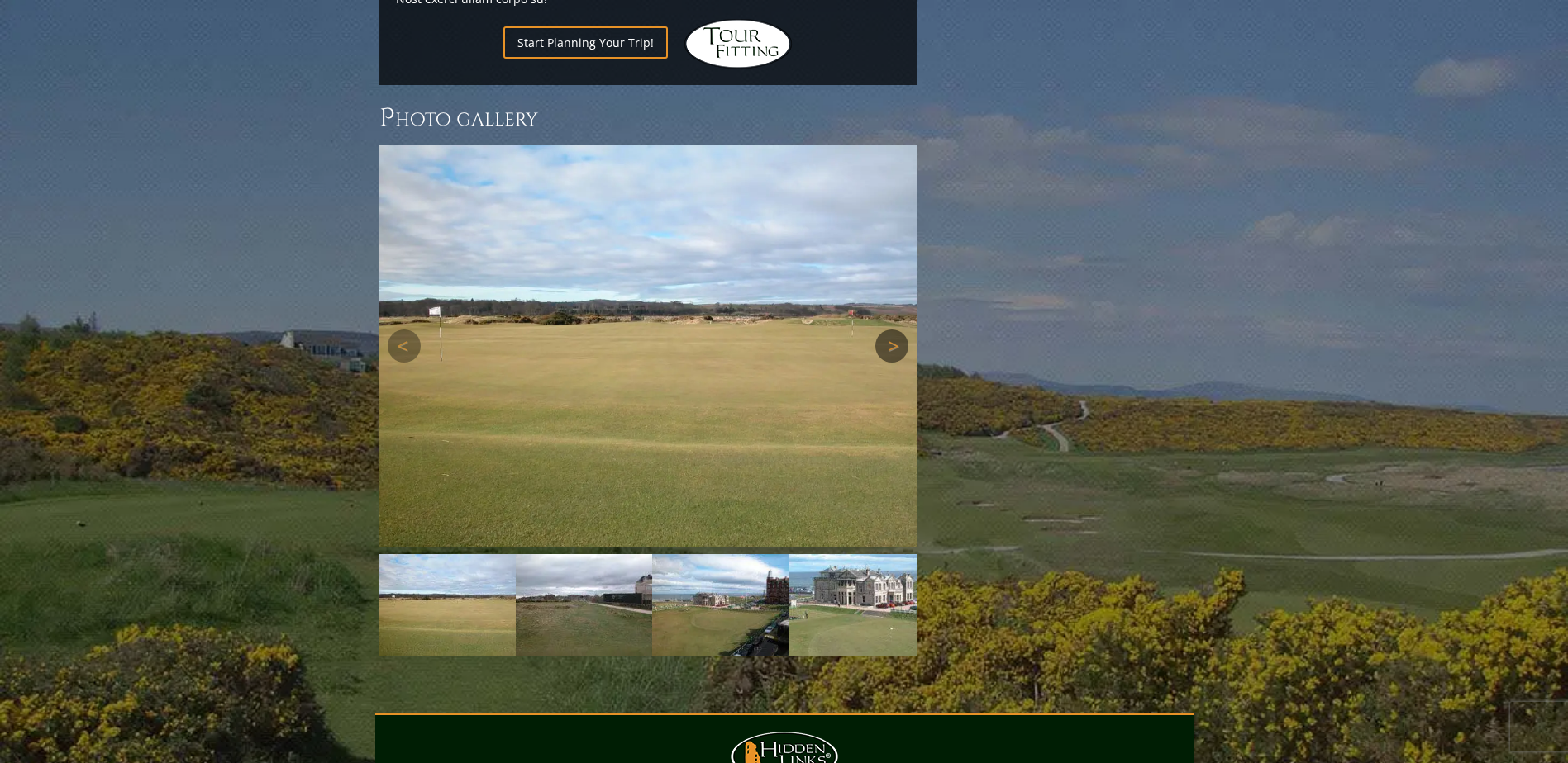
click at [901, 329] on link "Next" at bounding box center [892, 346] width 33 height 33
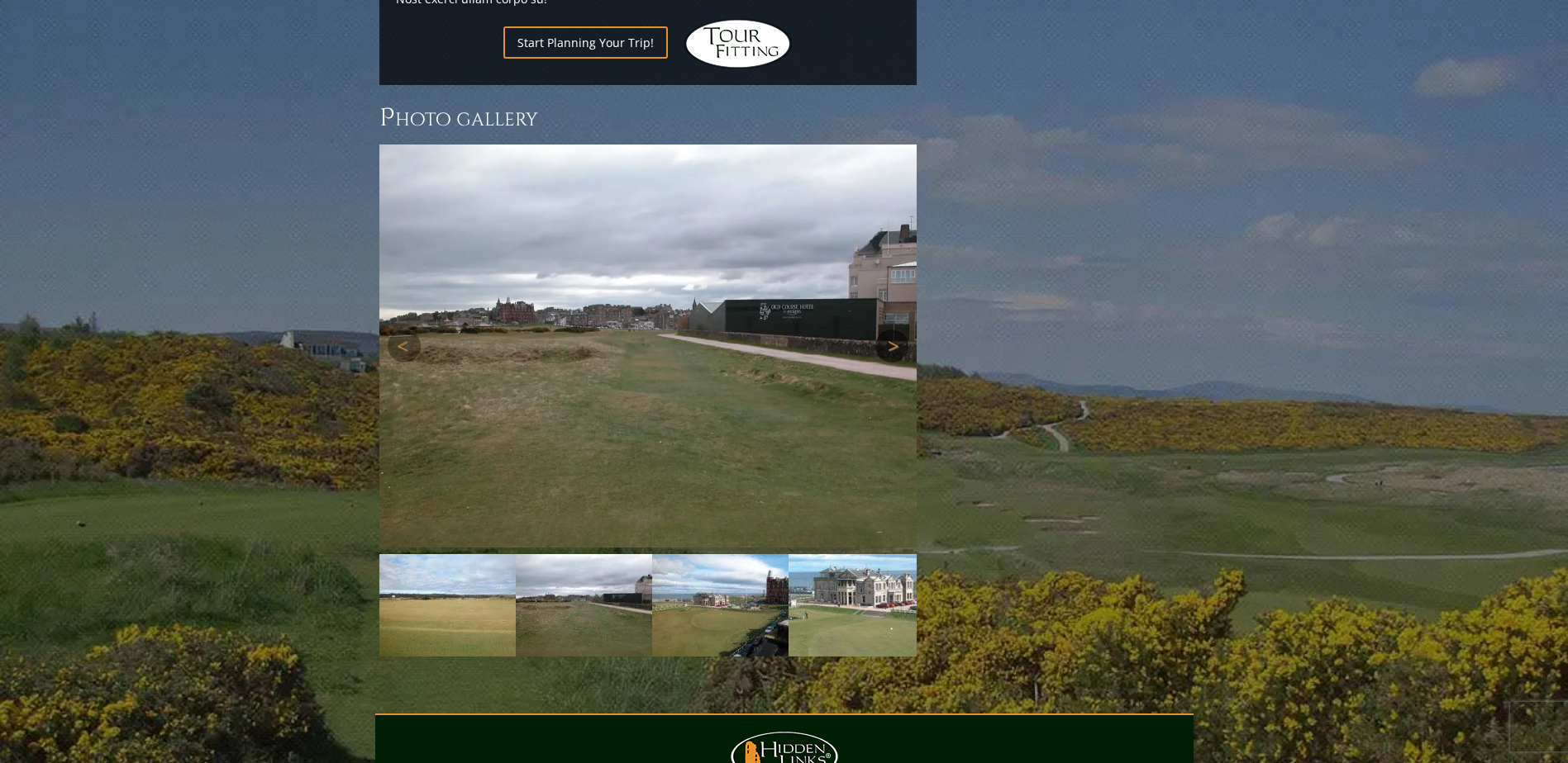
click at [901, 329] on link "Next" at bounding box center [892, 346] width 33 height 33
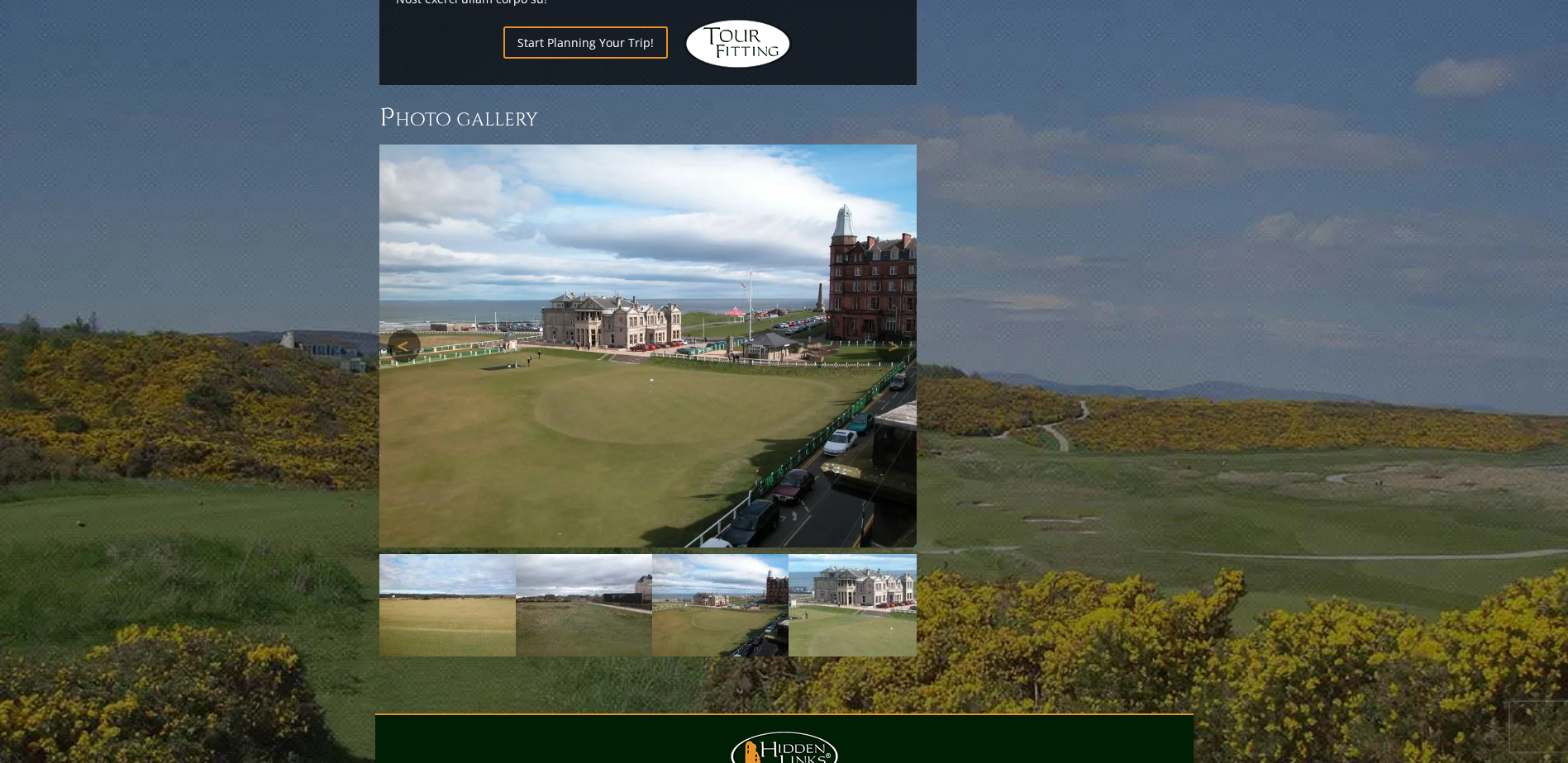
click at [412, 329] on link "Previous" at bounding box center [404, 346] width 33 height 33
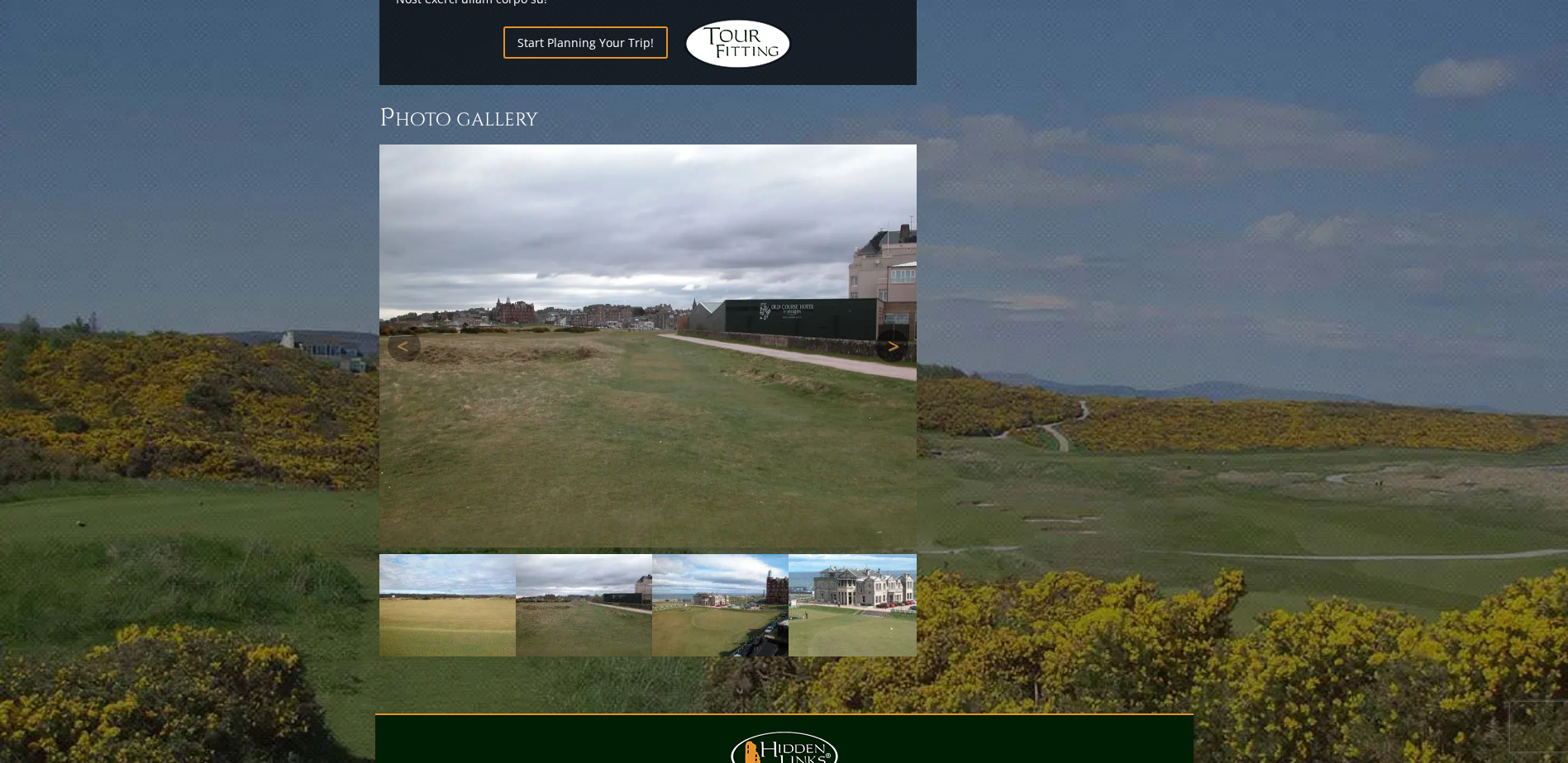
click at [892, 329] on link "Next" at bounding box center [892, 346] width 33 height 33
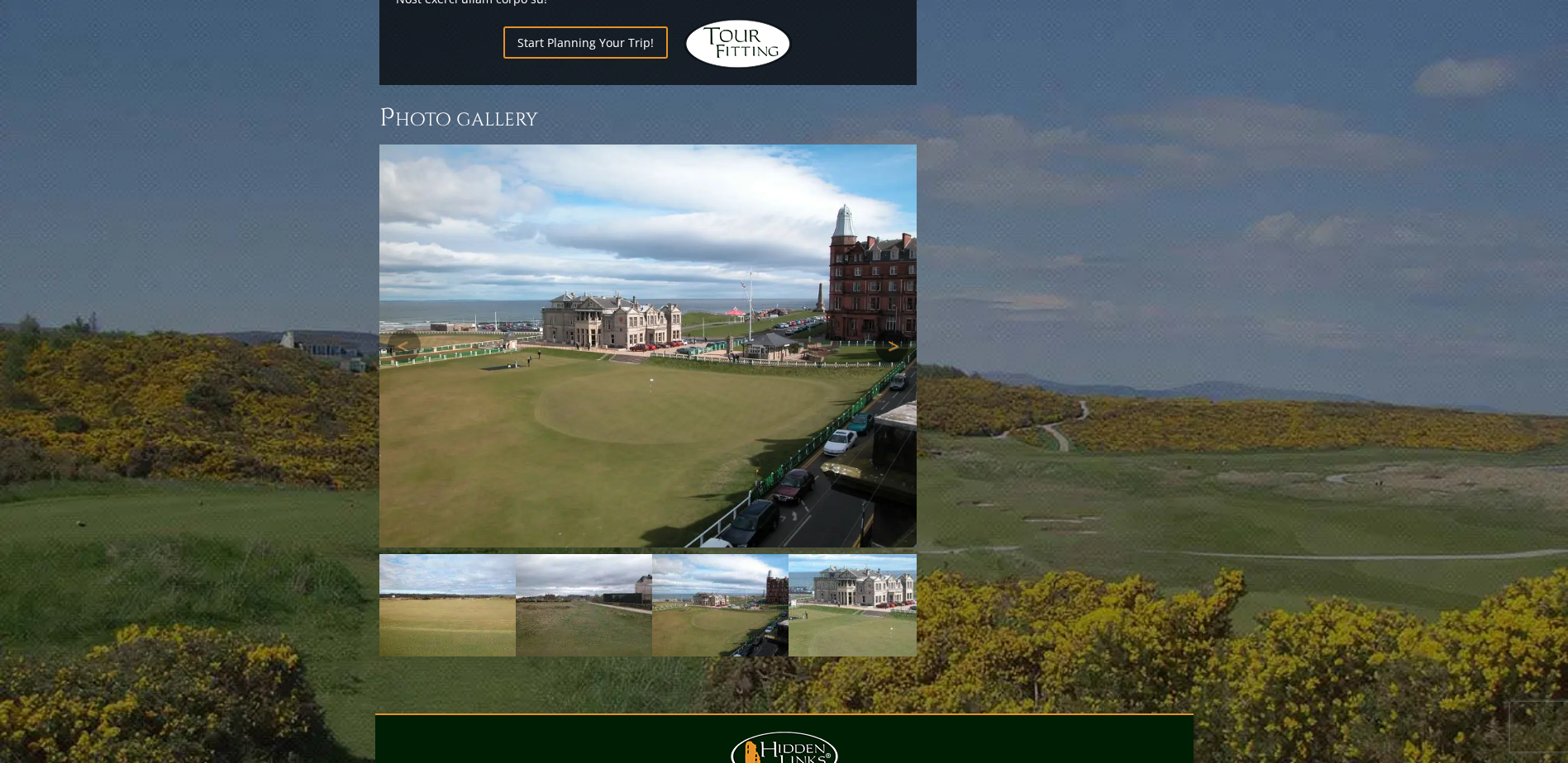
click at [891, 329] on link "Next" at bounding box center [892, 346] width 33 height 33
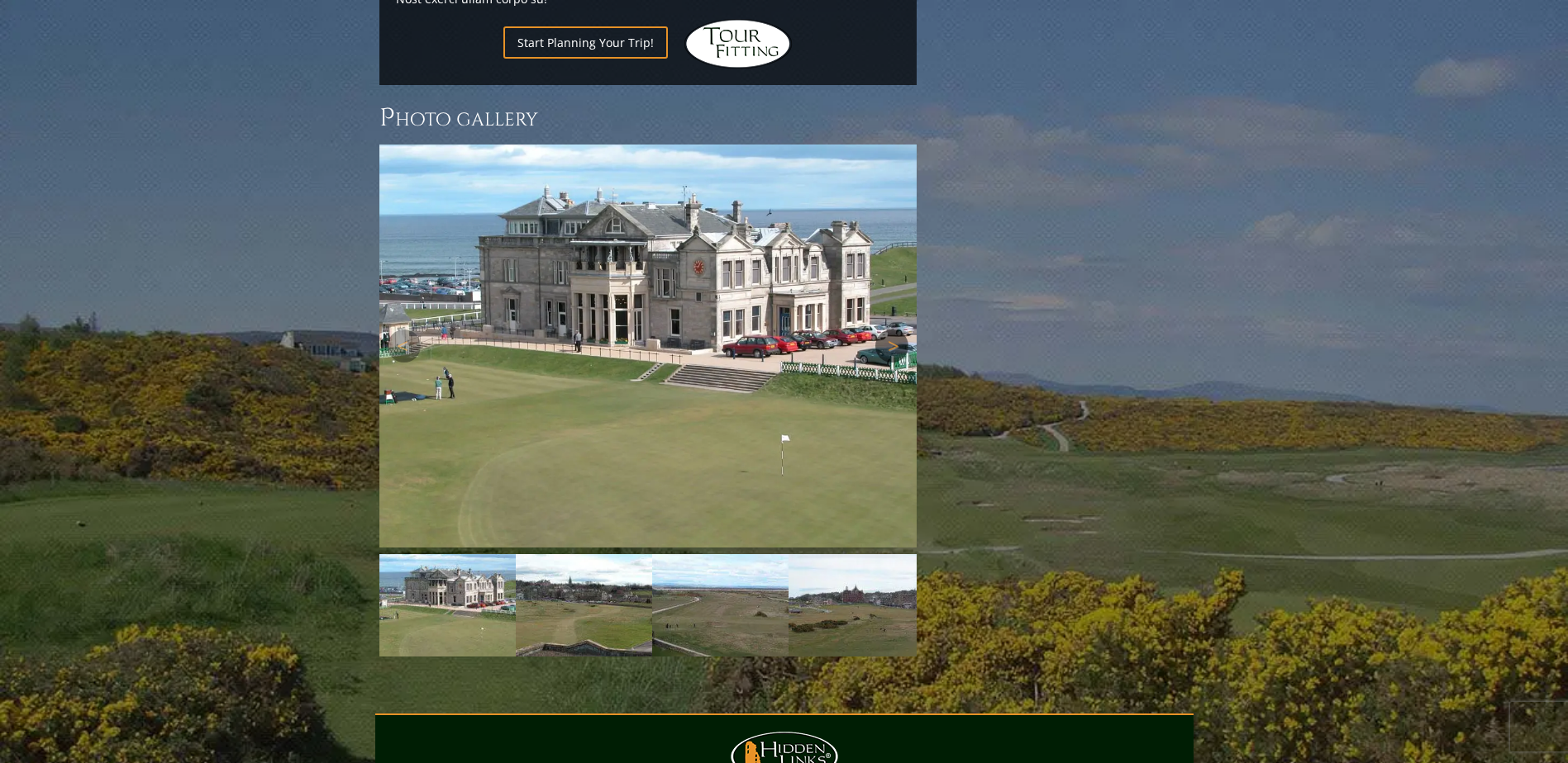
click at [891, 329] on link "Next" at bounding box center [892, 346] width 33 height 33
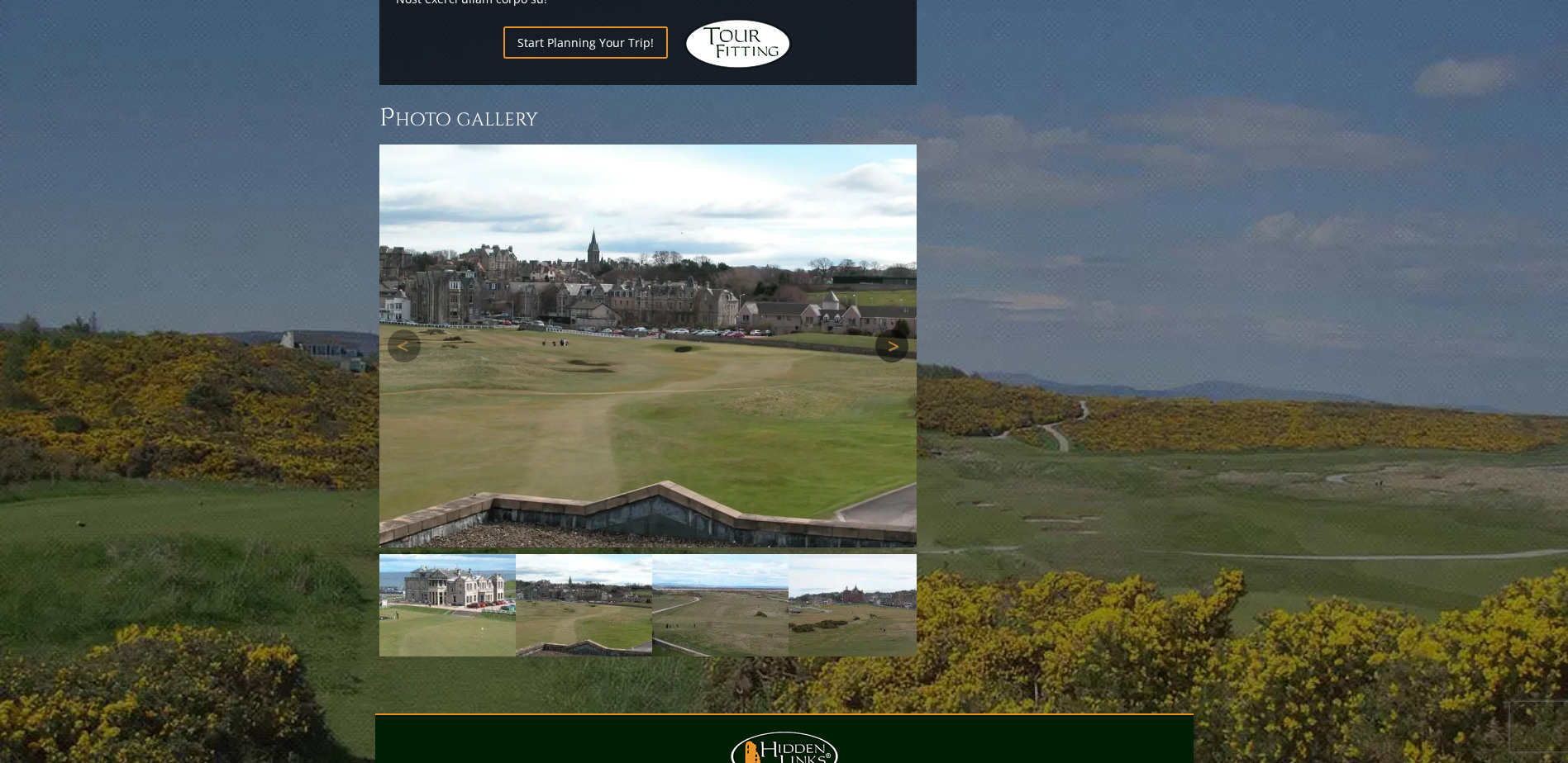
click at [891, 329] on link "Next" at bounding box center [892, 346] width 33 height 33
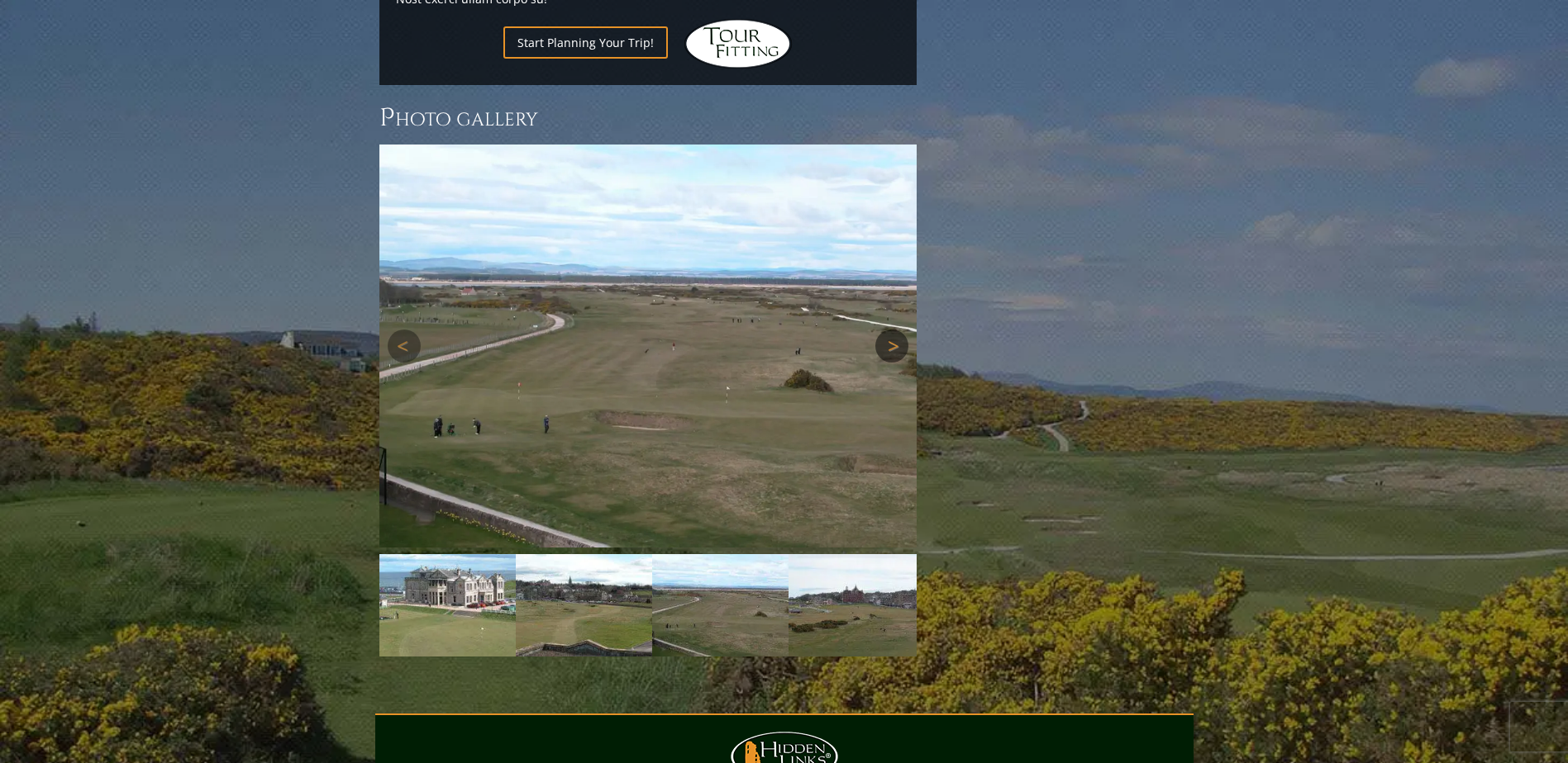
click at [891, 329] on link "Next" at bounding box center [892, 346] width 33 height 33
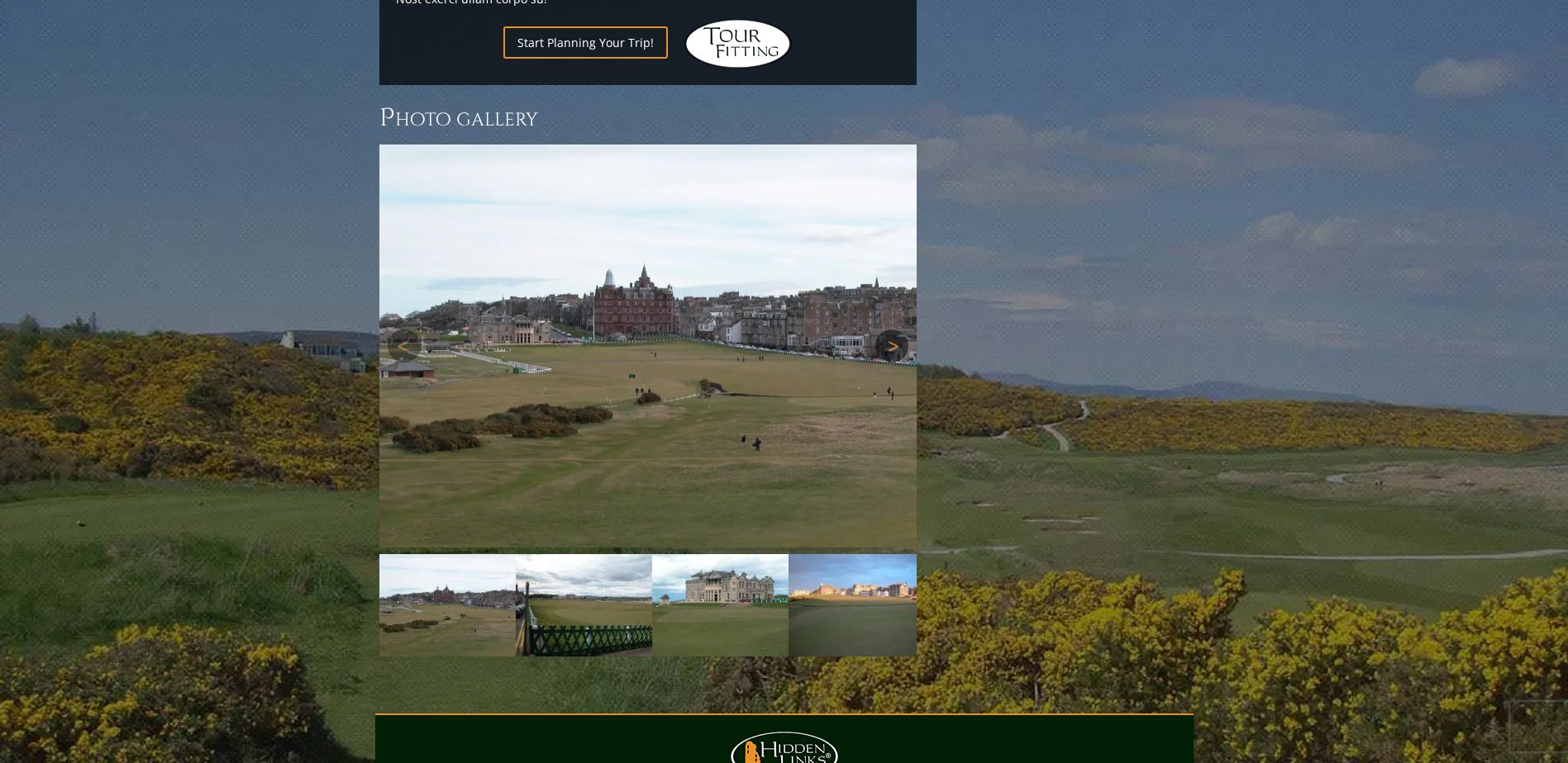
click at [891, 329] on link "Next" at bounding box center [892, 346] width 33 height 33
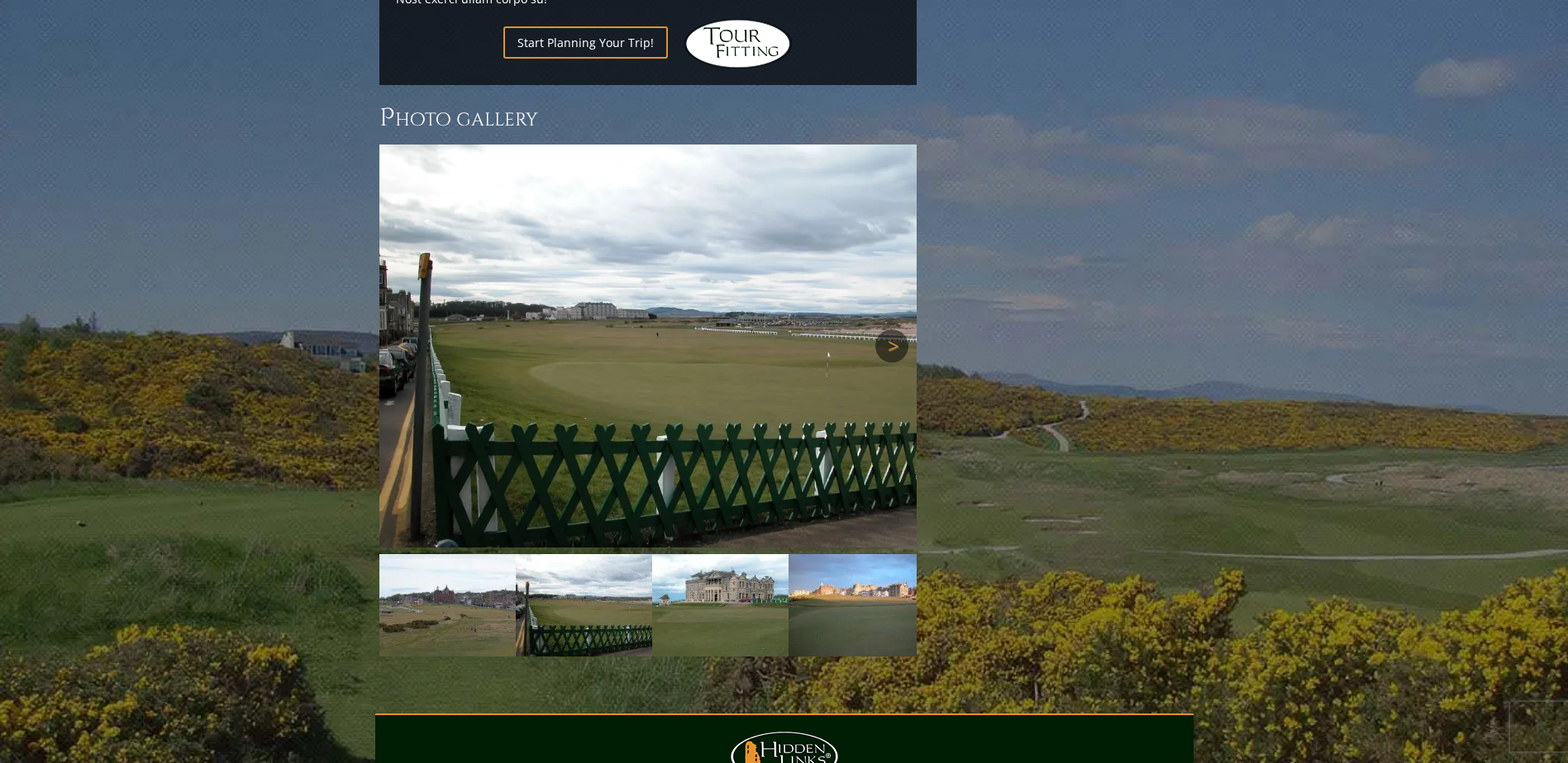
click at [891, 329] on link "Next" at bounding box center [892, 346] width 33 height 33
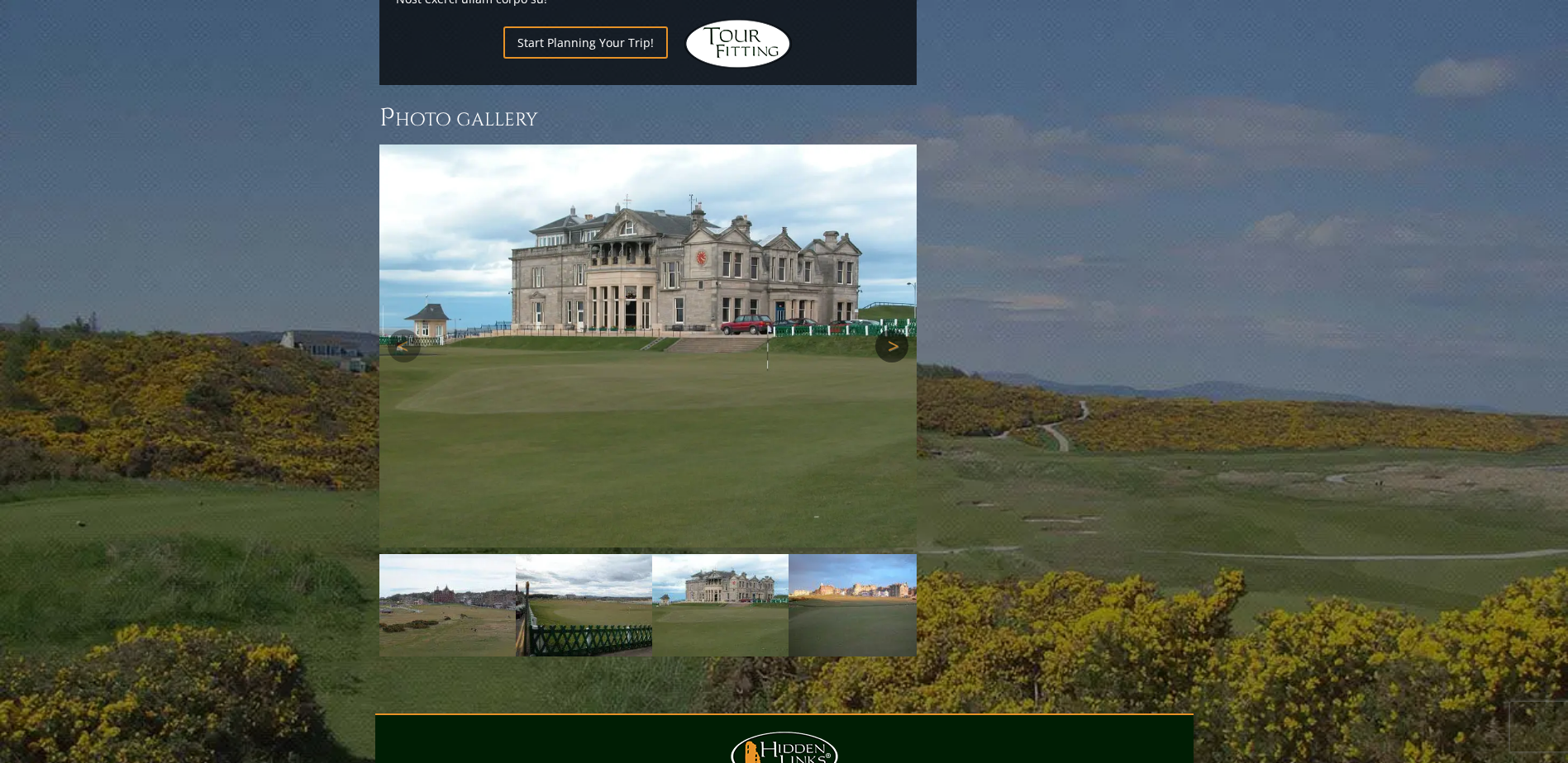
click at [896, 329] on link "Next" at bounding box center [892, 346] width 33 height 33
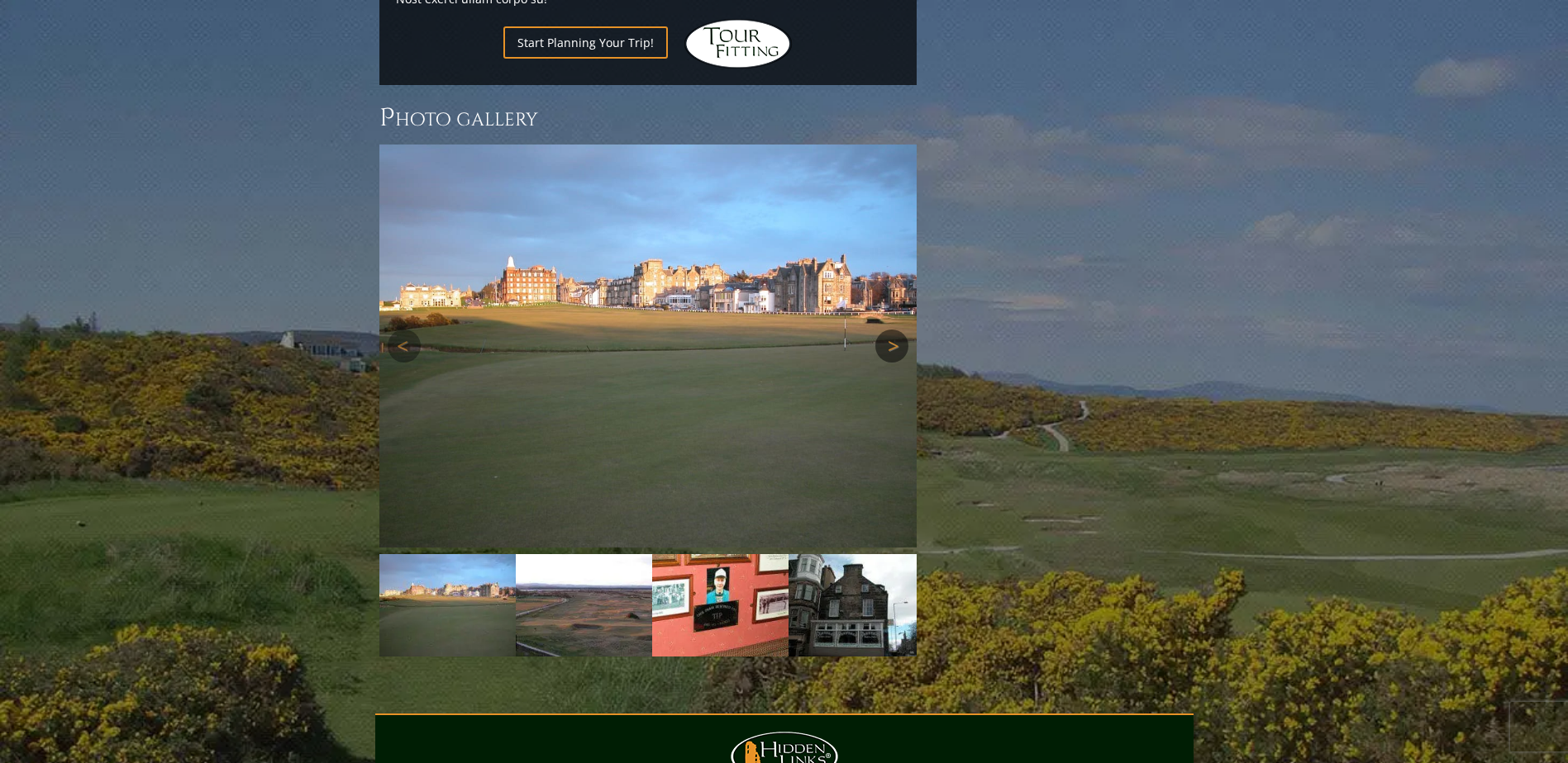
click at [894, 329] on link "Next" at bounding box center [892, 346] width 33 height 33
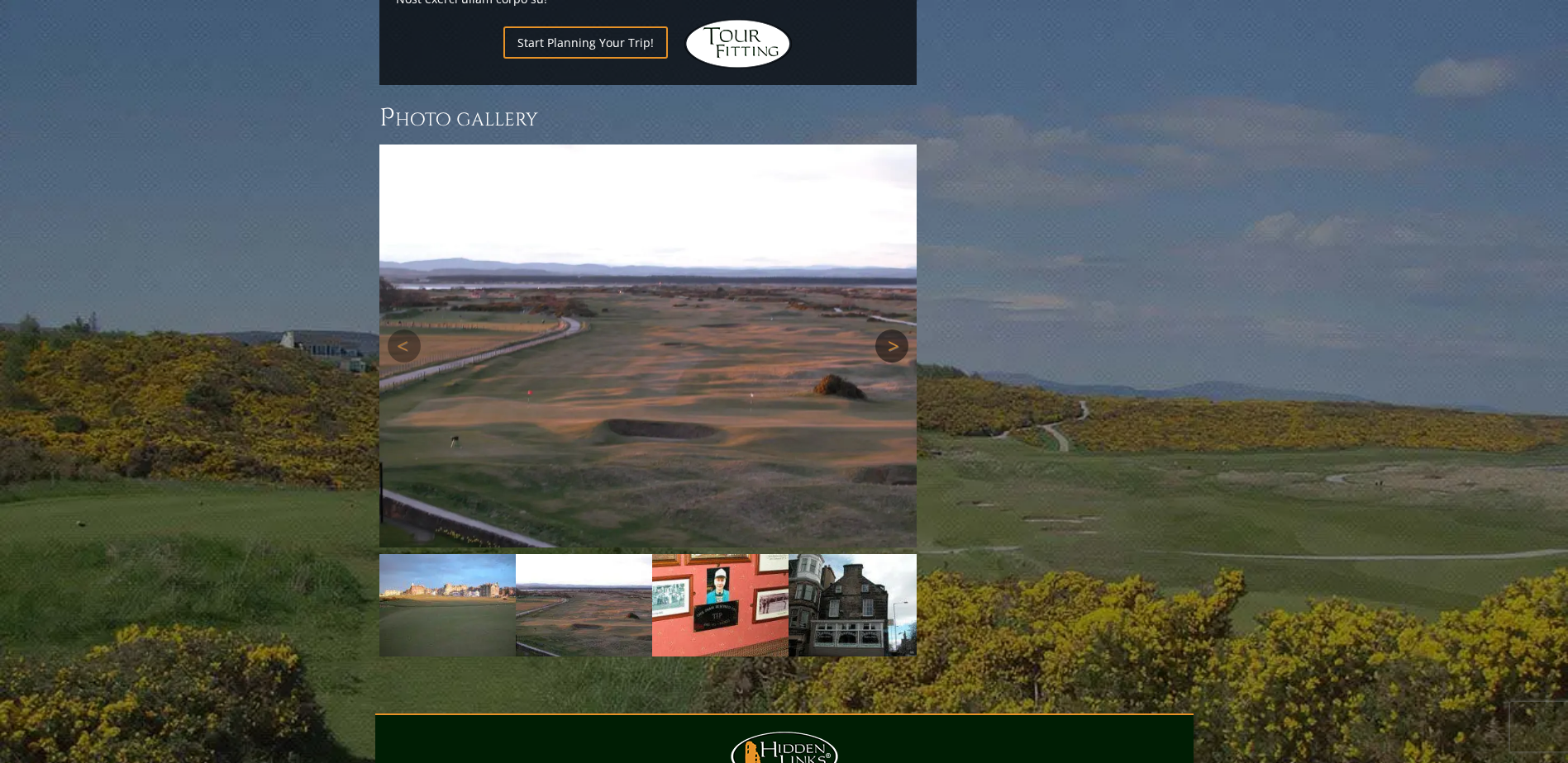
click at [896, 329] on link "Next" at bounding box center [892, 346] width 33 height 33
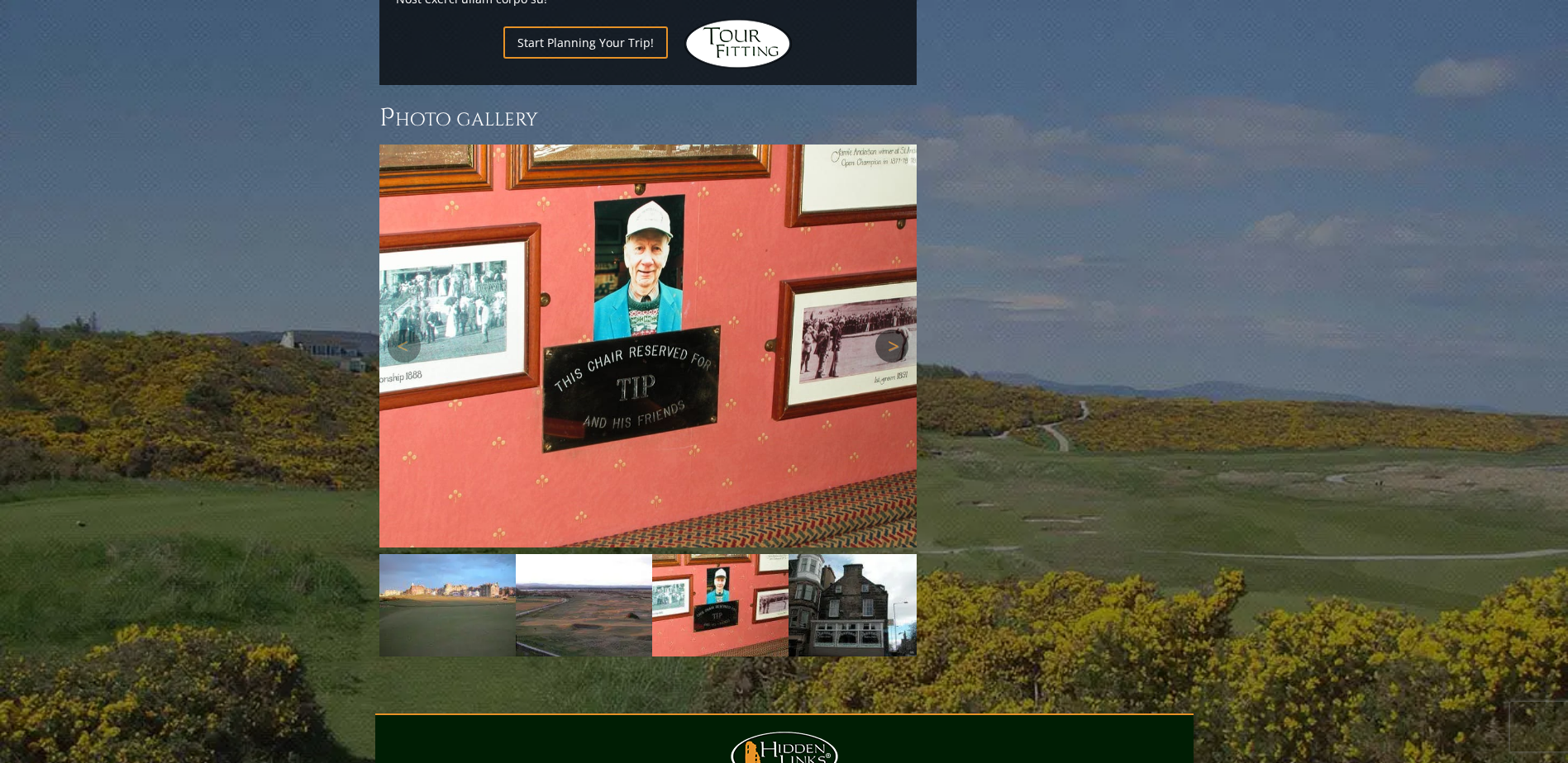
click at [896, 329] on link "Next" at bounding box center [892, 346] width 33 height 33
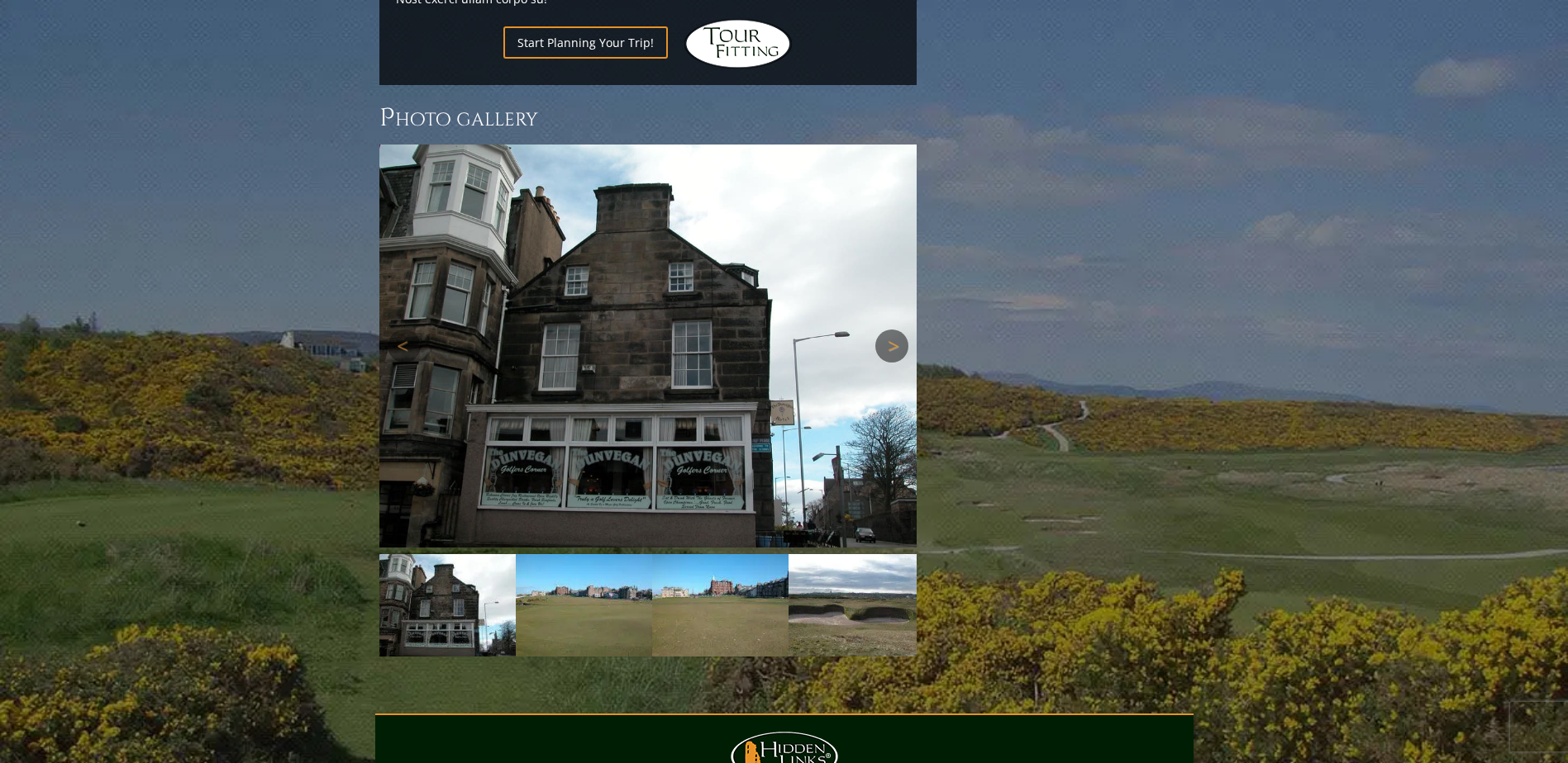
click at [894, 329] on link "Next" at bounding box center [892, 346] width 33 height 33
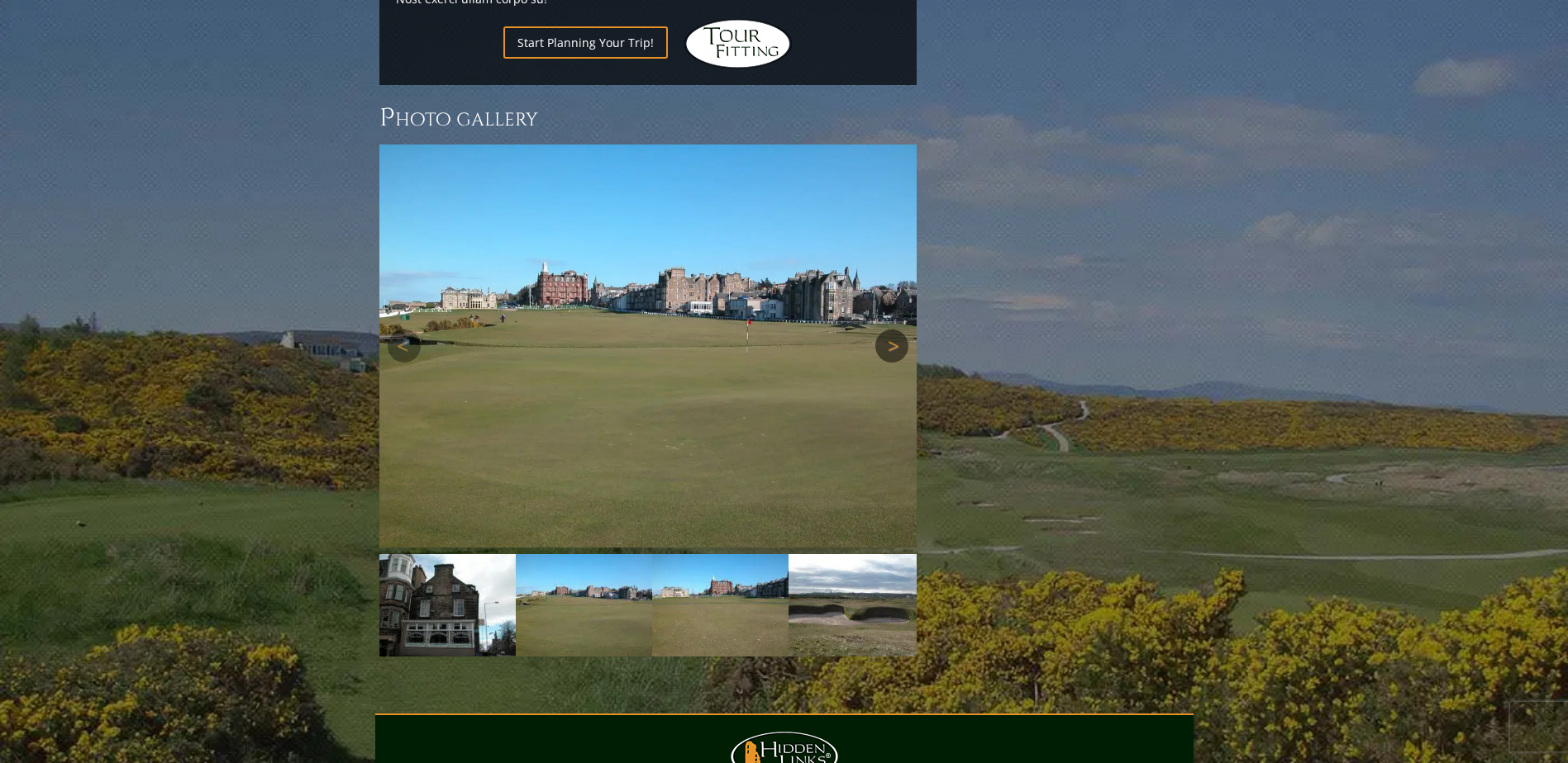
click at [896, 329] on link "Next" at bounding box center [892, 346] width 33 height 33
